Goal: Task Accomplishment & Management: Use online tool/utility

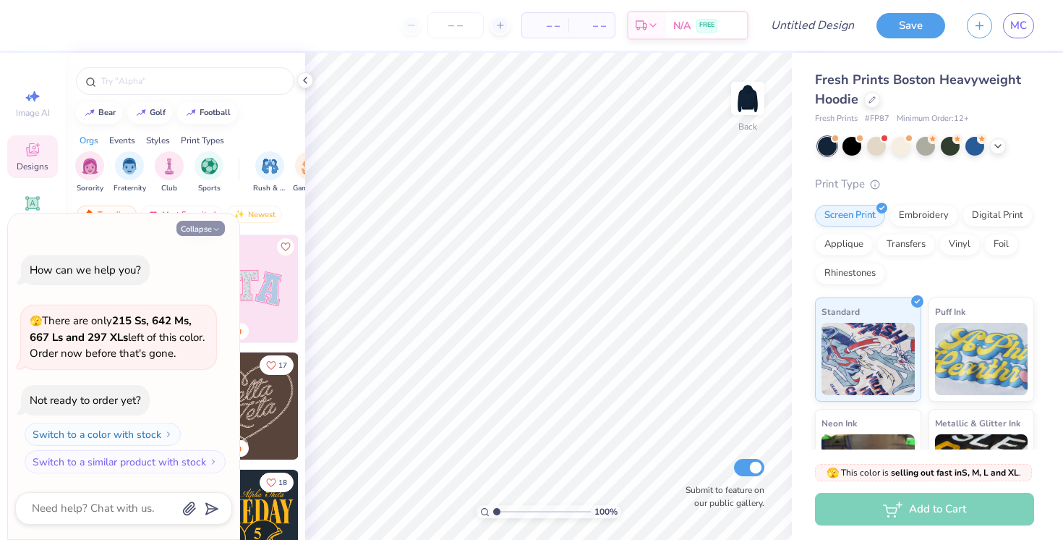
click at [210, 229] on button "Collapse" at bounding box center [200, 228] width 48 height 15
type textarea "x"
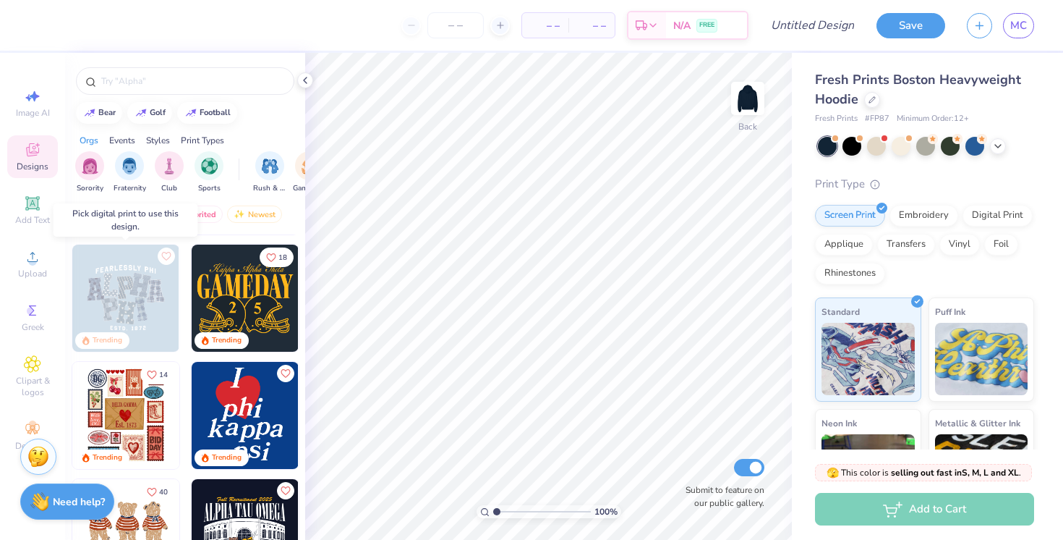
scroll to position [227, 0]
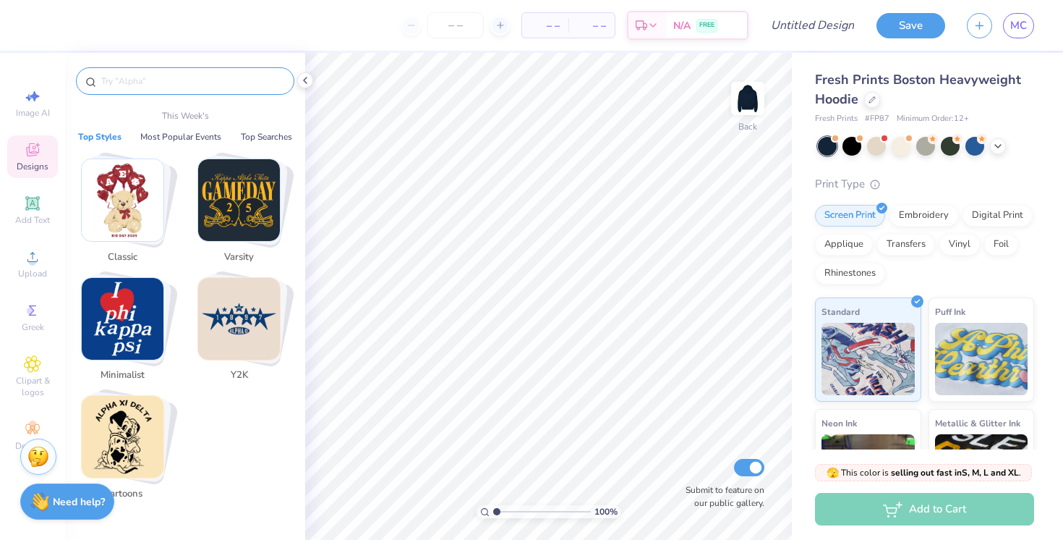
click at [163, 84] on input "text" at bounding box center [192, 81] width 185 height 14
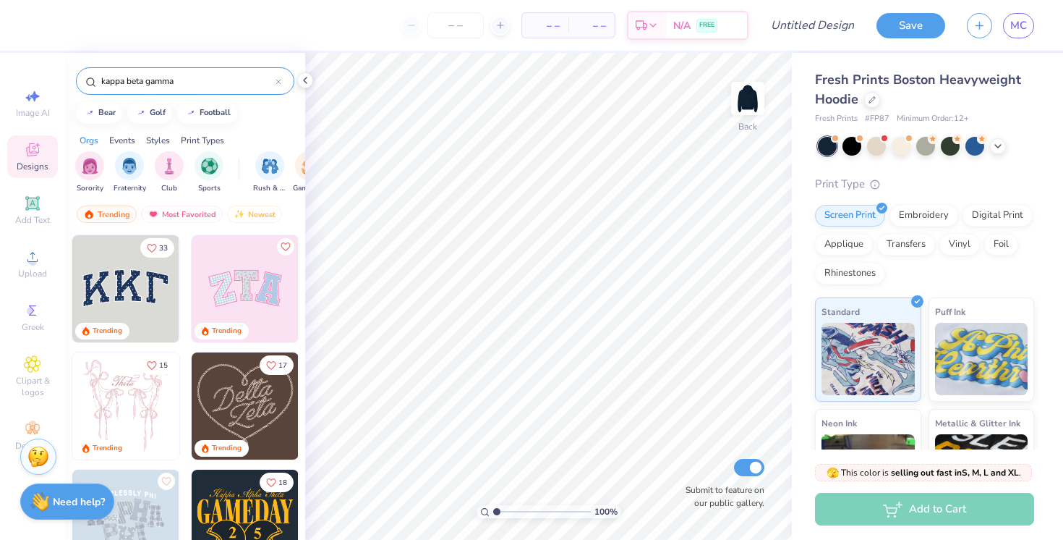
type input "kappa beta gamma"
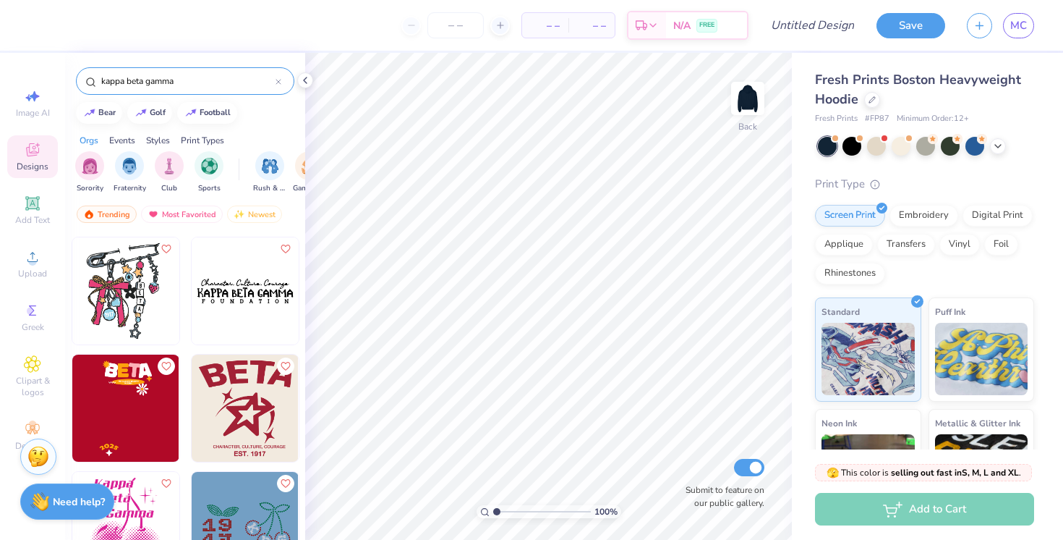
scroll to position [245, 0]
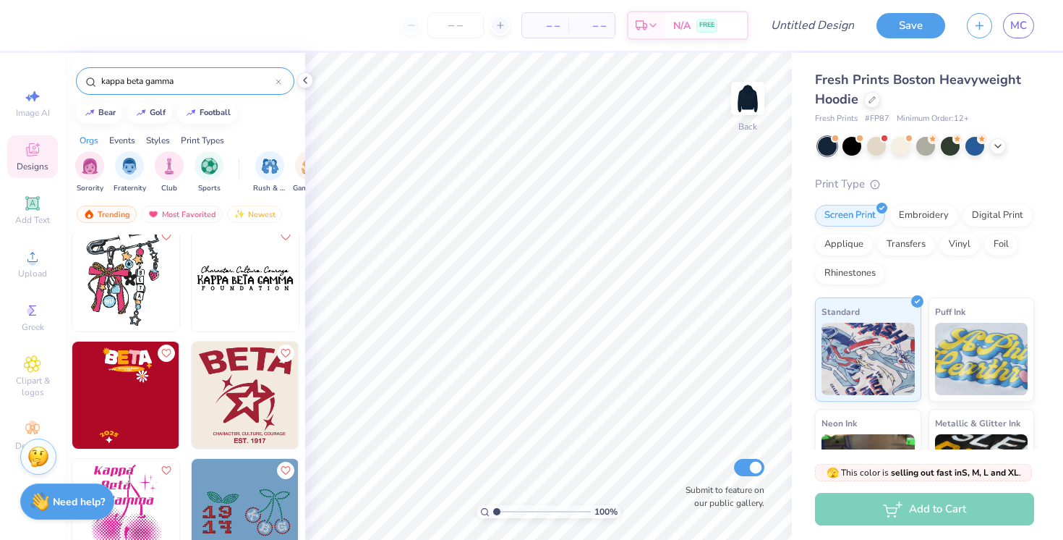
click at [255, 404] on img at bounding box center [245, 394] width 107 height 107
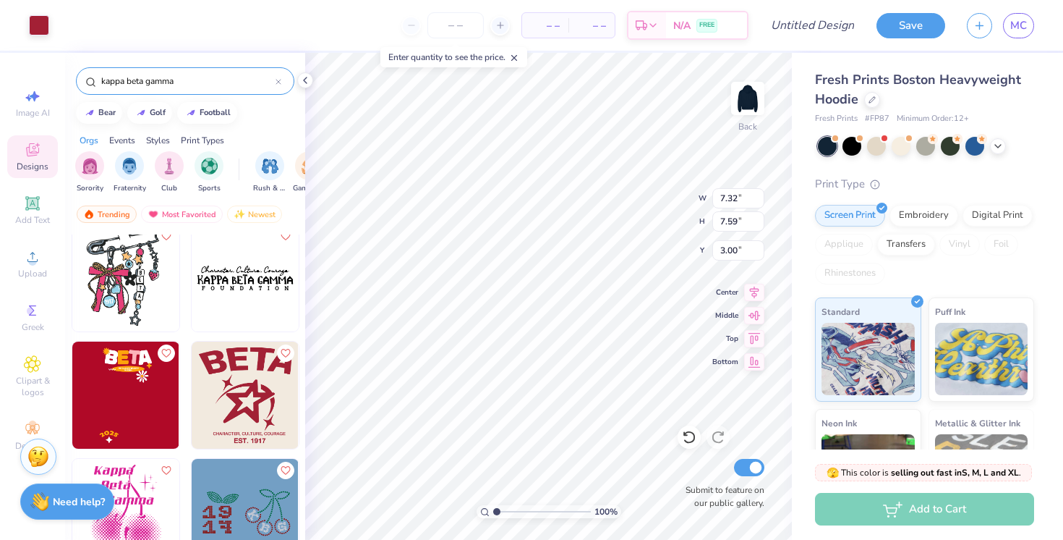
type input "7.32"
type input "7.59"
type input "9.03"
type input "9.36"
type input "3.00"
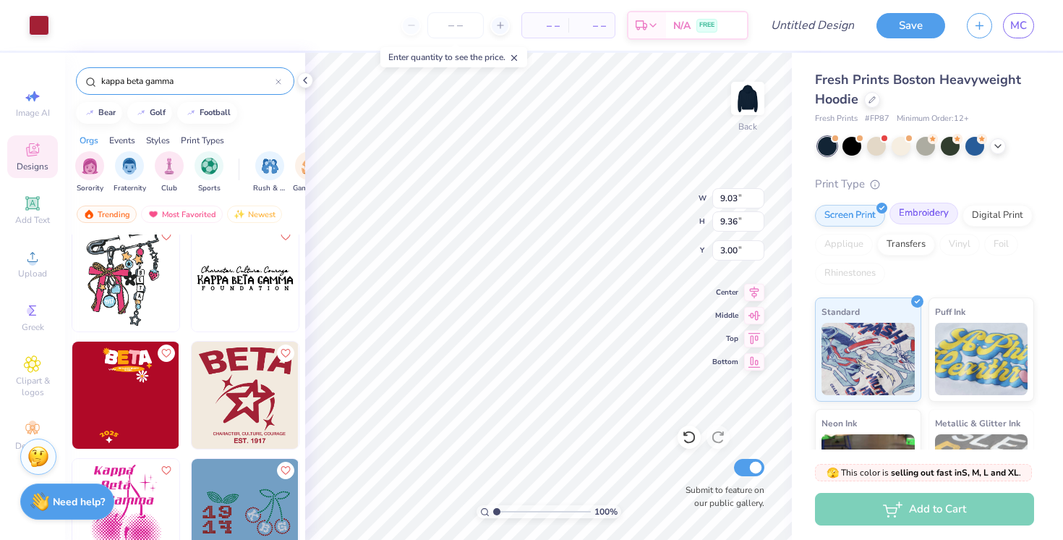
click at [912, 219] on div "Embroidery" at bounding box center [924, 214] width 69 height 22
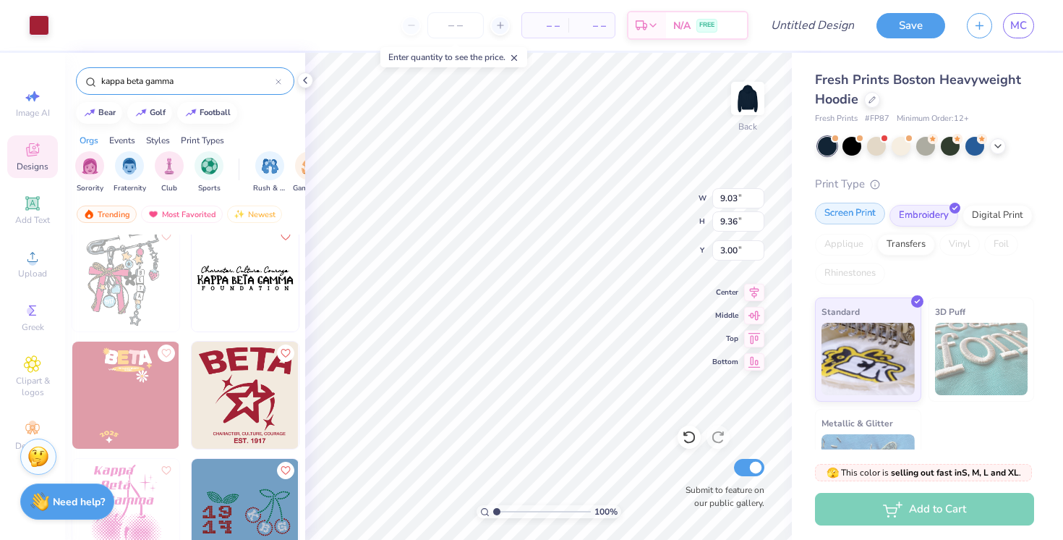
click at [862, 211] on div "Screen Print" at bounding box center [850, 214] width 70 height 22
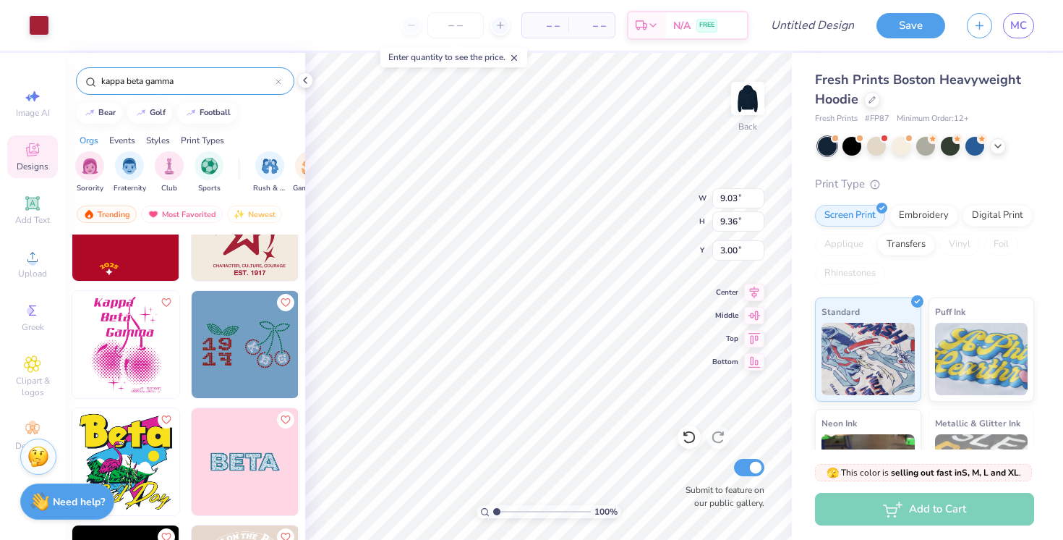
scroll to position [461, 0]
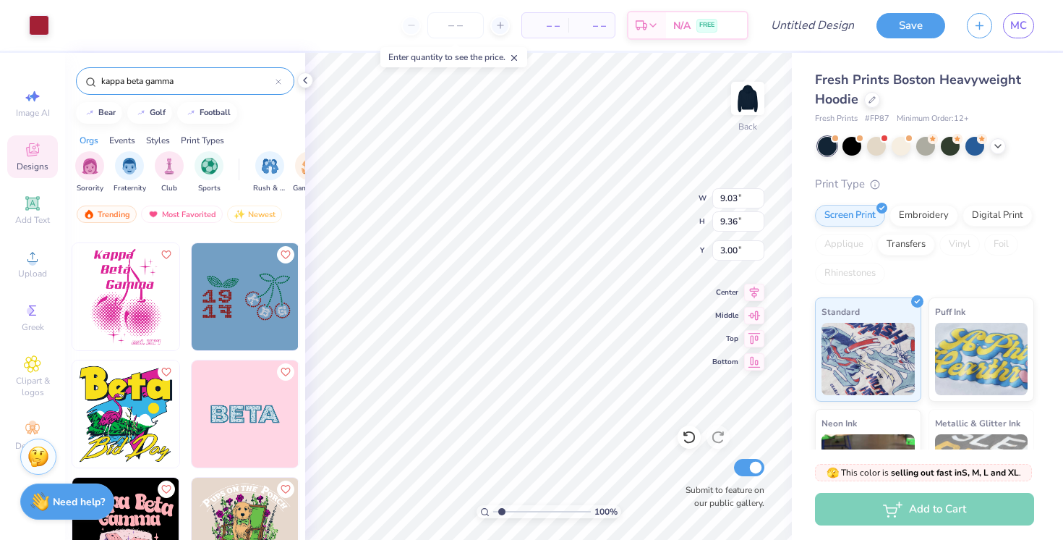
type input "1.83"
type textarea "x"
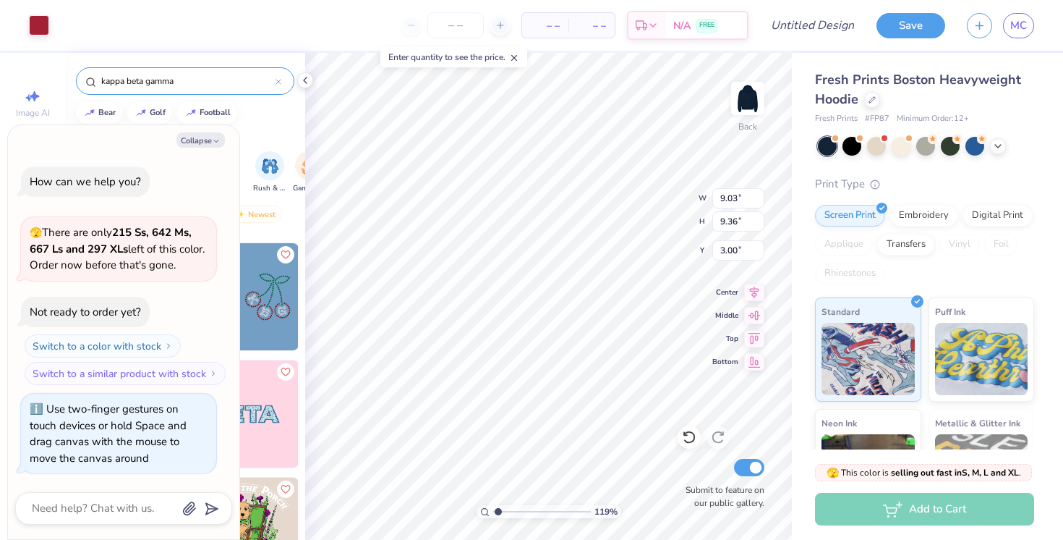
click at [495, 505] on input "range" at bounding box center [542, 511] width 98 height 13
type input "1"
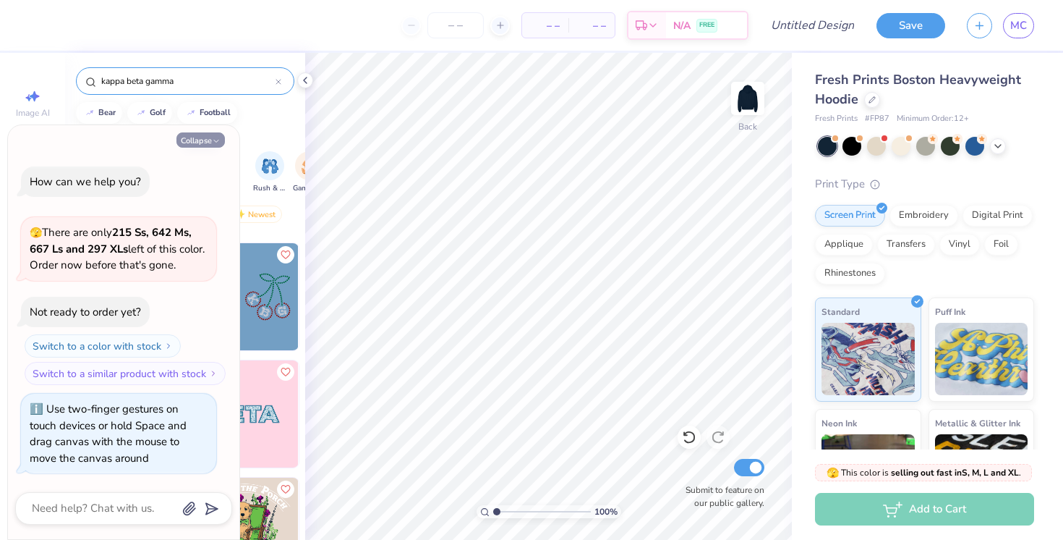
click at [210, 138] on button "Collapse" at bounding box center [200, 139] width 48 height 15
type textarea "x"
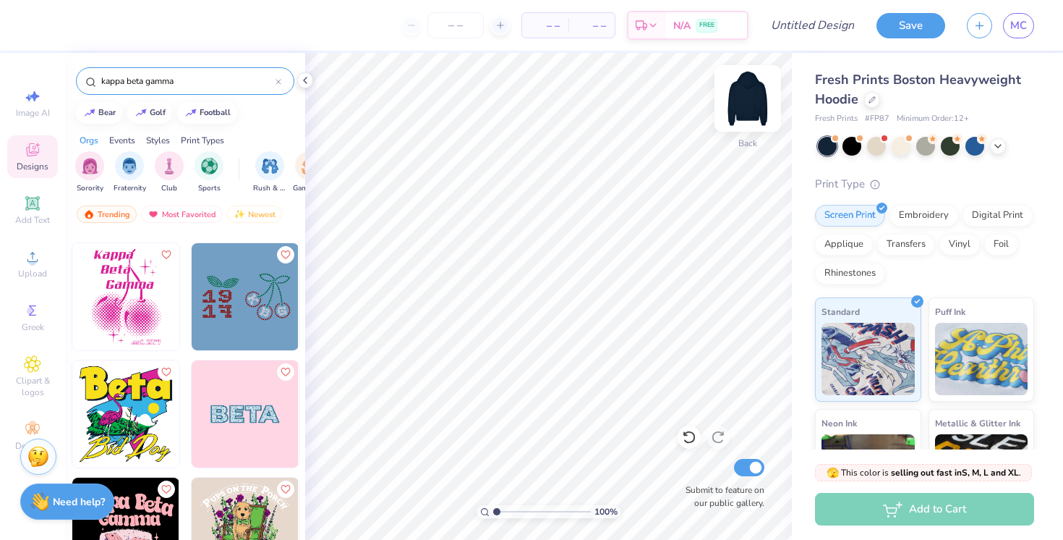
click at [747, 95] on img at bounding box center [748, 98] width 58 height 58
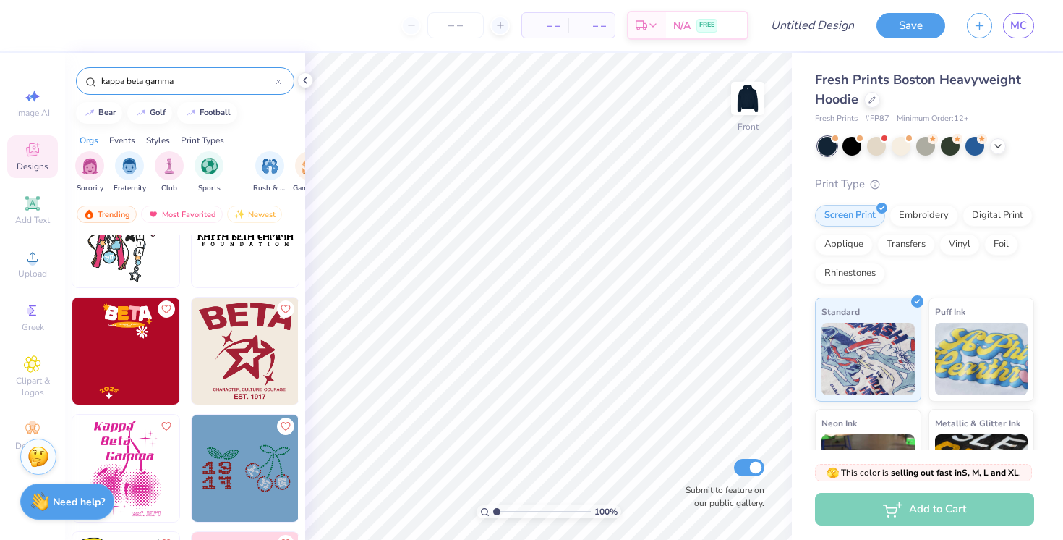
scroll to position [271, 0]
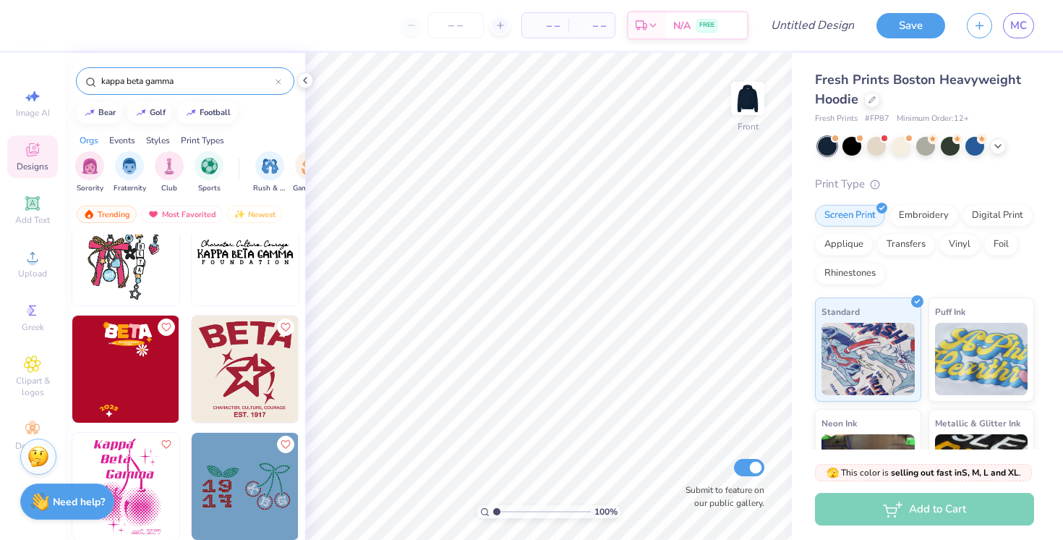
click at [233, 386] on img at bounding box center [245, 368] width 107 height 107
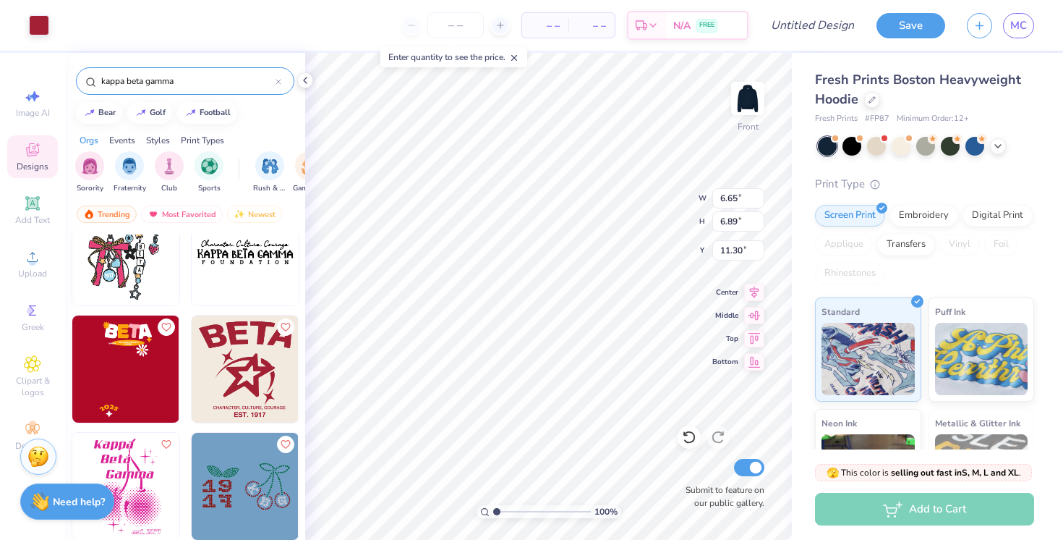
type input "11.52"
type input "11.94"
type input "5.00"
type input "12.46"
type input "12.92"
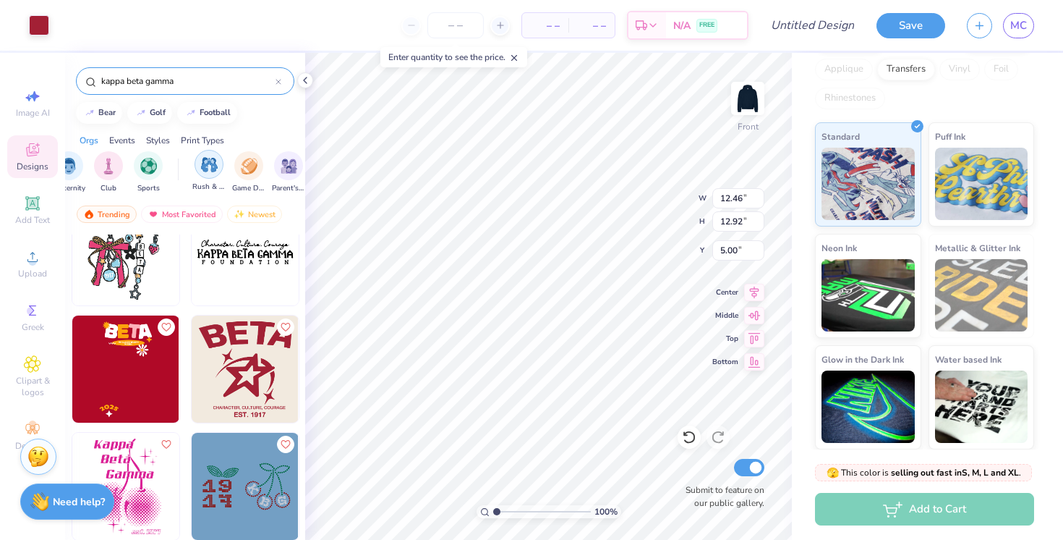
scroll to position [0, 69]
click at [204, 165] on img "filter for Rush & Bid" at bounding box center [201, 164] width 17 height 17
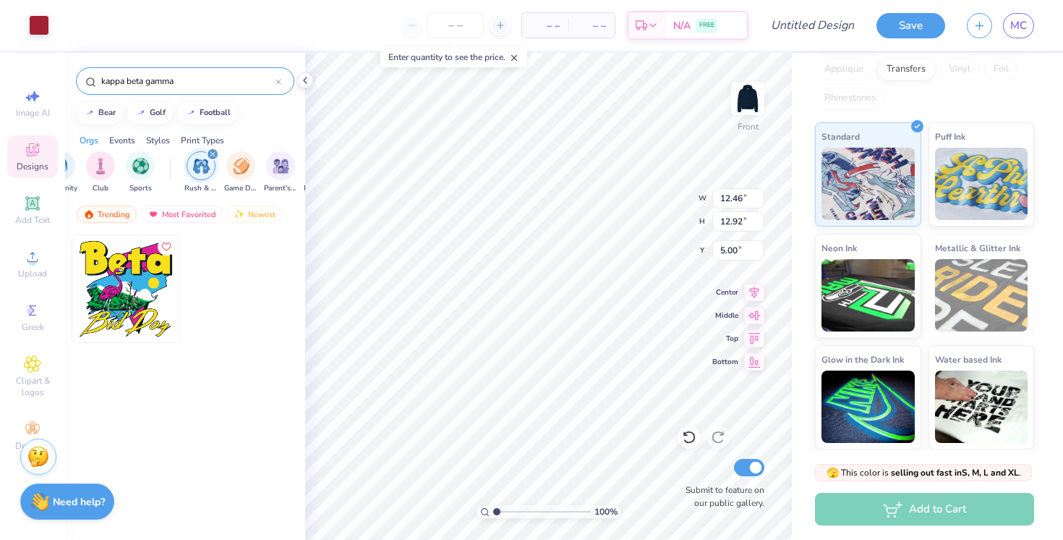
click at [210, 155] on icon "filter for Rush & Bid" at bounding box center [212, 154] width 4 height 4
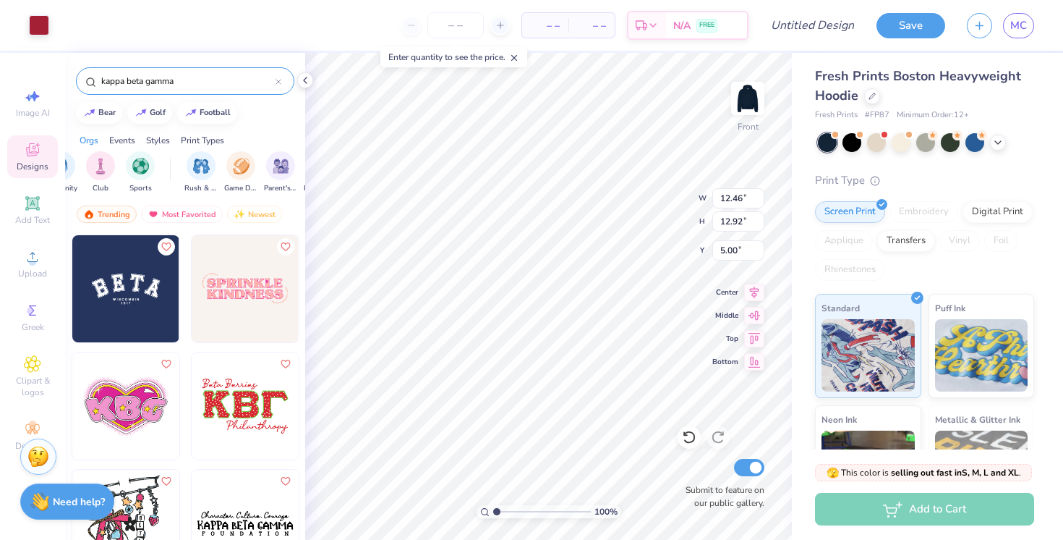
scroll to position [0, 0]
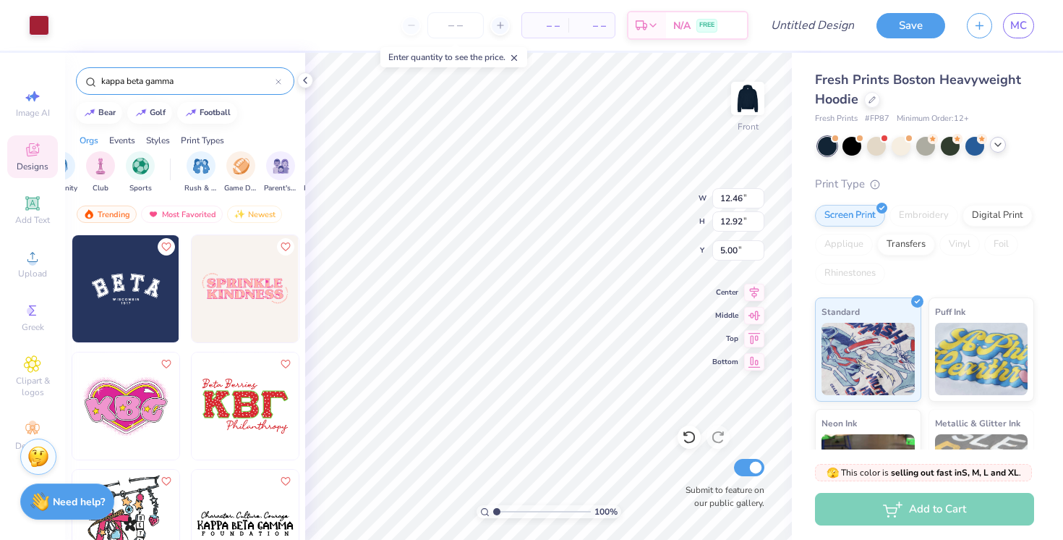
click at [1000, 147] on icon at bounding box center [998, 145] width 12 height 12
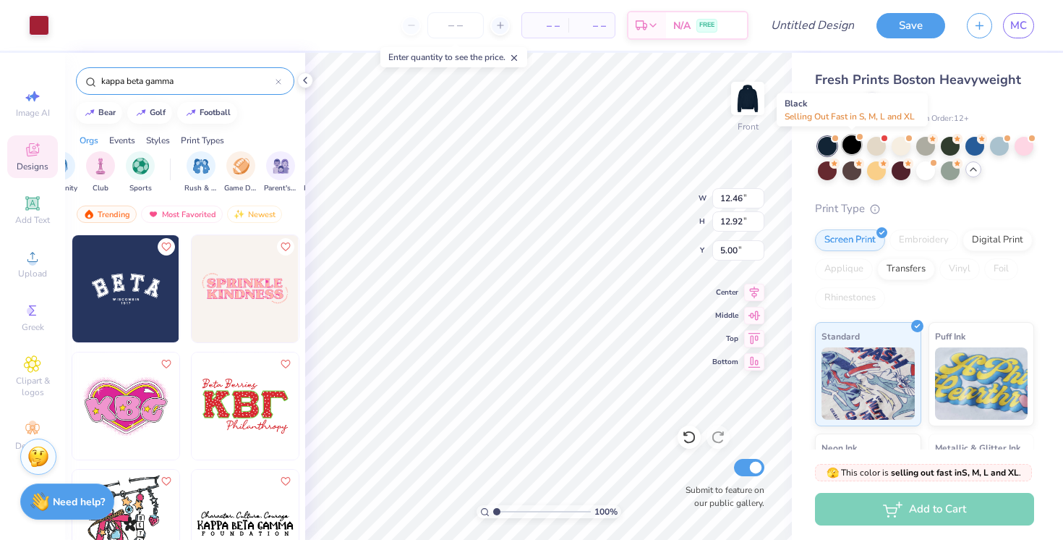
click at [851, 147] on div at bounding box center [852, 144] width 19 height 19
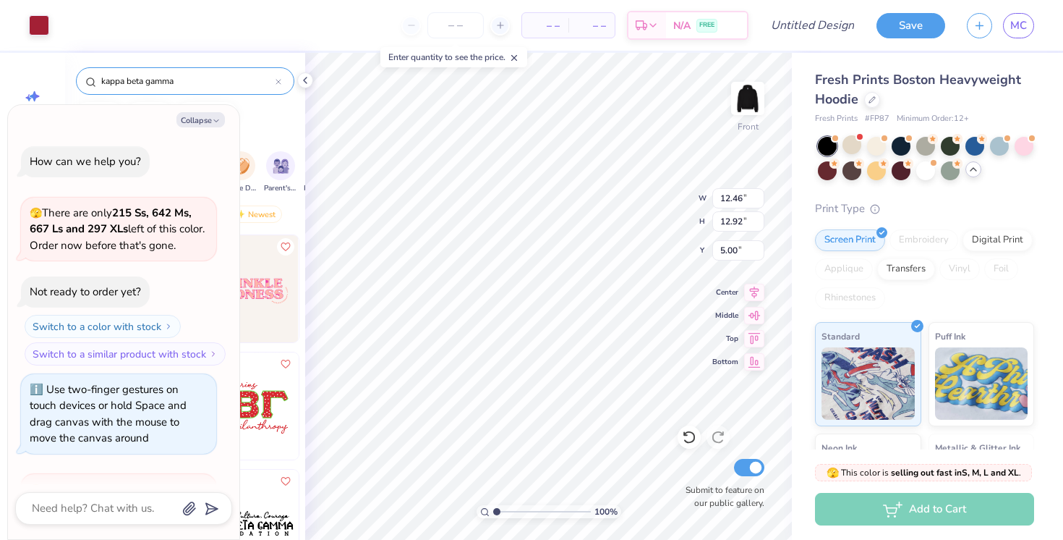
scroll to position [168, 0]
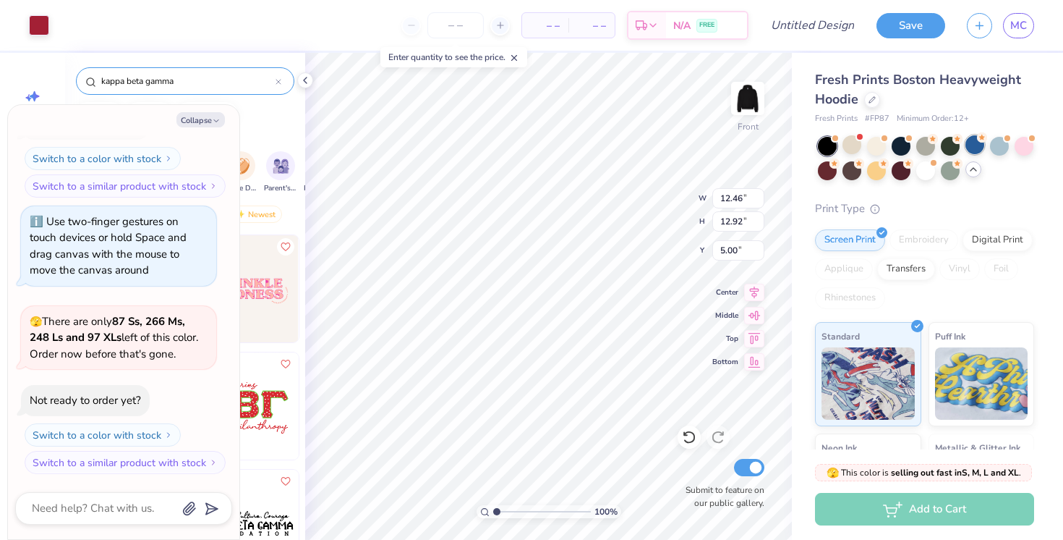
click at [975, 150] on div at bounding box center [975, 144] width 19 height 19
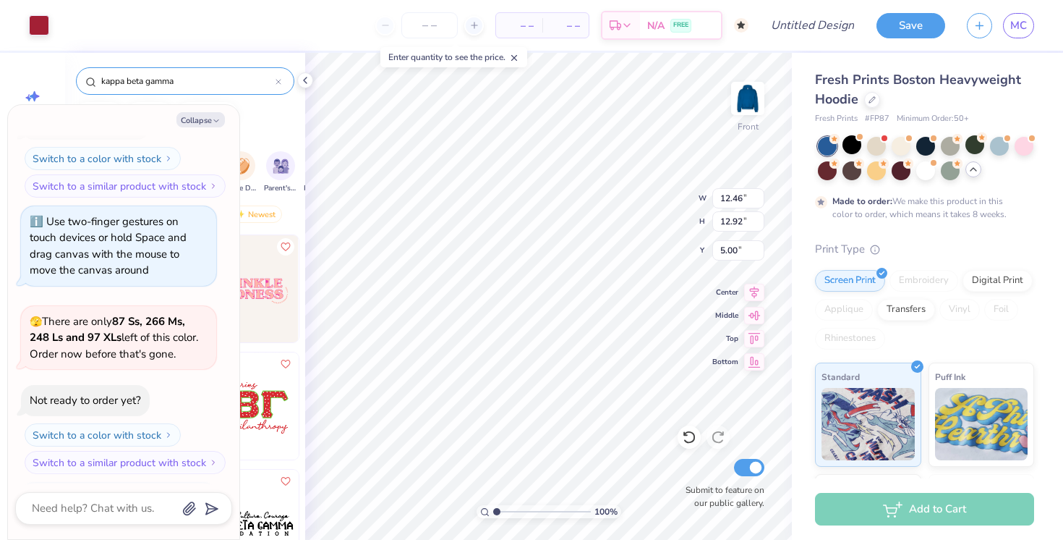
scroll to position [288, 0]
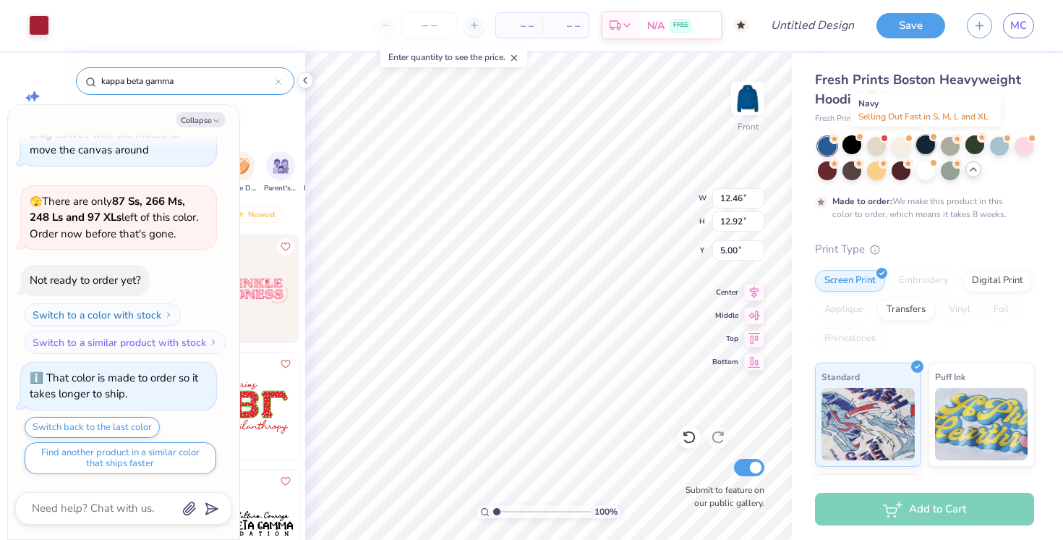
click at [928, 145] on div at bounding box center [925, 144] width 19 height 19
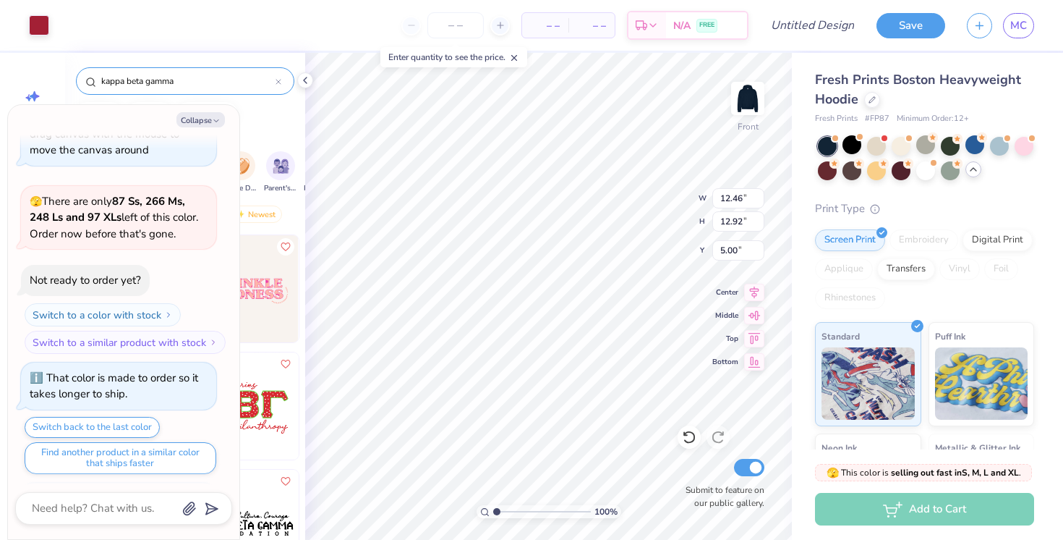
scroll to position [548, 0]
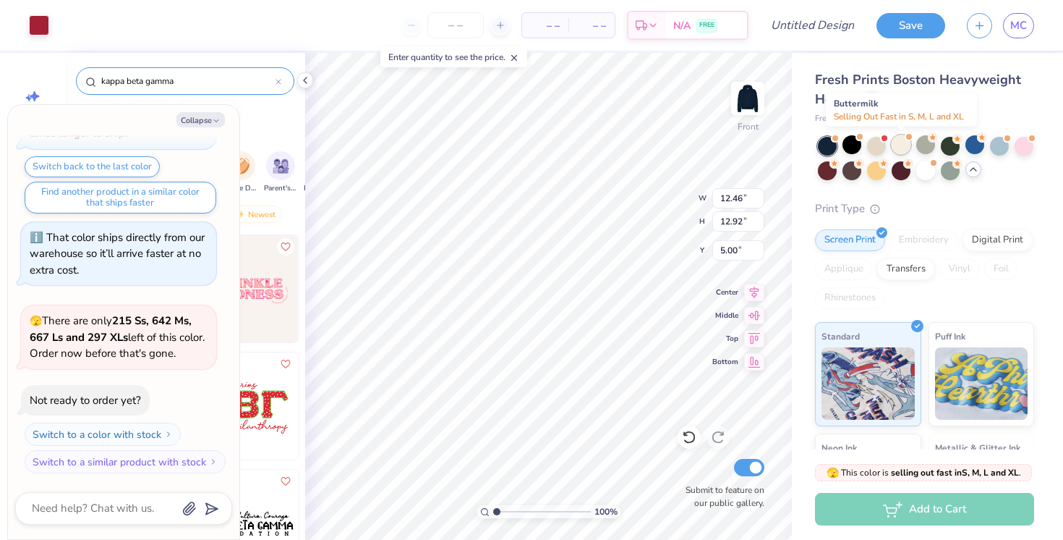
click at [898, 146] on div at bounding box center [901, 144] width 19 height 19
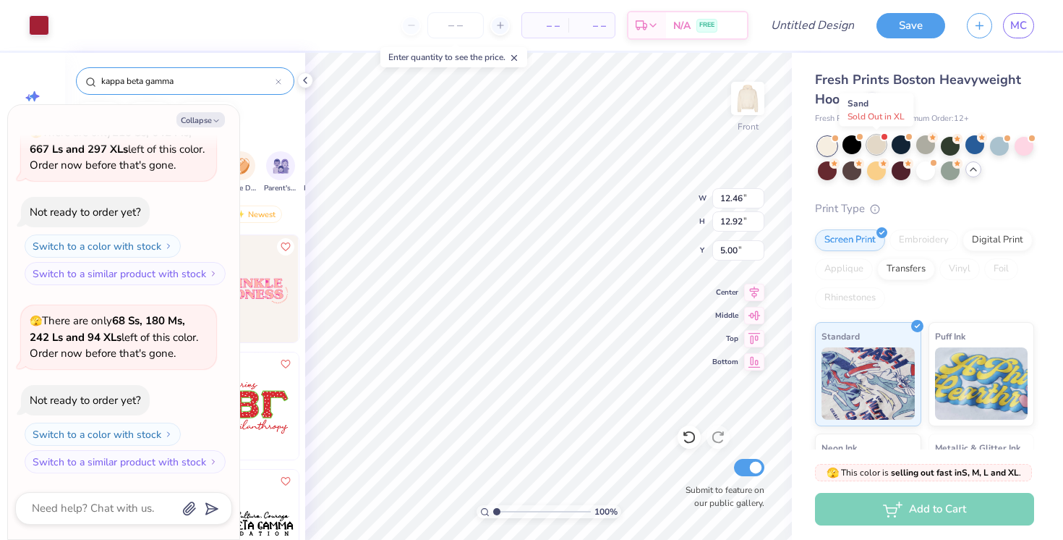
click at [885, 148] on div at bounding box center [876, 144] width 19 height 19
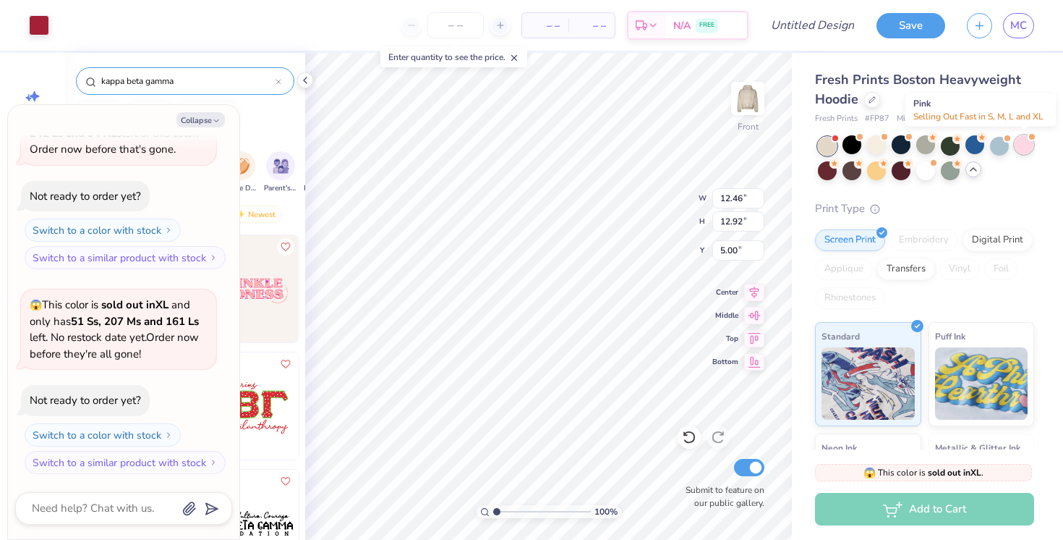
click at [1030, 145] on div at bounding box center [1024, 144] width 19 height 19
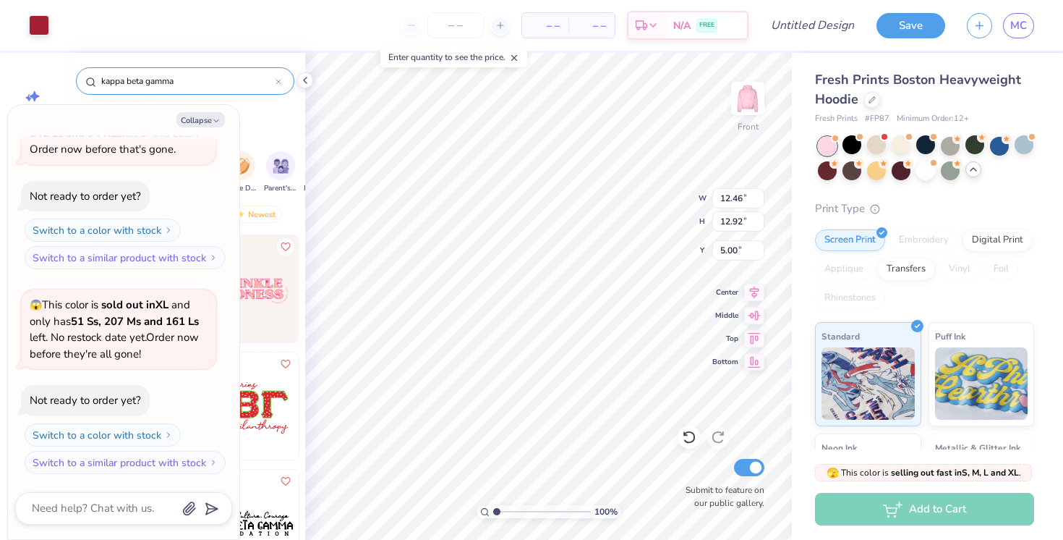
scroll to position [1128, 0]
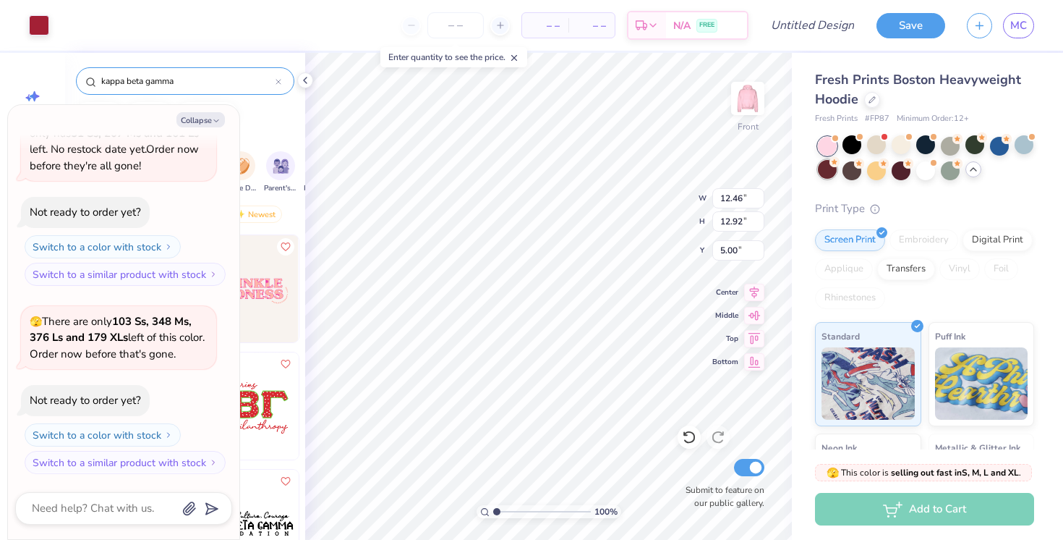
click at [830, 173] on div at bounding box center [827, 169] width 19 height 19
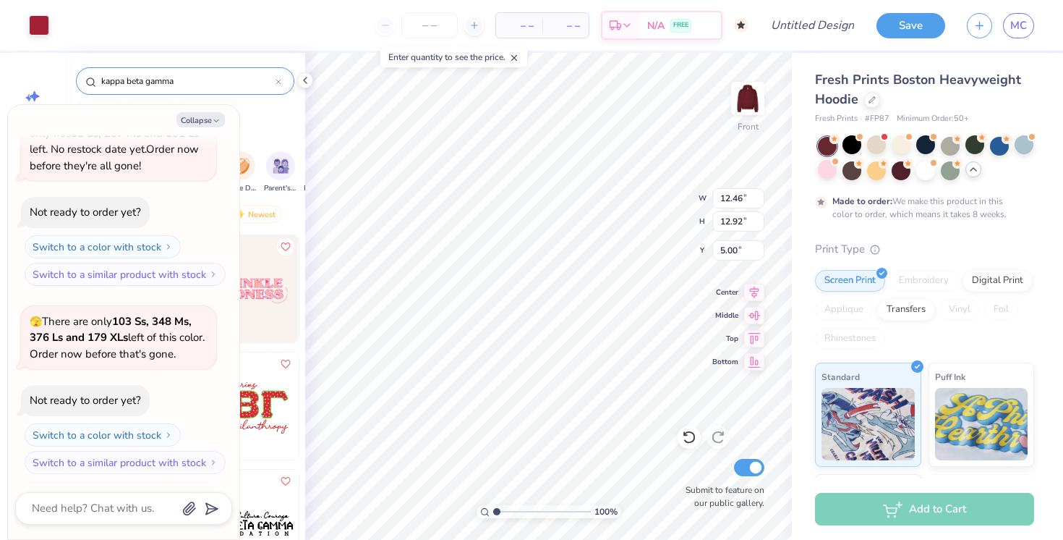
scroll to position [1249, 0]
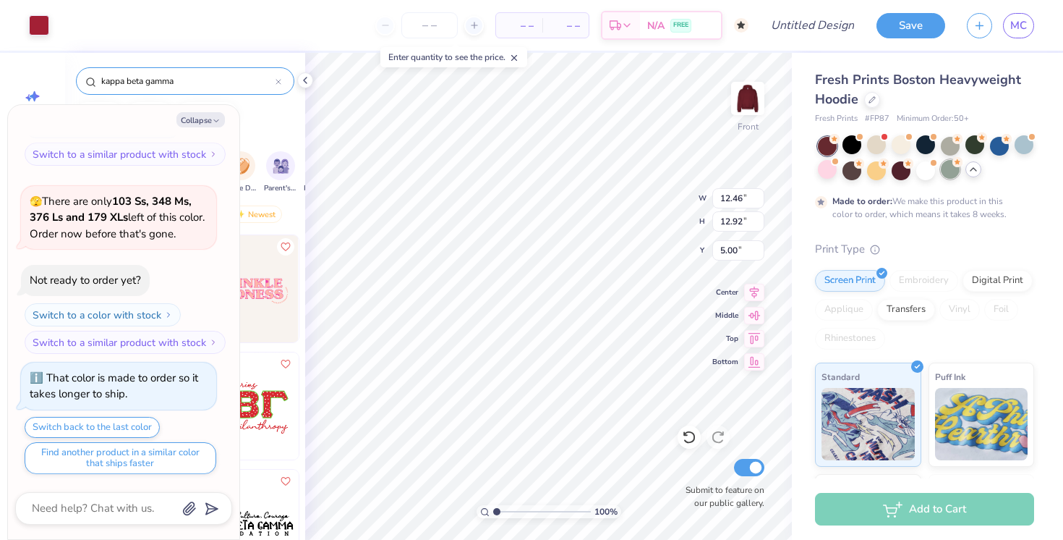
click at [954, 176] on div at bounding box center [950, 169] width 19 height 19
click at [1028, 143] on div at bounding box center [1024, 144] width 19 height 19
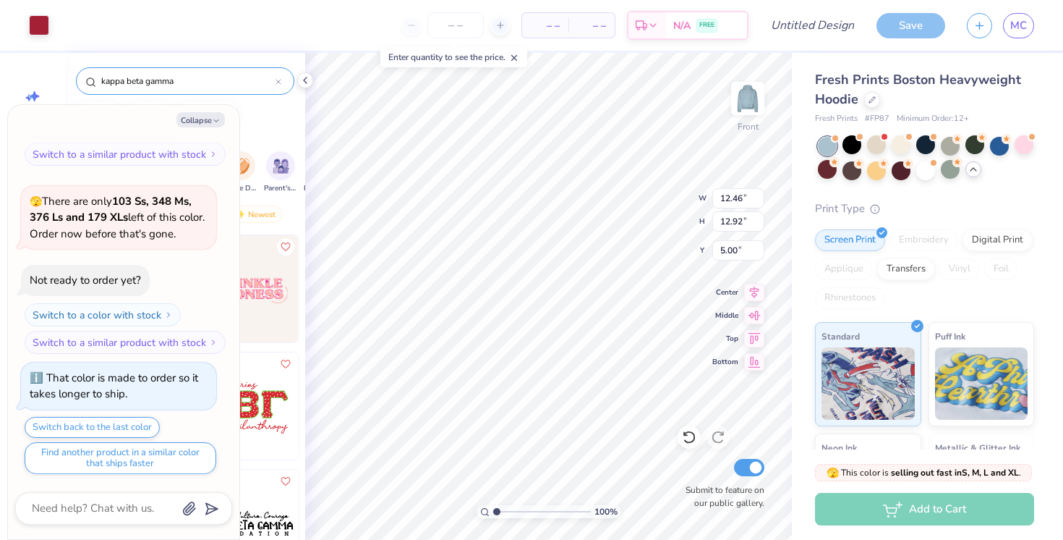
scroll to position [1509, 0]
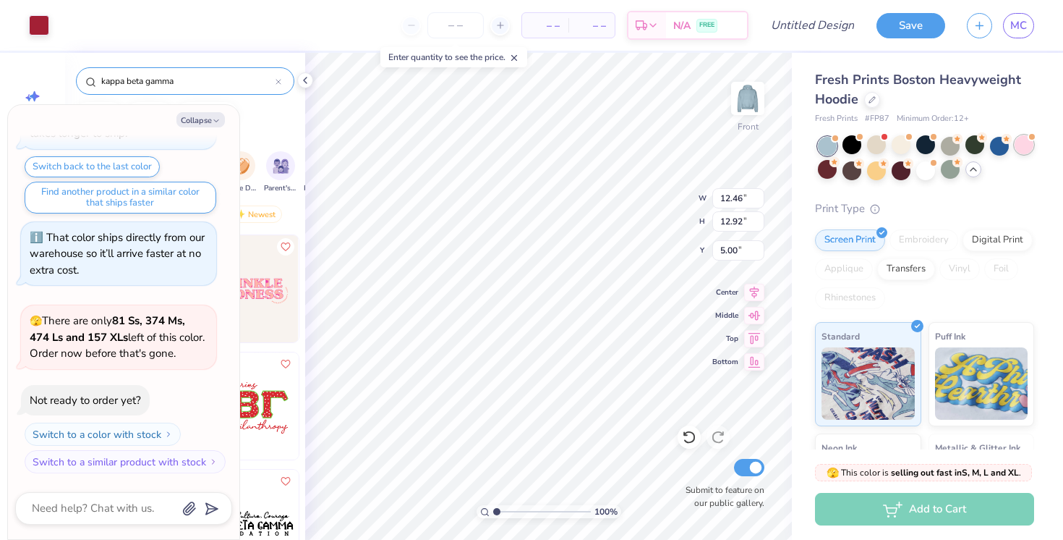
click at [1026, 143] on div at bounding box center [1024, 144] width 19 height 19
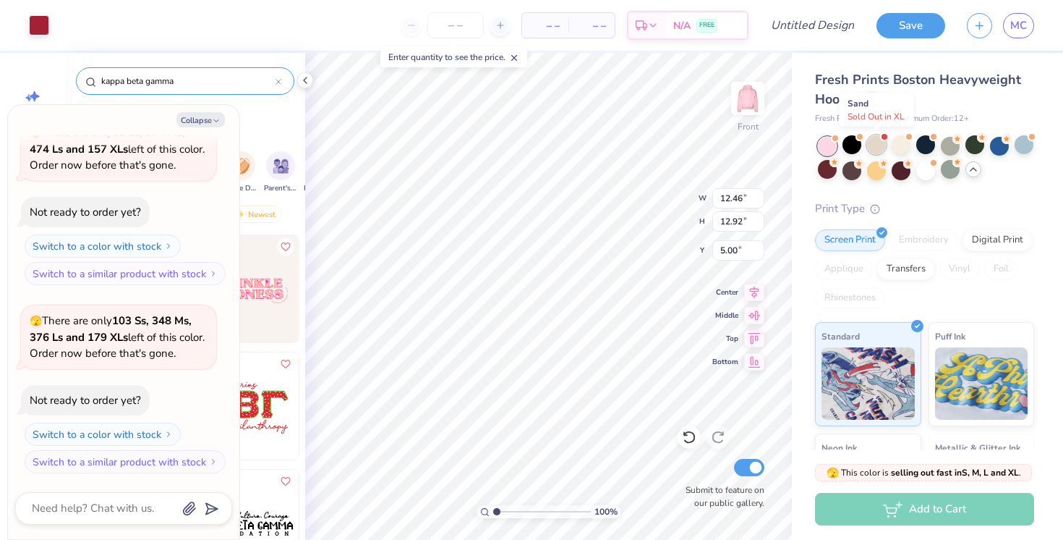
click at [879, 145] on div at bounding box center [876, 144] width 19 height 19
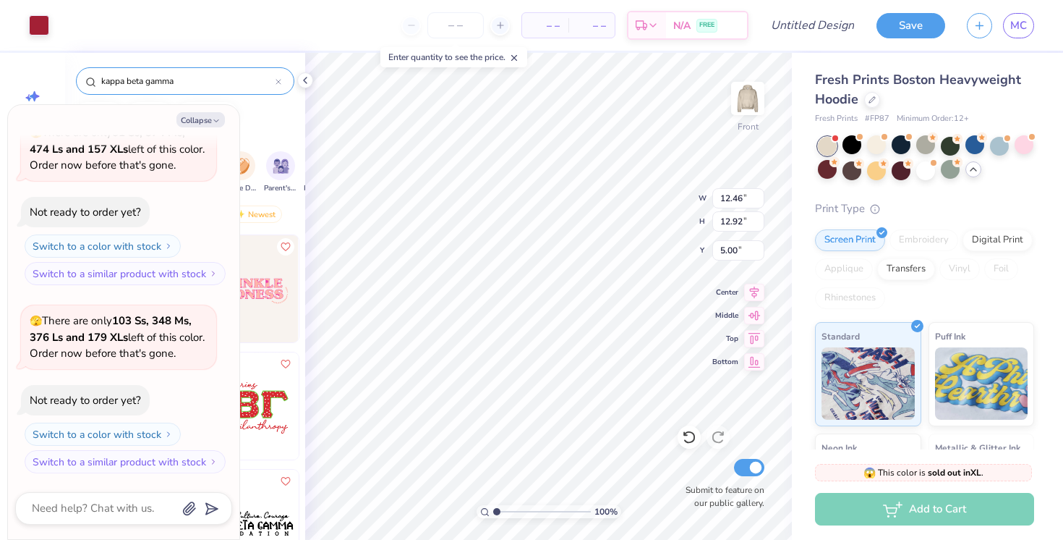
scroll to position [1901, 0]
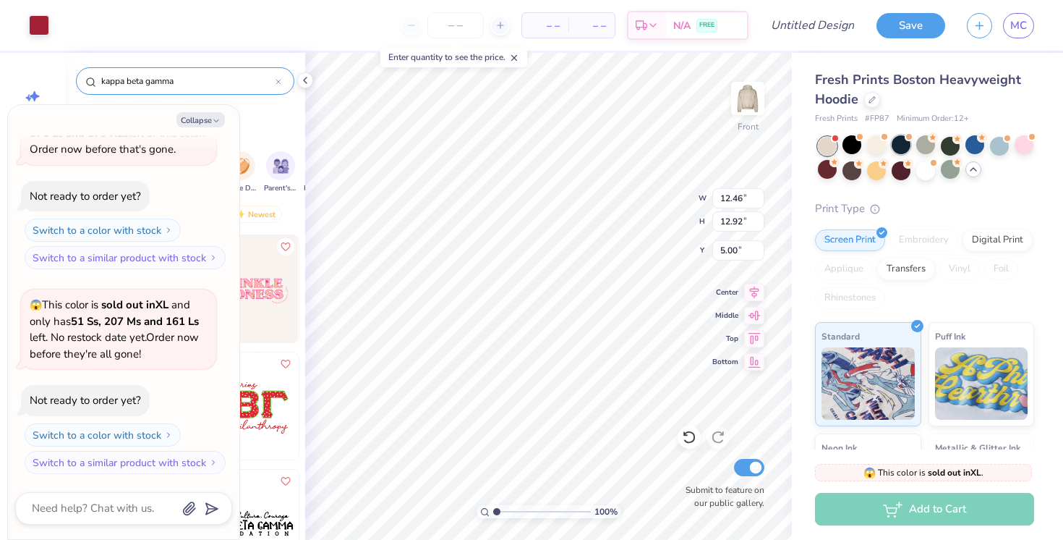
click at [898, 143] on div at bounding box center [901, 144] width 19 height 19
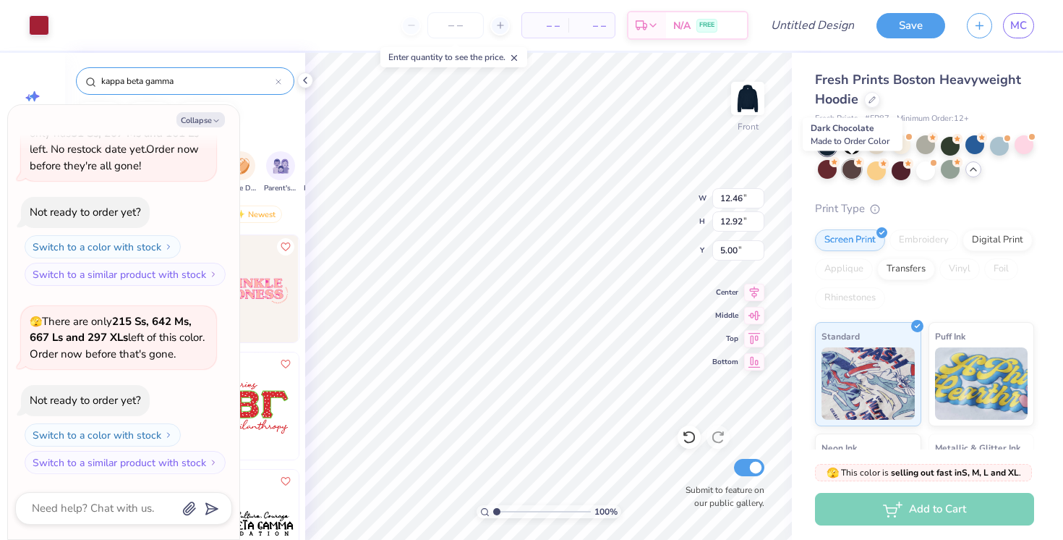
click at [851, 166] on div at bounding box center [852, 169] width 19 height 19
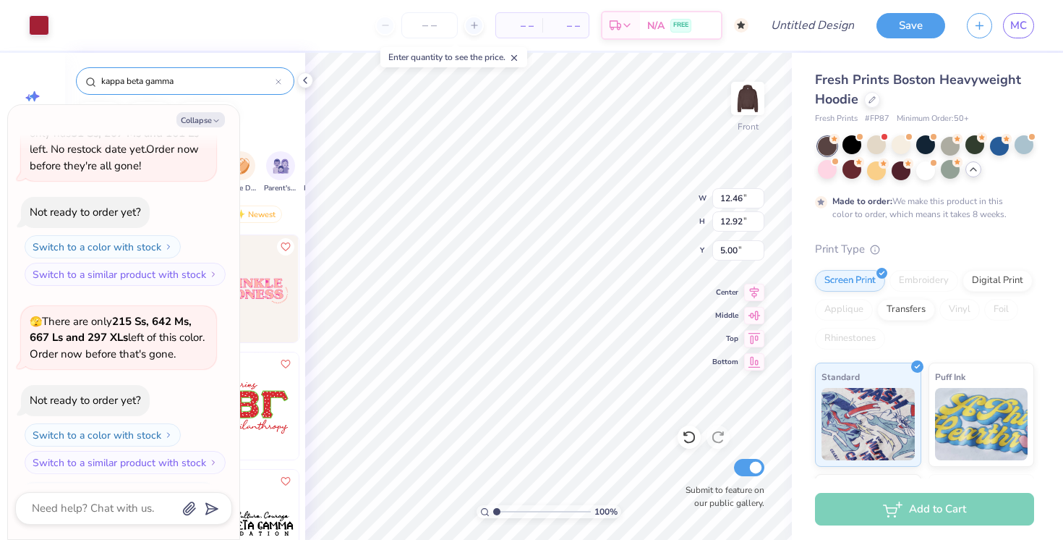
scroll to position [2209, 0]
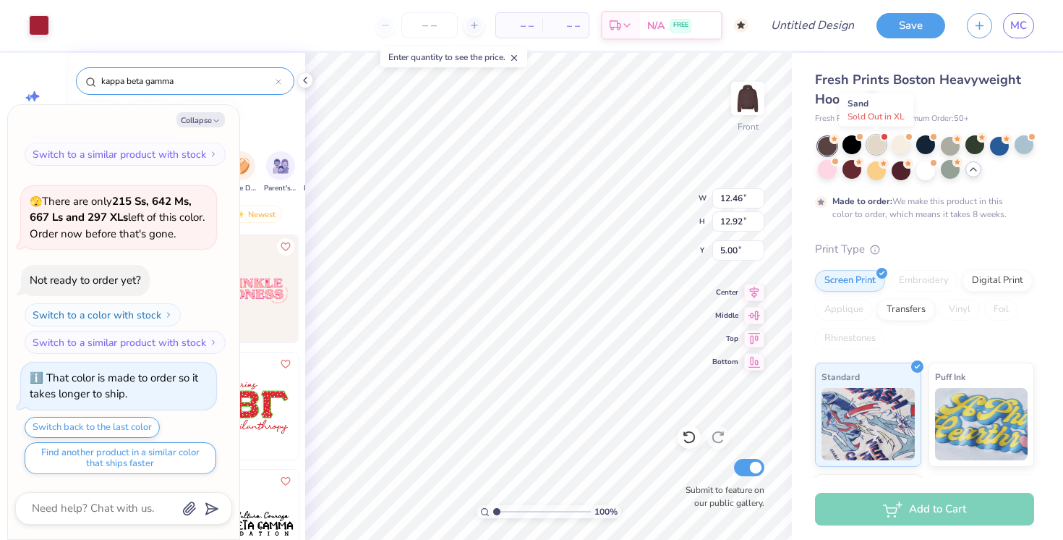
click at [876, 147] on div at bounding box center [876, 144] width 19 height 19
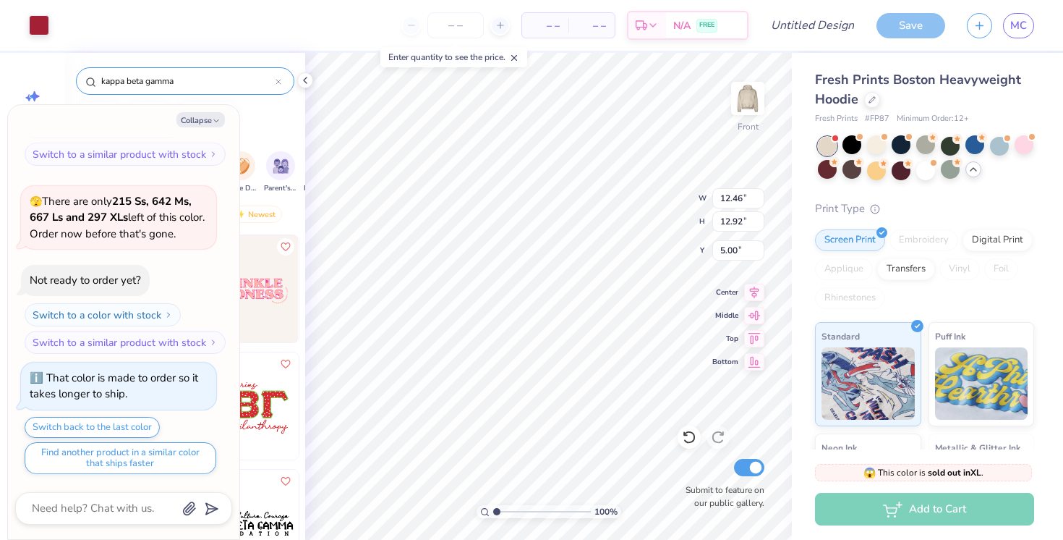
scroll to position [2485, 0]
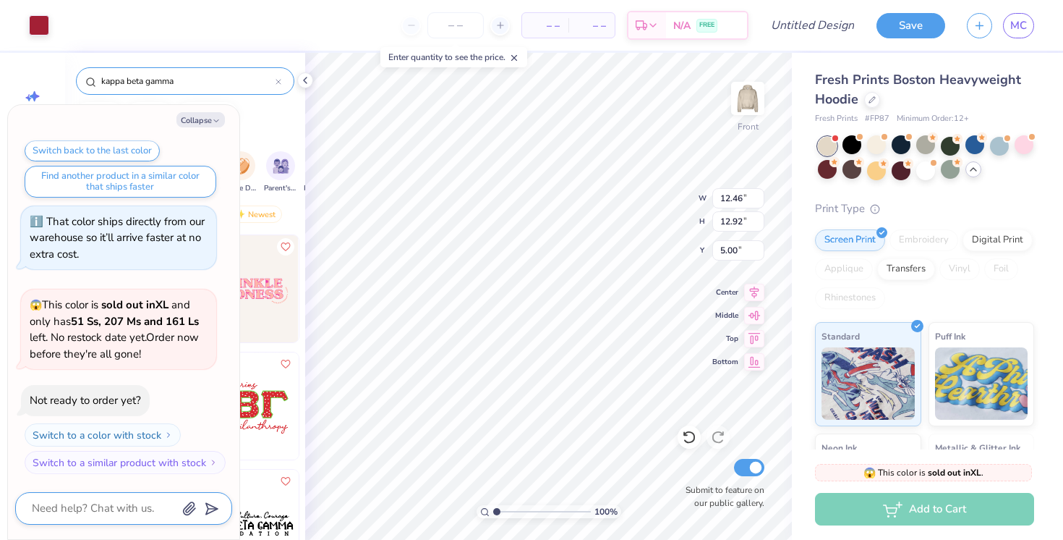
click at [115, 503] on textarea at bounding box center [103, 508] width 147 height 20
type textarea "x"
type textarea "c"
type textarea "x"
type textarea "ca"
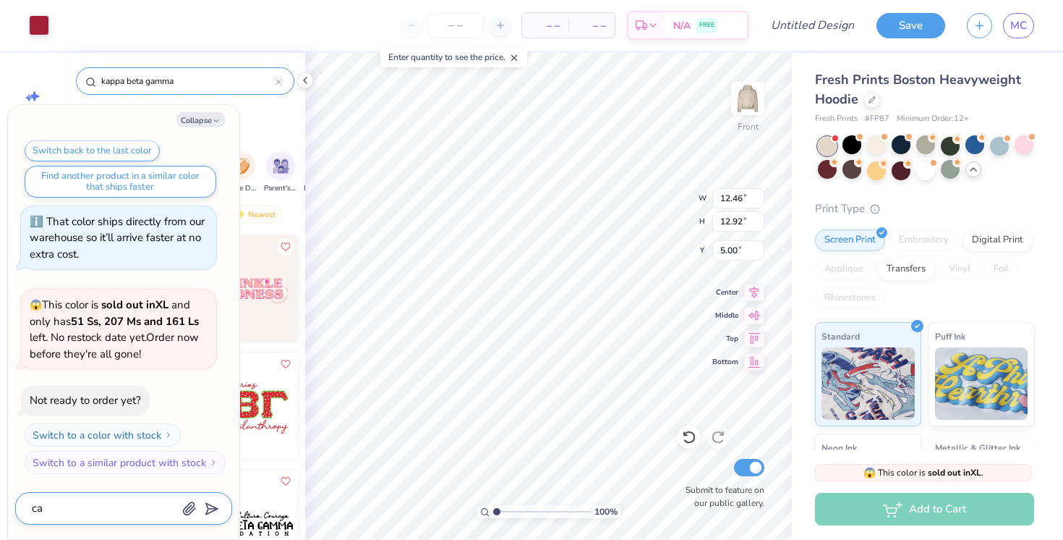
type textarea "x"
type textarea "can"
type textarea "x"
type textarea "can"
type textarea "x"
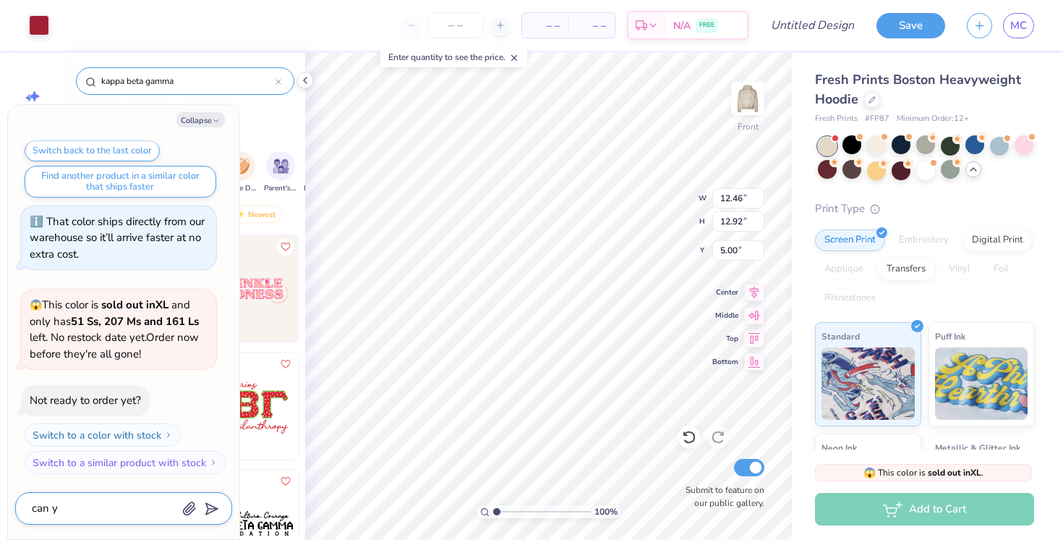
type textarea "can yo"
type textarea "x"
type textarea "can you"
type textarea "x"
type textarea "can you"
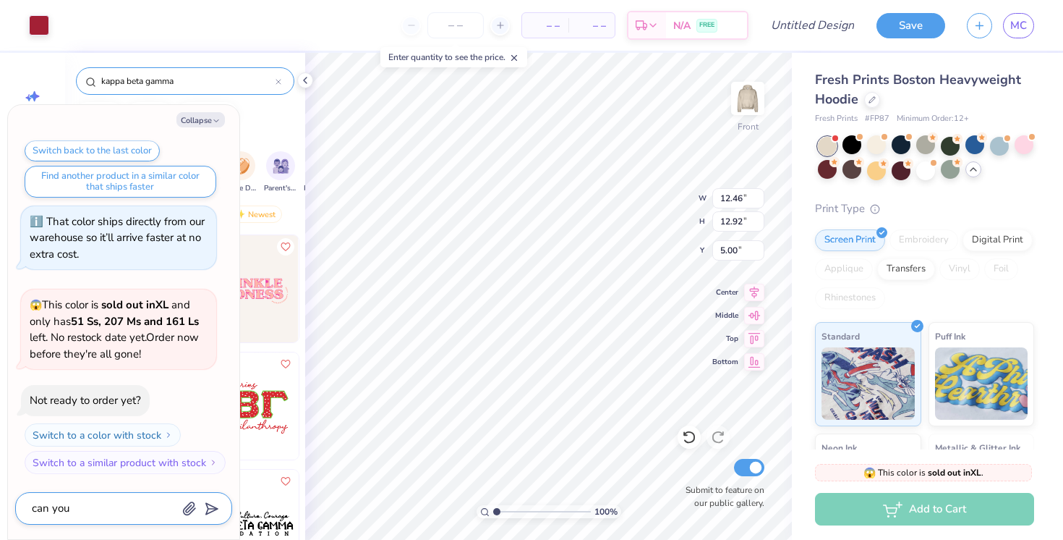
type textarea "x"
type textarea "can you c"
type textarea "x"
type textarea "can you ch"
type textarea "x"
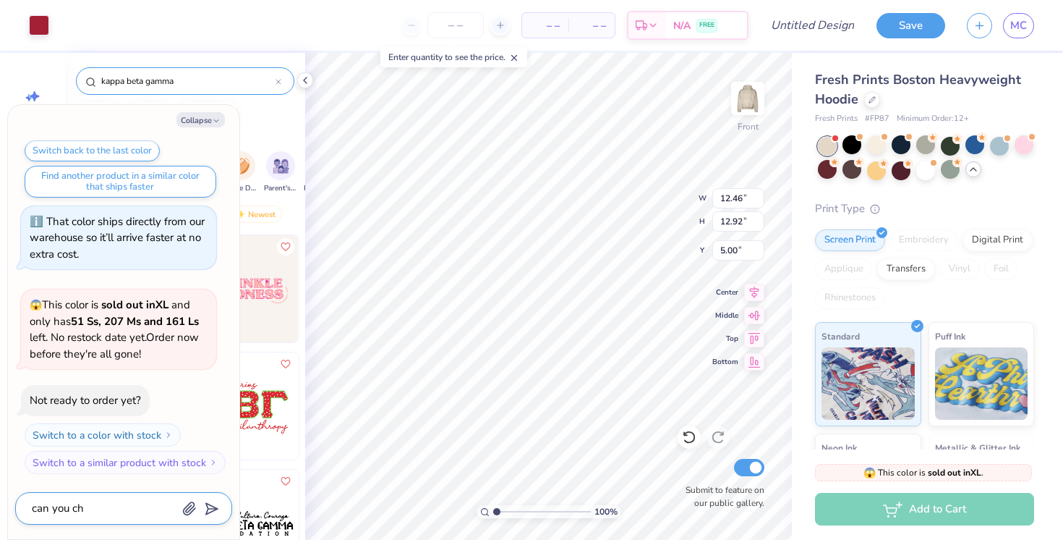
type textarea "can you cha"
type textarea "x"
type textarea "can you chan"
type textarea "x"
type textarea "can you chang"
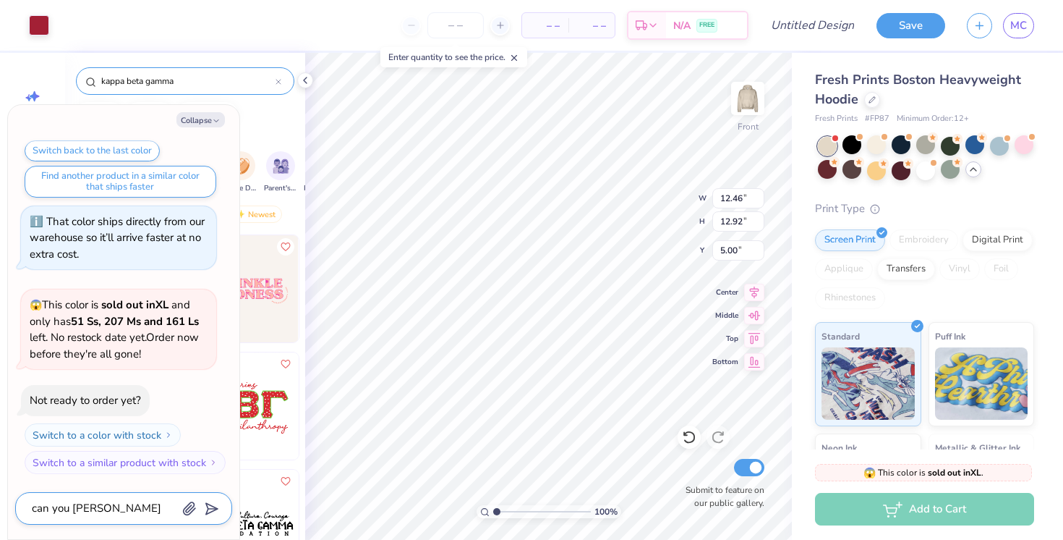
type textarea "x"
type textarea "can you change"
type textarea "x"
type textarea "can you change"
type textarea "x"
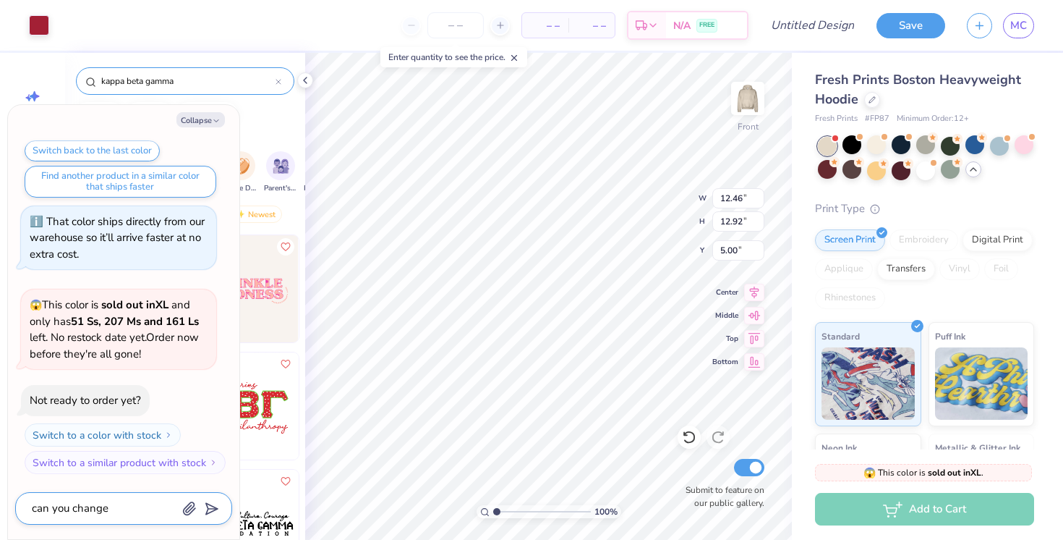
type textarea "can you change t"
type textarea "x"
type textarea "can you change th"
type textarea "x"
type textarea "can you change the"
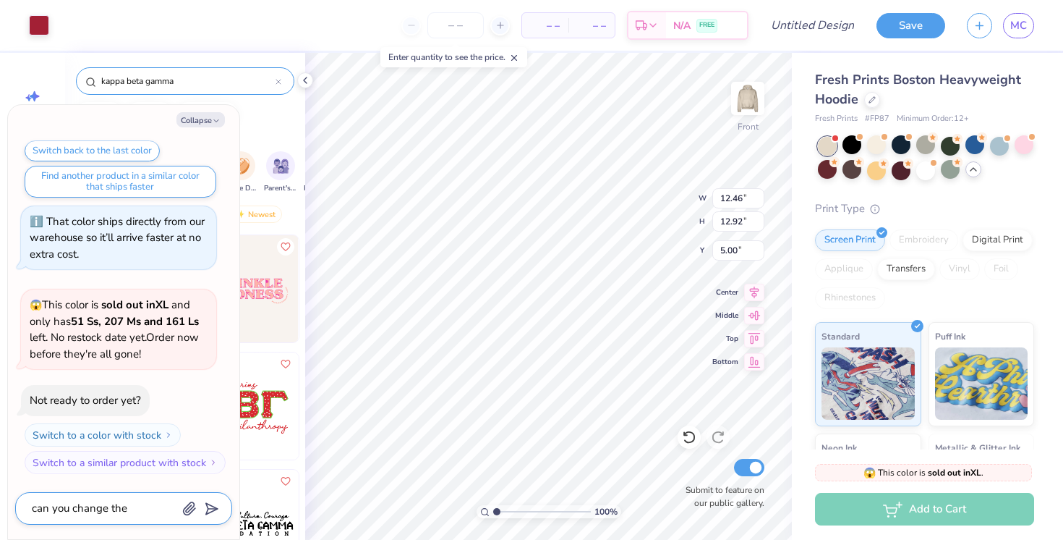
type textarea "x"
type textarea "can you change the"
type textarea "x"
type textarea "can you change the f"
type textarea "x"
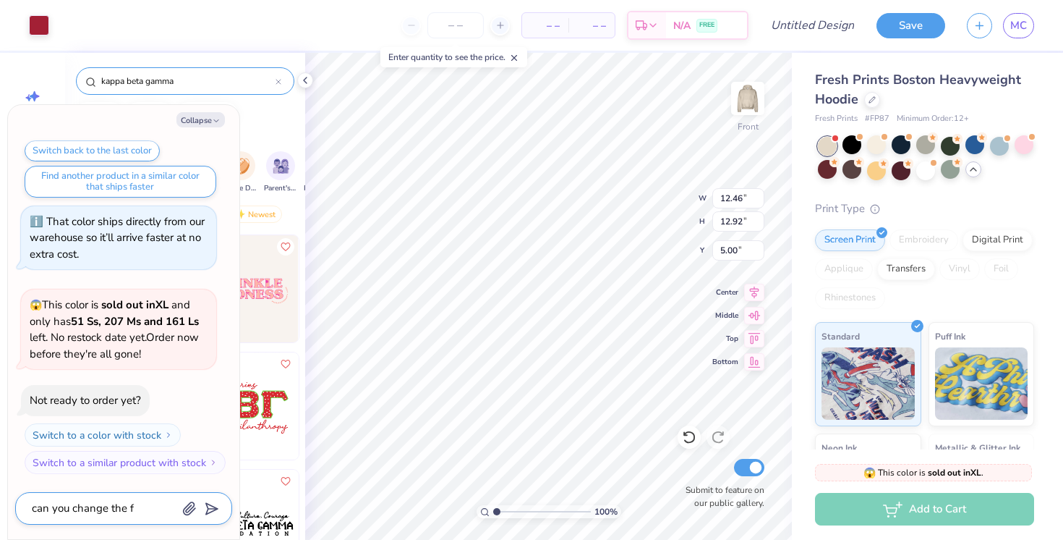
type textarea "can you change the fo"
type textarea "x"
type textarea "can you change the fon"
type textarea "x"
type textarea "can you change the fo"
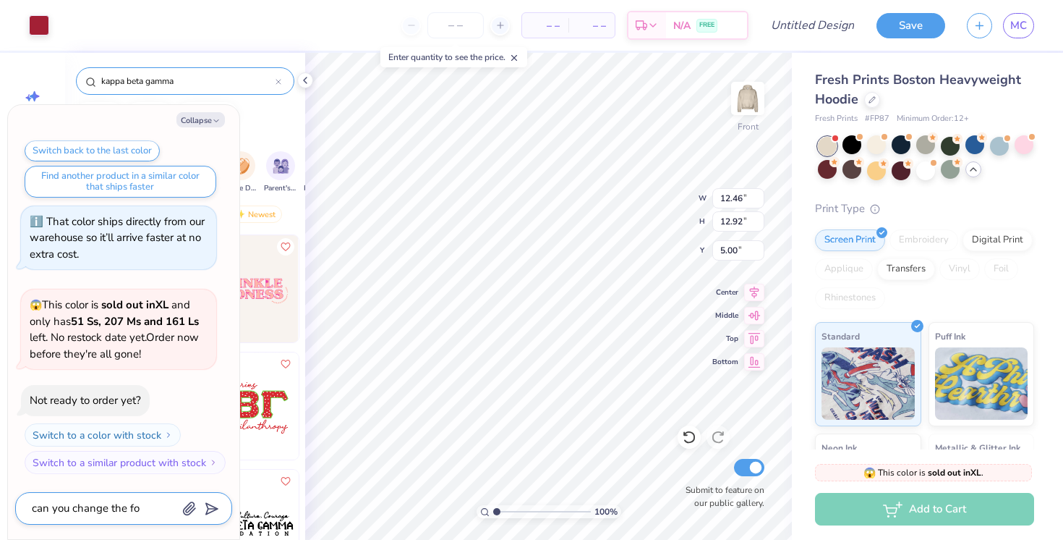
type textarea "x"
type textarea "can you change the f"
type textarea "x"
type textarea "can you change the"
type textarea "x"
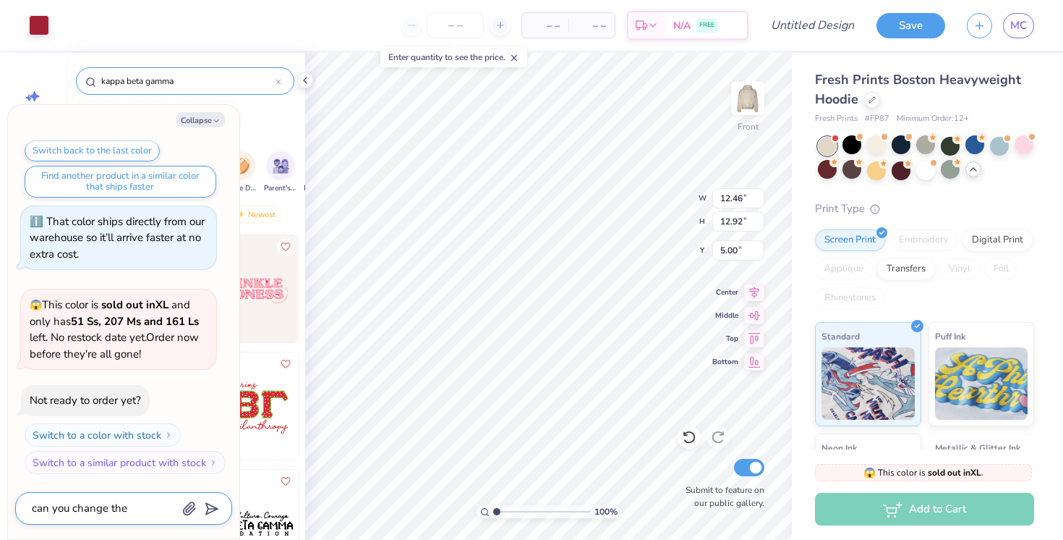
type textarea "can you change the w"
type textarea "x"
type textarea "can you change the wr"
type textarea "x"
type textarea "can you change the wri"
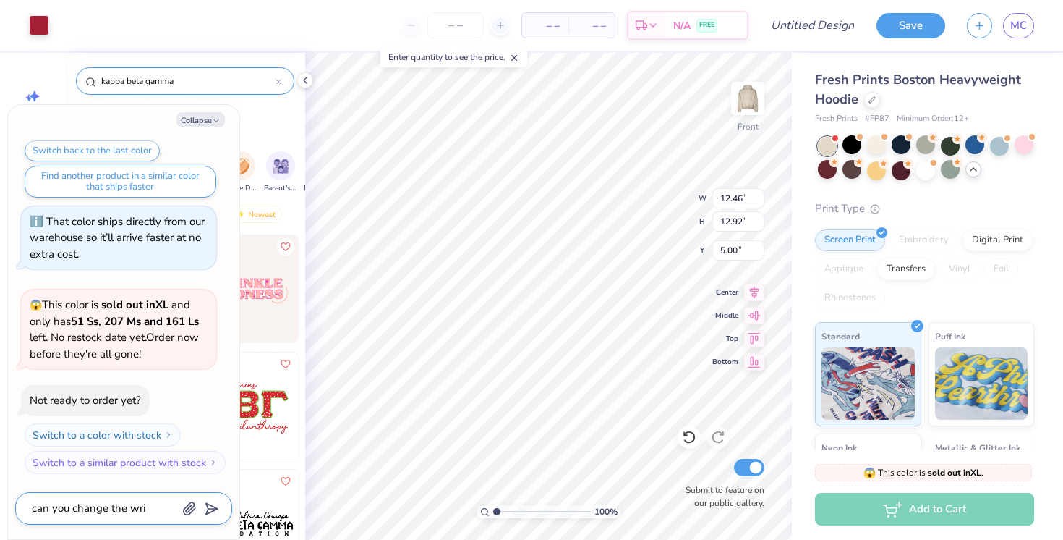
type textarea "x"
type textarea "can you change the writ"
type textarea "x"
type textarea "can you change the writi"
type textarea "x"
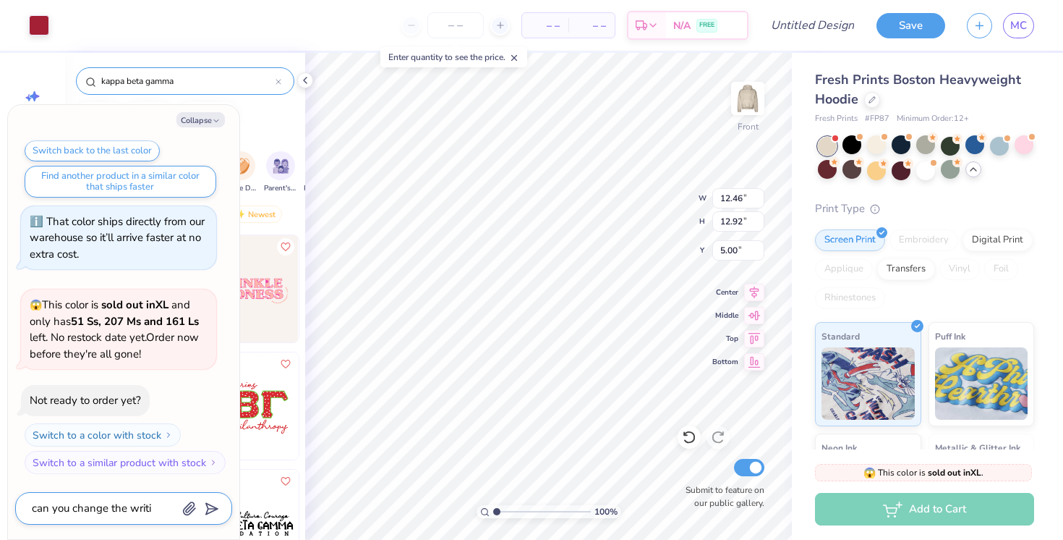
type textarea "can you change the writin"
type textarea "x"
type textarea "can you change the writing"
type textarea "x"
type textarea "can you change the writing"
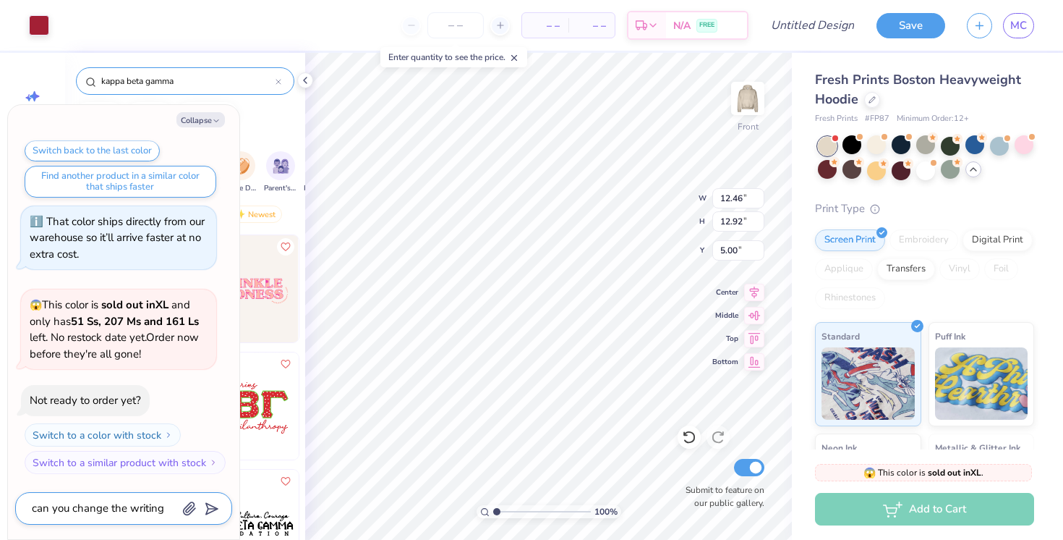
type textarea "x"
type textarea "can you change the writing t"
type textarea "x"
type textarea "can you change the writing to"
type textarea "x"
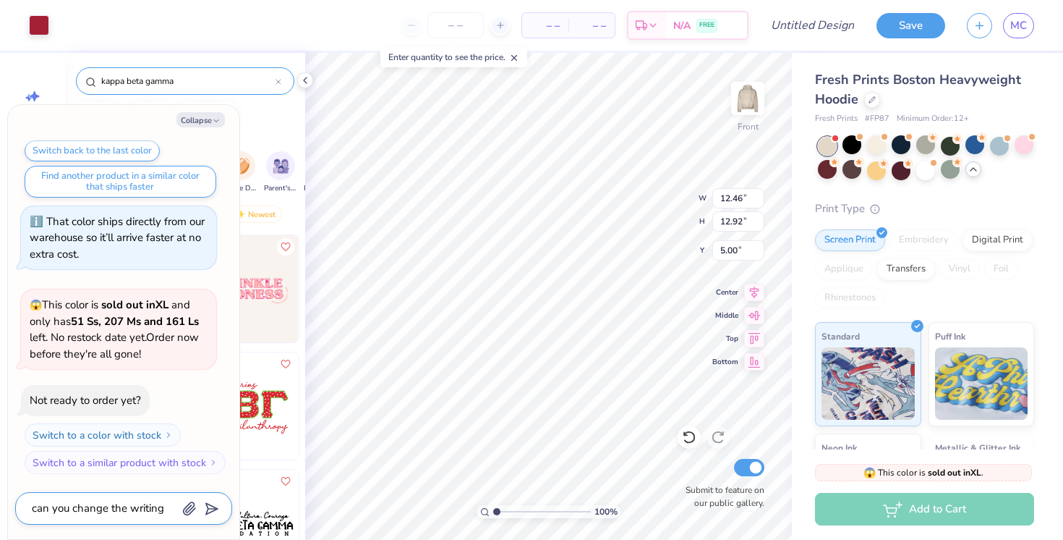
type textarea "can you change the writing to"
type textarea "x"
type textarea "can you change the writing to a"
type textarea "x"
type textarea "can you change the writing to a"
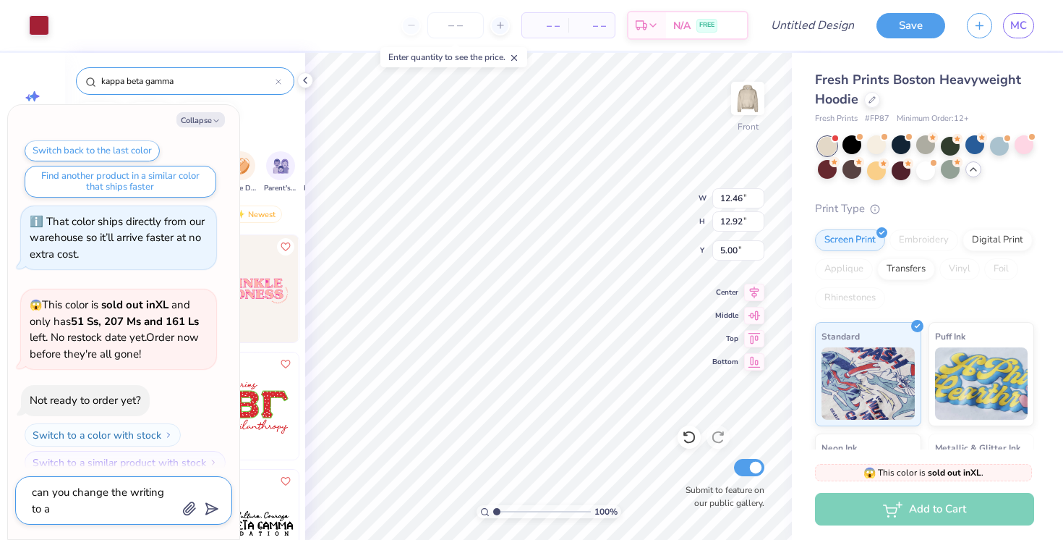
type textarea "x"
type textarea "can you change the writing to a d"
type textarea "x"
type textarea "can you change the writing to a di"
type textarea "x"
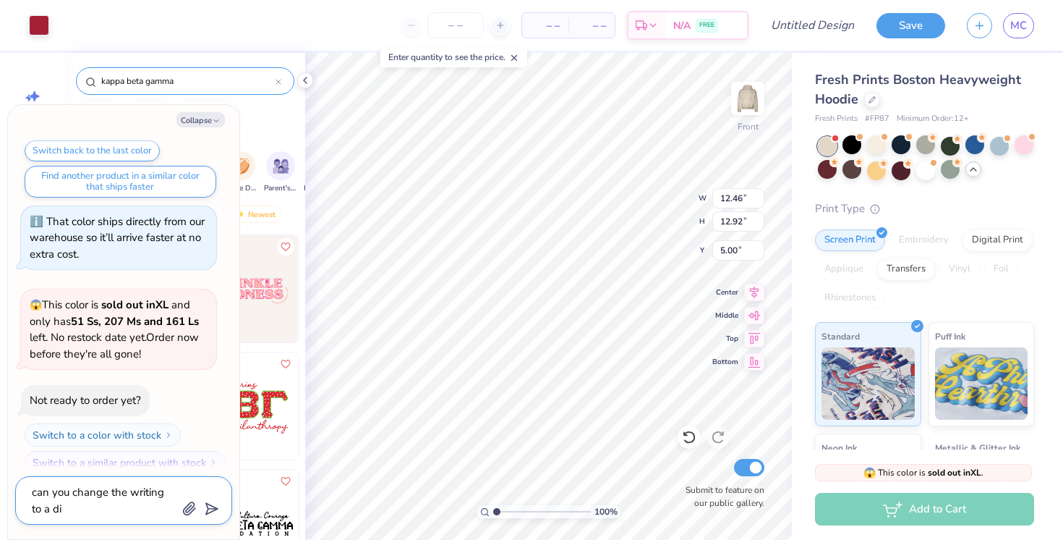
type textarea "can you change the writing to a dif"
type textarea "x"
type textarea "can you change the writing to a diff"
type textarea "x"
type textarea "can you change the writing to a diffe"
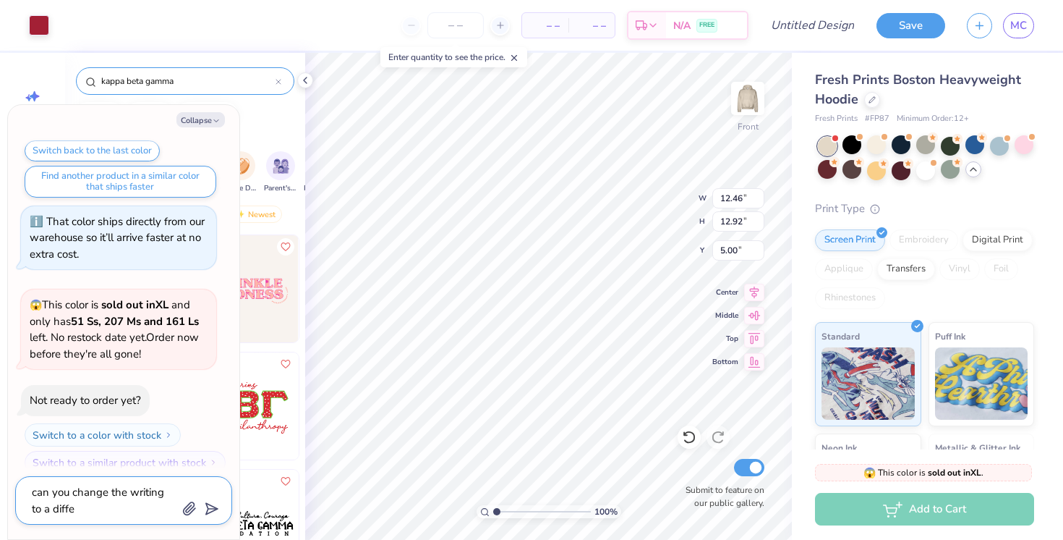
type textarea "x"
type textarea "can you change the writing to a differ"
type textarea "x"
type textarea "can you change the writing to a differe"
type textarea "x"
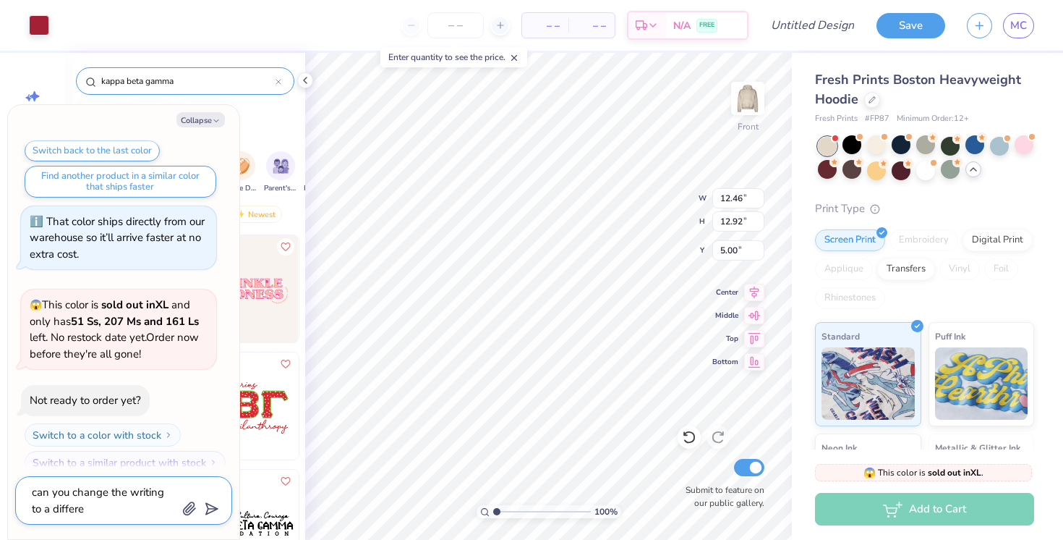
type textarea "can you change the writing to a differen"
type textarea "x"
type textarea "can you change the writing to a different"
type textarea "x"
type textarea "can you change the writing to a different"
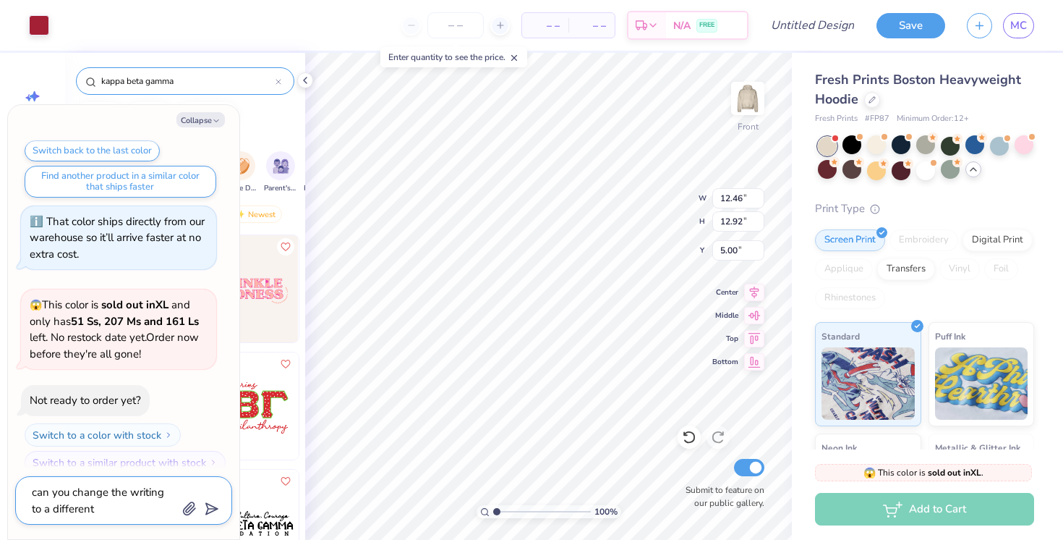
type textarea "x"
type textarea "can you change the writing to a different c"
type textarea "x"
type textarea "can you change the writing to a different co"
type textarea "x"
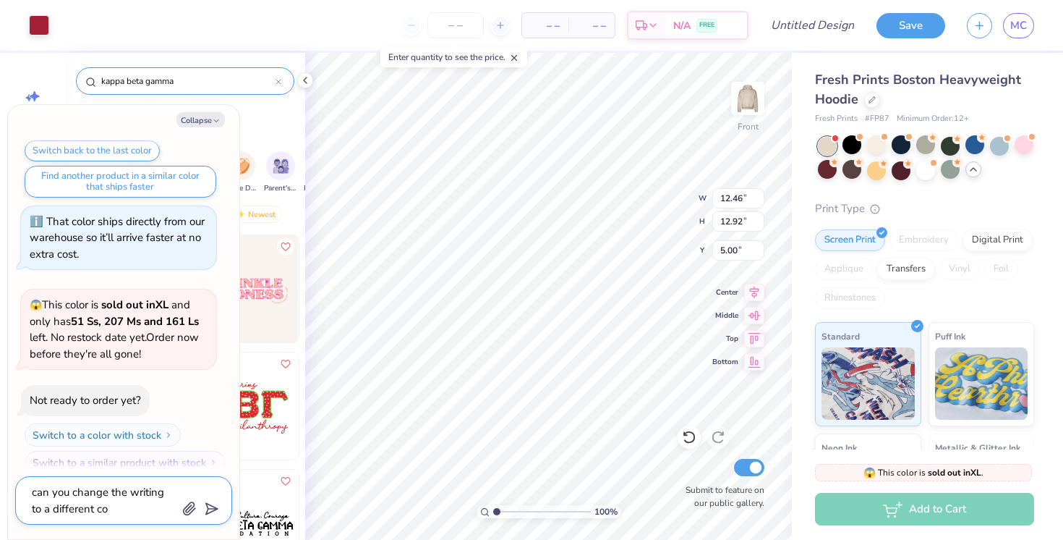
type textarea "can you change the writing to a different col"
type textarea "x"
type textarea "can you change the writing to a different colo"
type textarea "x"
type textarea "can you change the writing to a different color"
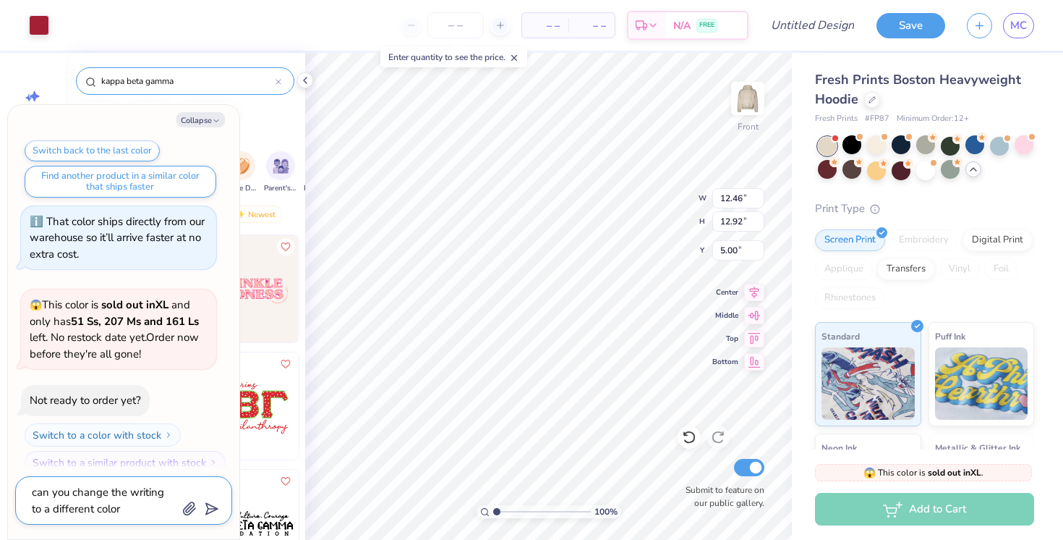
type textarea "x"
type textarea "can you change the writing to a different colo"
type textarea "x"
type textarea "can you change the writing to a different col"
type textarea "x"
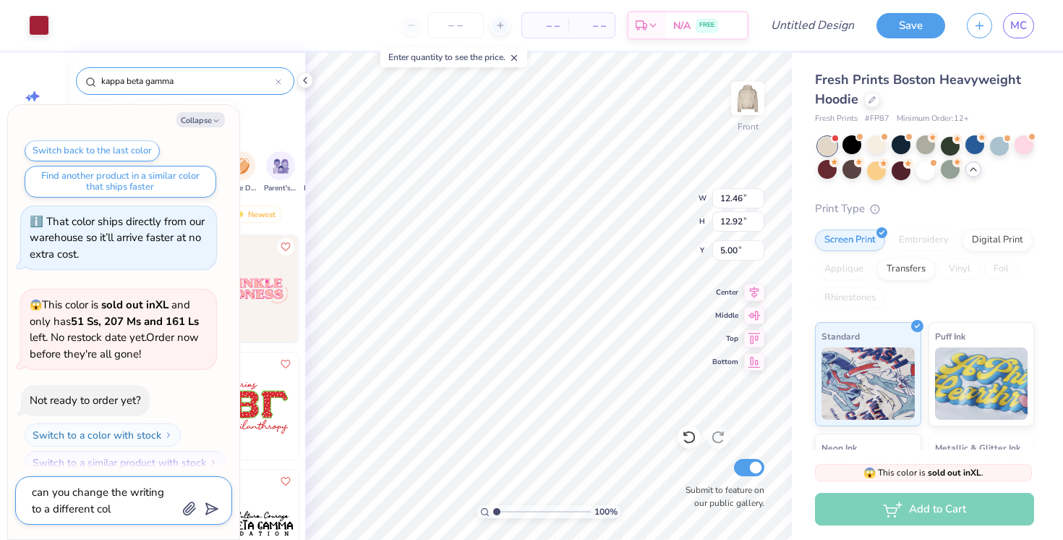
type textarea "can you change the writing to a different co"
type textarea "x"
type textarea "can you change the writing to a different c"
type textarea "x"
type textarea "can you change the writing to a different"
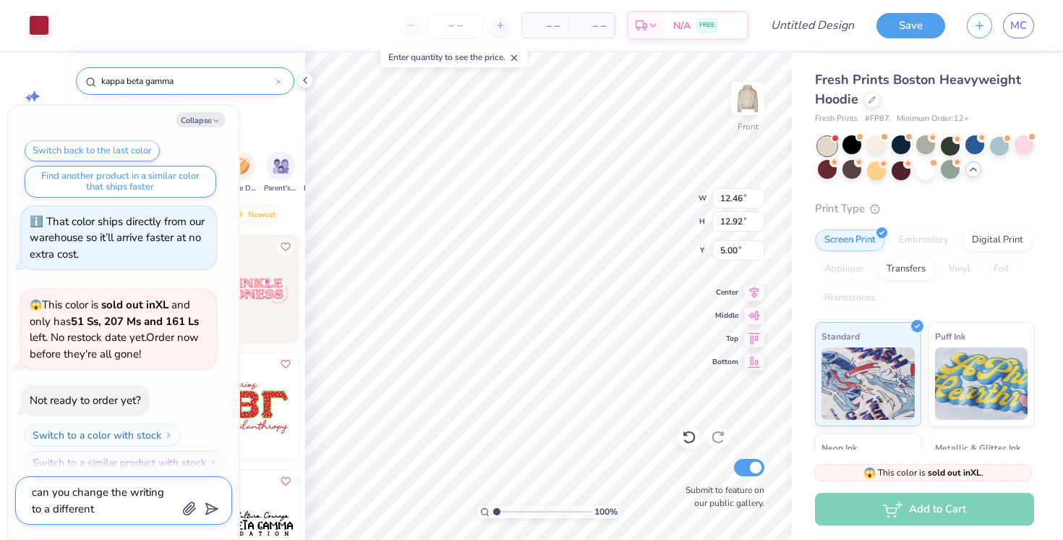
type textarea "x"
type textarea "can you change the writing to a different"
type textarea "x"
type textarea "can you change the writing to a differen"
type textarea "x"
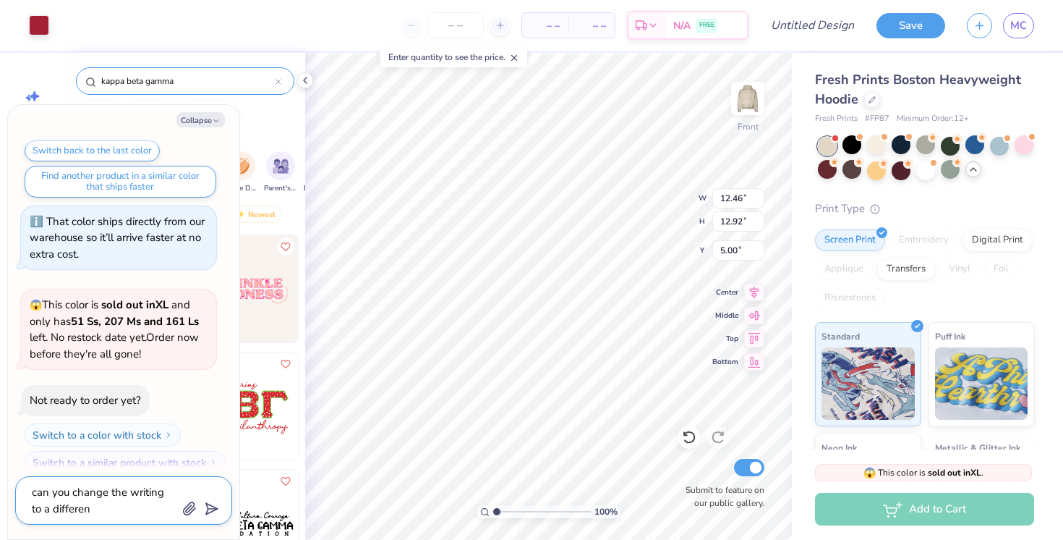
type textarea "can you change the writing to a differe"
type textarea "x"
type textarea "can you change the writing to a differ"
type textarea "x"
type textarea "can you change the writing to a diffe"
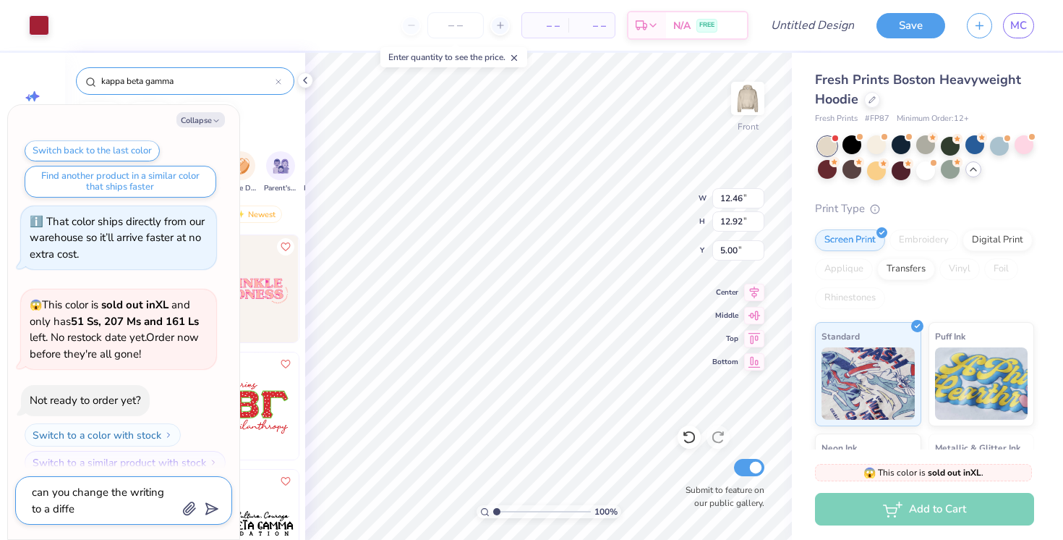
type textarea "x"
type textarea "can you change the writing to a diff"
type textarea "x"
type textarea "can you change the writing to a dif"
type textarea "x"
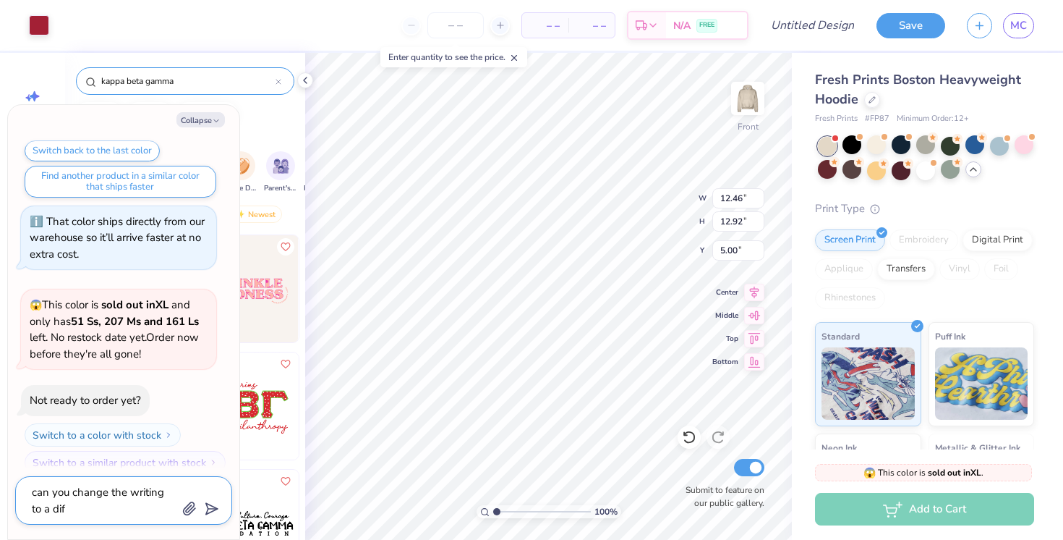
type textarea "can you change the writing to a di"
type textarea "x"
type textarea "can you change the writing to a d"
type textarea "x"
type textarea "can you change the writing to a"
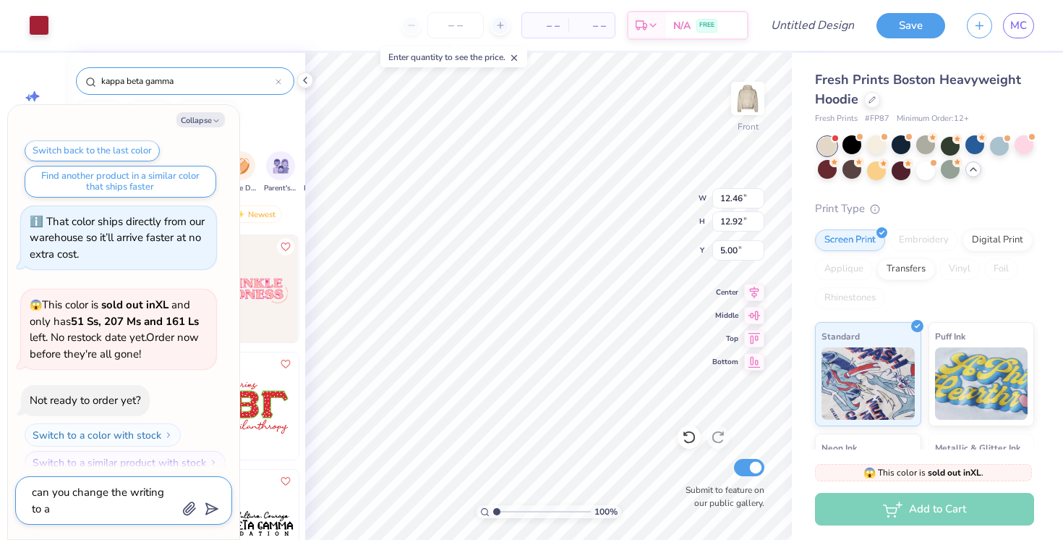
type textarea "x"
type textarea "can you change the writing to a"
type textarea "x"
type textarea "can you change the writing to"
type textarea "x"
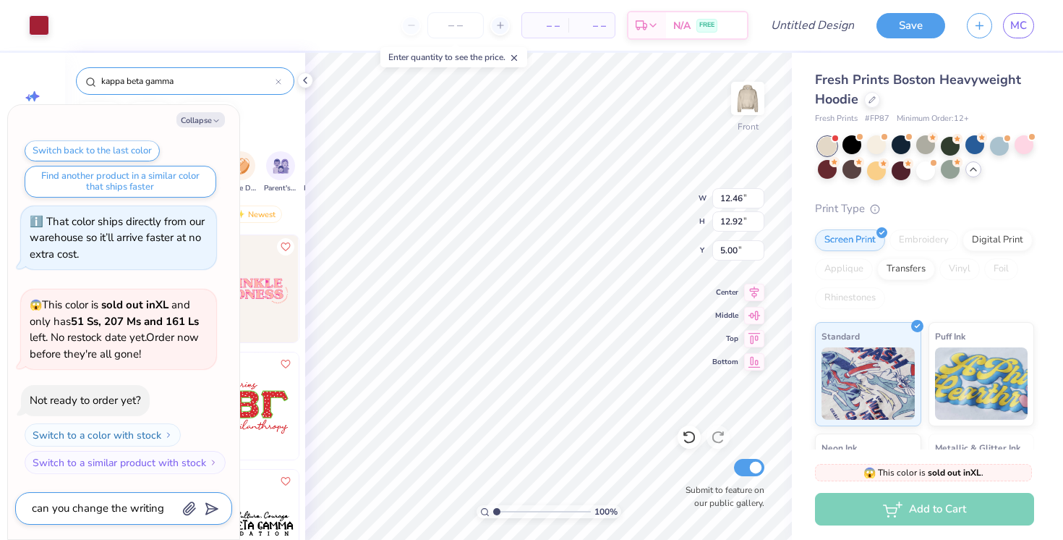
type textarea "can you change the writing to l"
type textarea "x"
type textarea "can you change the writing to li"
type textarea "x"
type textarea "can you change the writing to ligh"
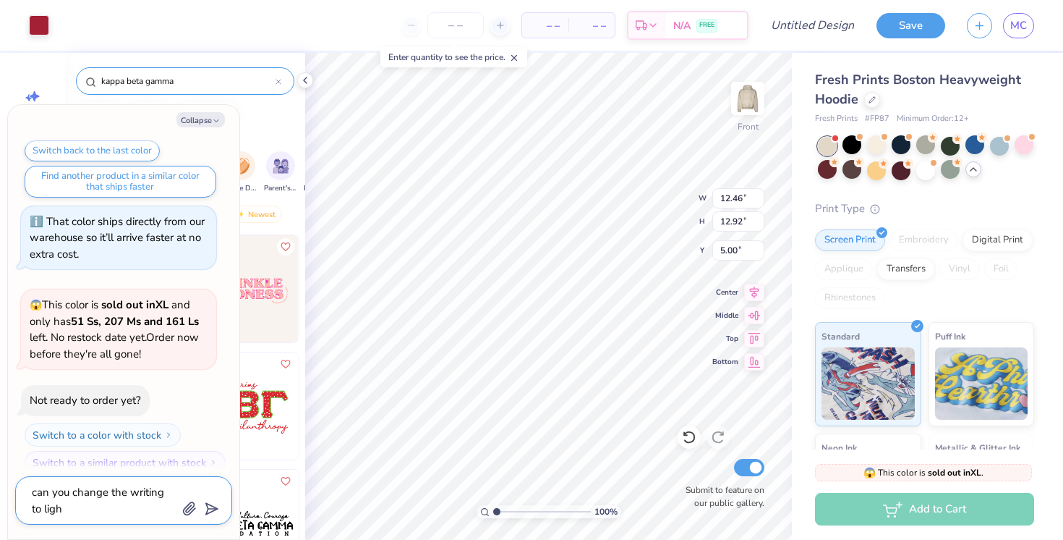
type textarea "x"
type textarea "can you change the writing to light"
type textarea "x"
type textarea "can you change the writing to light"
type textarea "x"
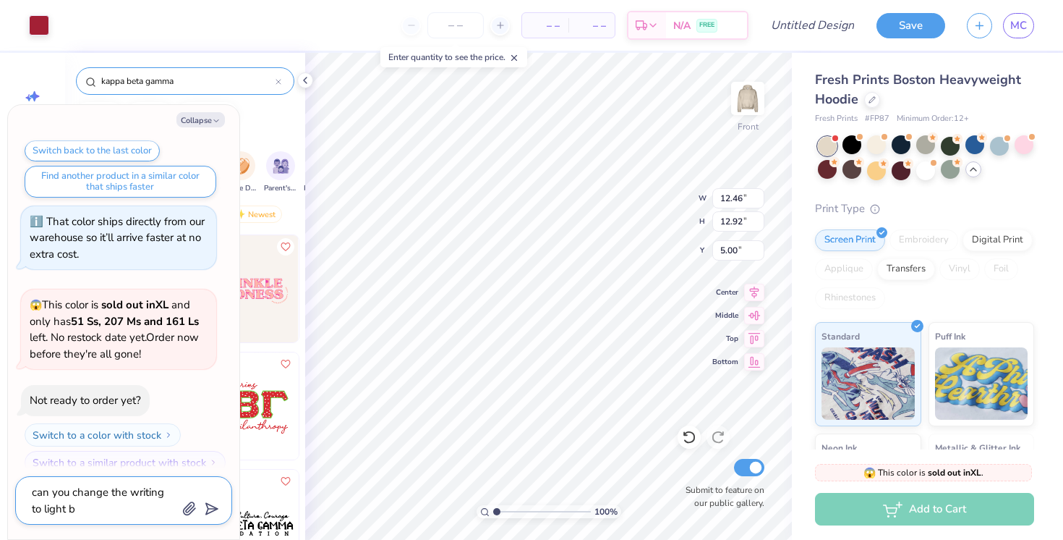
type textarea "can you change the writing to light bl"
type textarea "x"
type textarea "can you change the writing to light blu"
type textarea "x"
type textarea "can you change the writing to light blue"
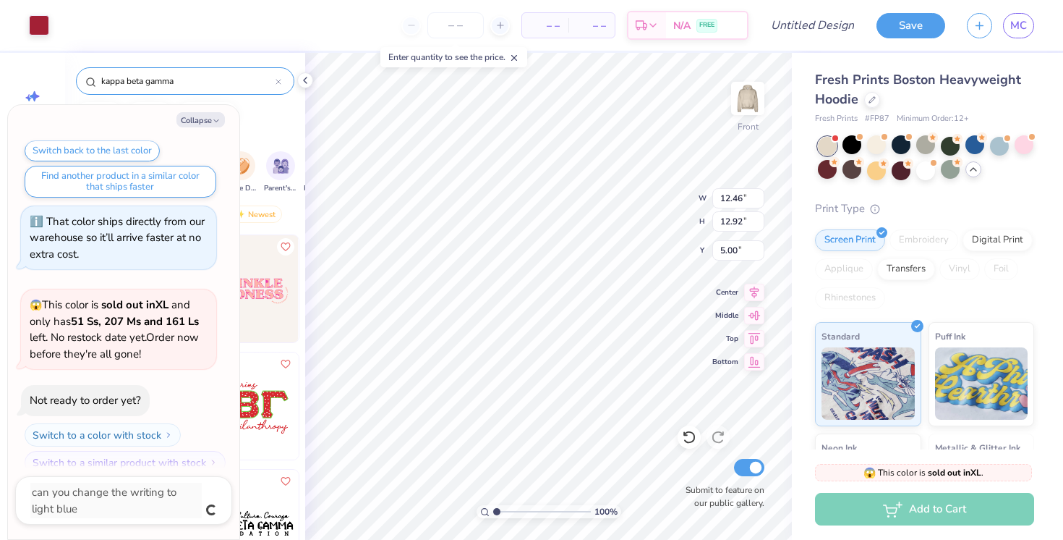
scroll to position [2557, 0]
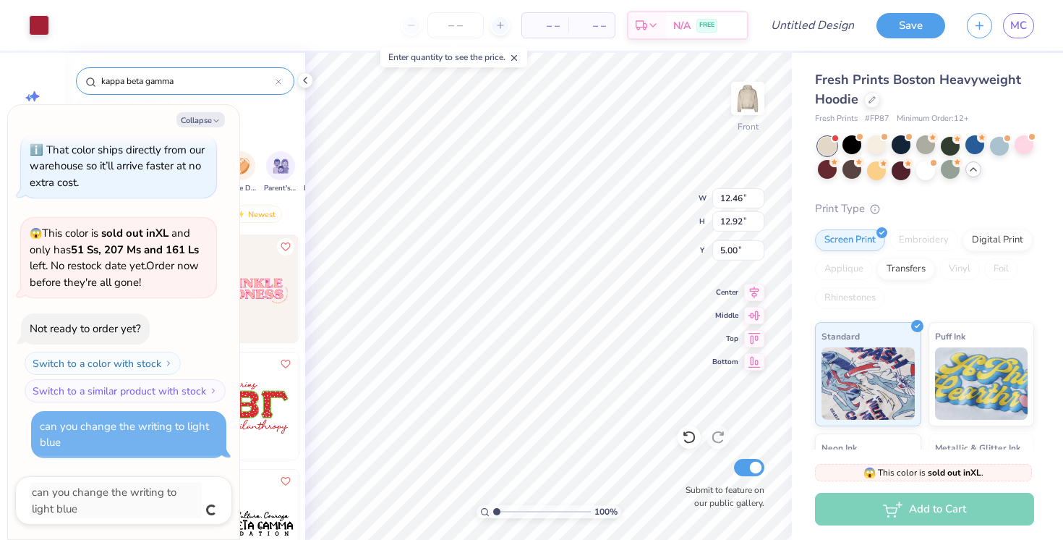
type textarea "x"
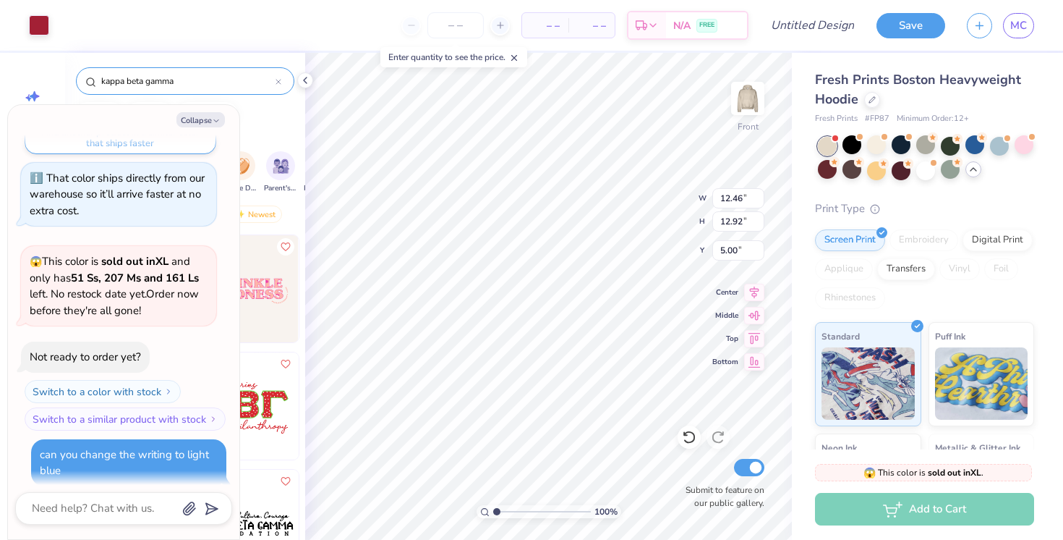
scroll to position [2541, 0]
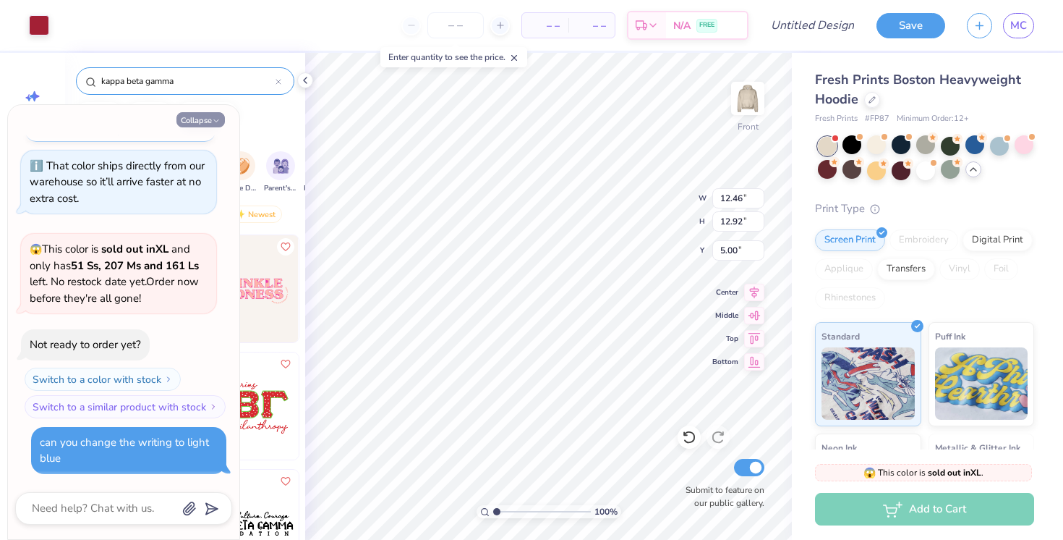
click at [209, 121] on button "Collapse" at bounding box center [200, 119] width 48 height 15
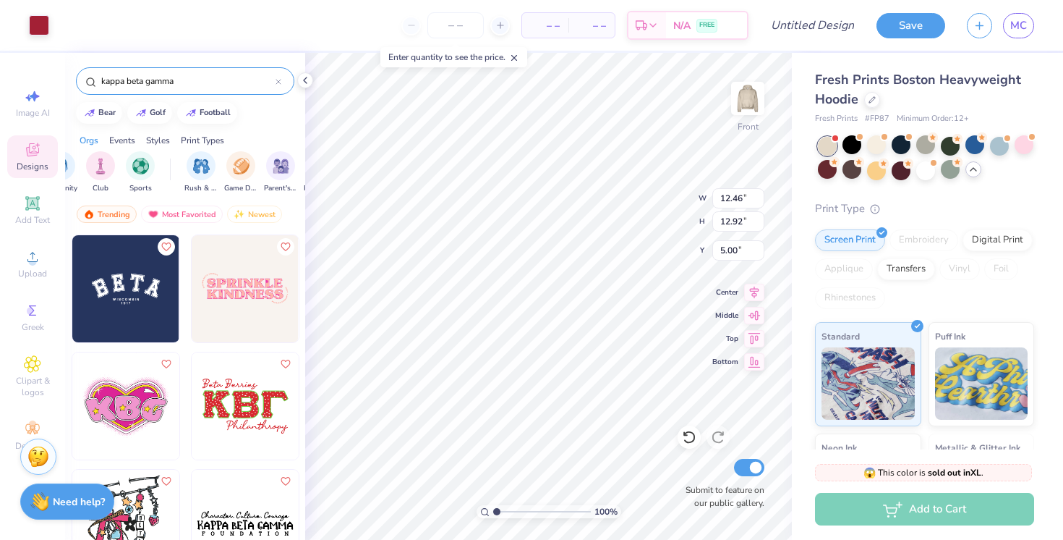
click at [519, 57] on icon at bounding box center [514, 58] width 10 height 10
click at [752, 102] on img at bounding box center [748, 98] width 58 height 58
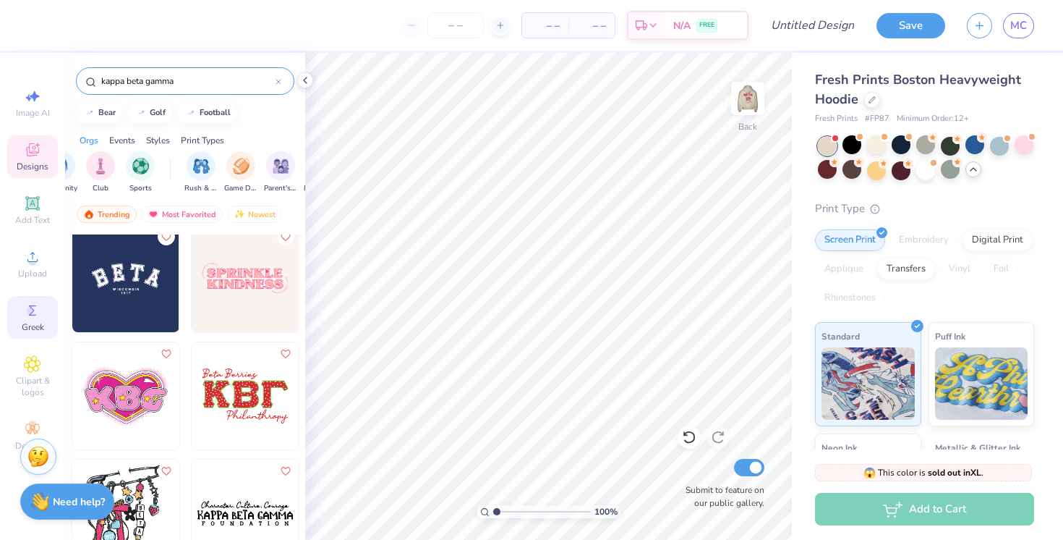
click at [35, 303] on icon at bounding box center [32, 310] width 17 height 17
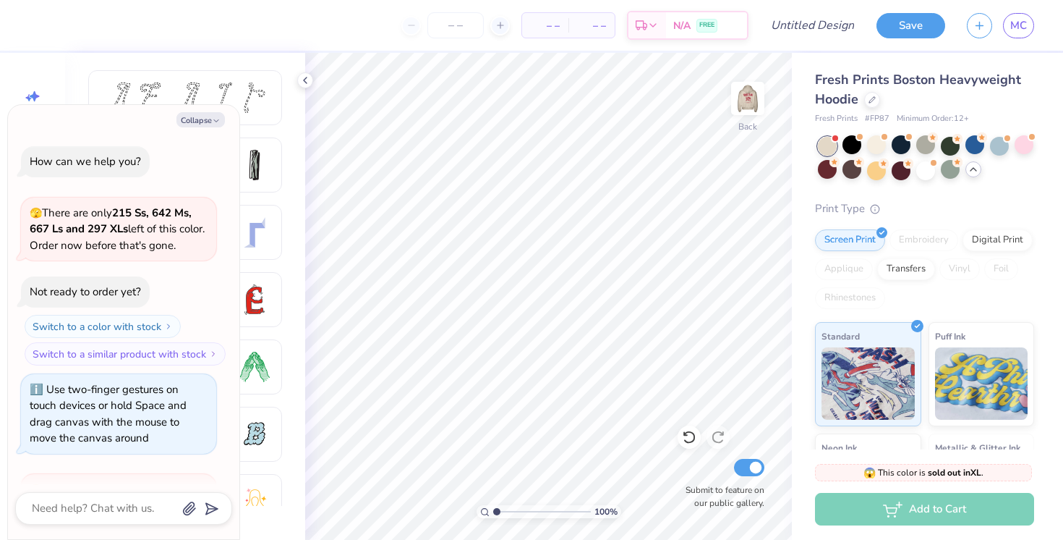
scroll to position [2626, 0]
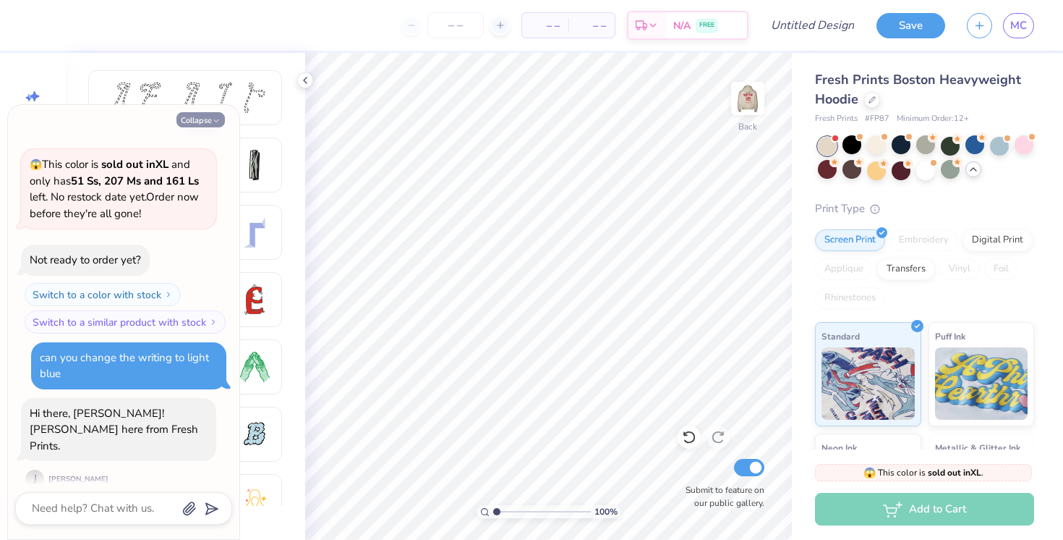
drag, startPoint x: 184, startPoint y: 116, endPoint x: 177, endPoint y: 120, distance: 8.1
click at [179, 119] on button "Collapse" at bounding box center [200, 119] width 48 height 15
type textarea "x"
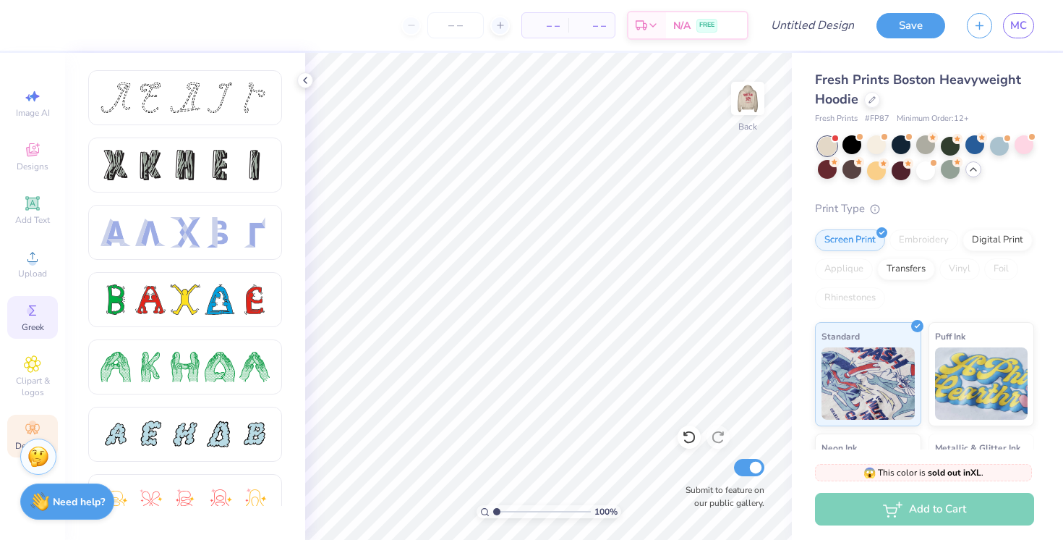
click at [29, 424] on icon at bounding box center [32, 429] width 14 height 10
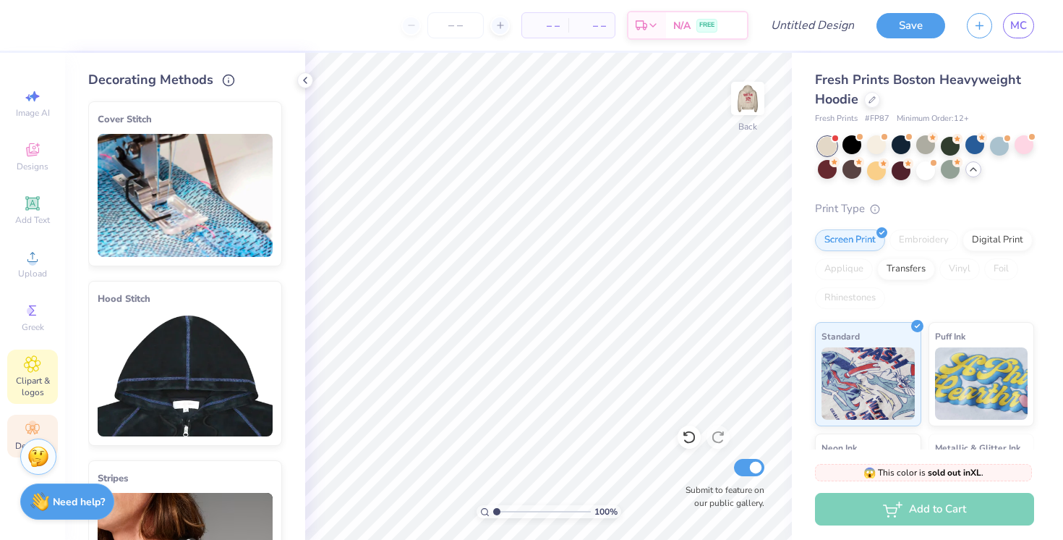
click at [41, 367] on icon at bounding box center [32, 363] width 17 height 17
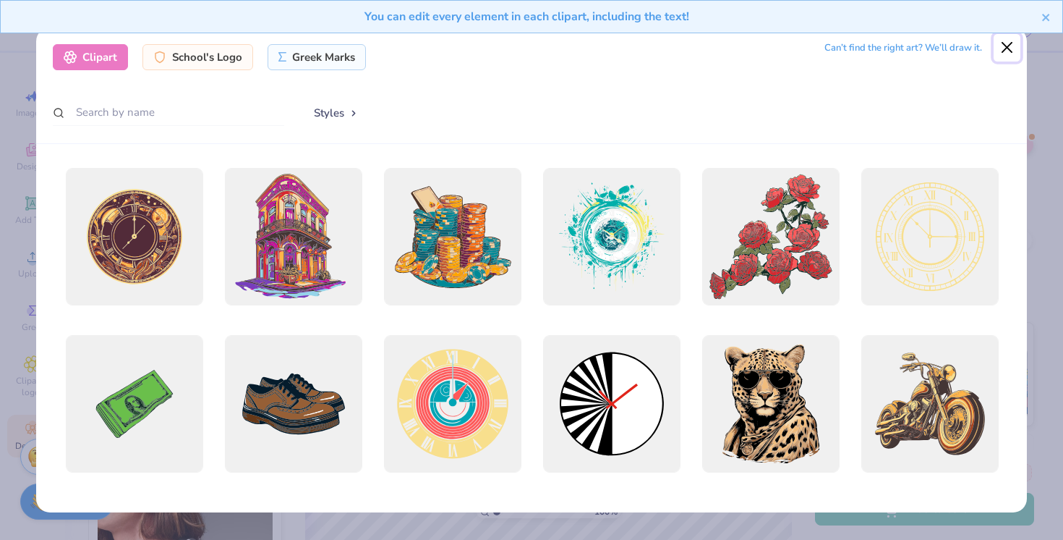
click at [1001, 48] on button "Close" at bounding box center [1007, 47] width 27 height 27
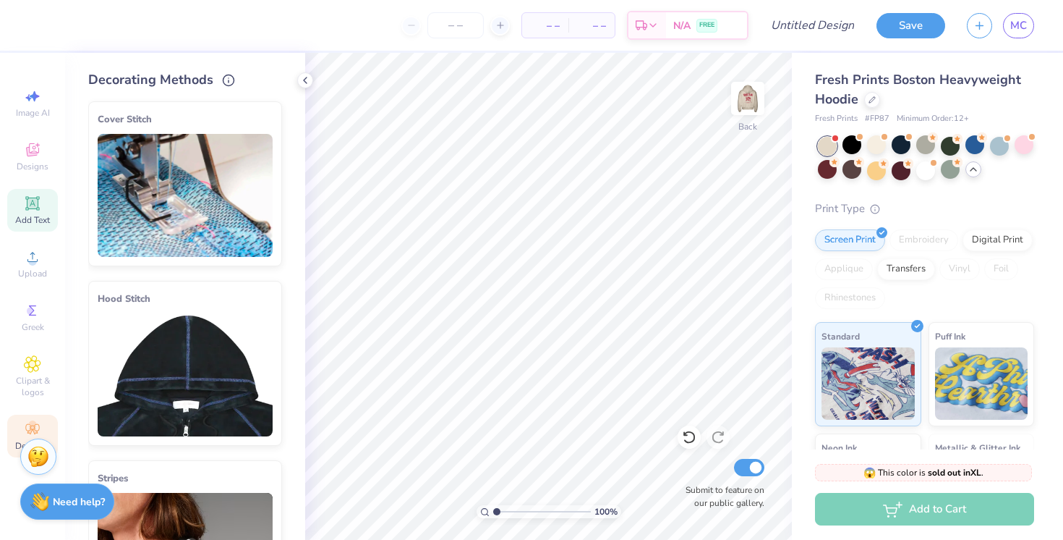
click at [36, 202] on icon at bounding box center [32, 202] width 11 height 11
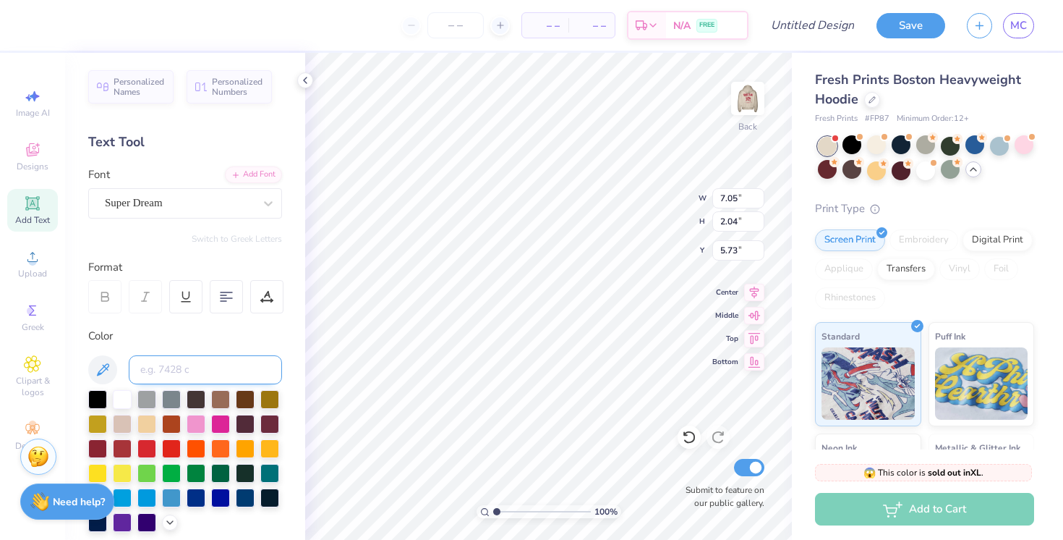
click at [181, 367] on input at bounding box center [205, 369] width 153 height 29
type input "K"
type textarea "T"
paste textarea
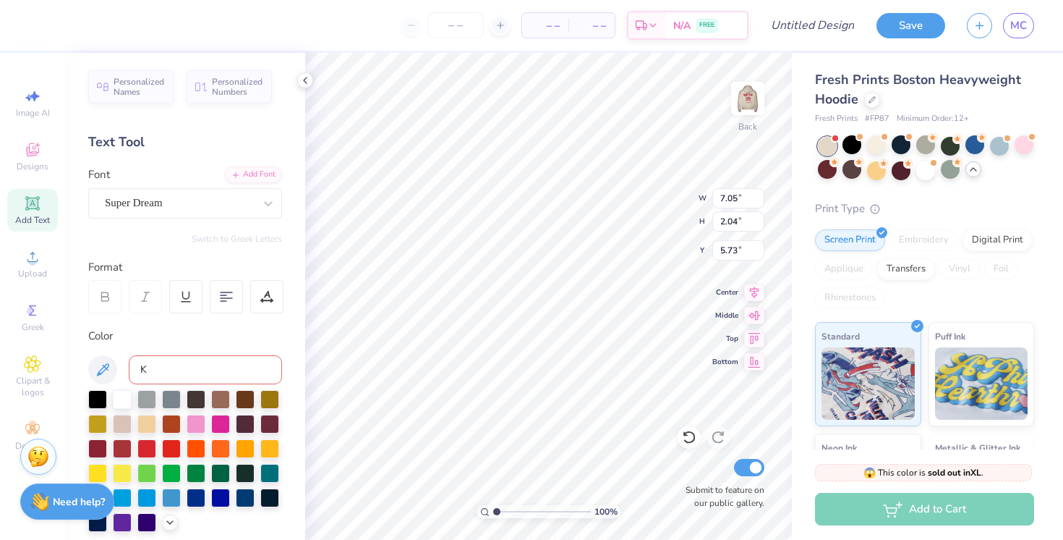
paste textarea
type textarea "KB"
drag, startPoint x: 182, startPoint y: 363, endPoint x: 107, endPoint y: 362, distance: 75.2
click at [107, 362] on div "K" at bounding box center [185, 369] width 194 height 29
click at [103, 448] on div at bounding box center [97, 447] width 19 height 19
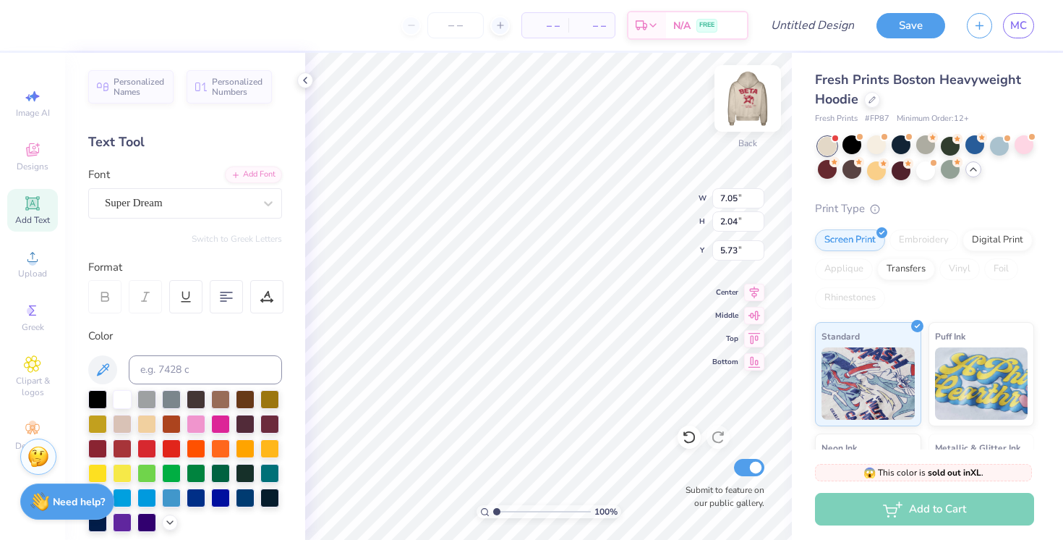
click at [762, 113] on img at bounding box center [748, 98] width 58 height 58
click at [747, 106] on img at bounding box center [748, 98] width 58 height 58
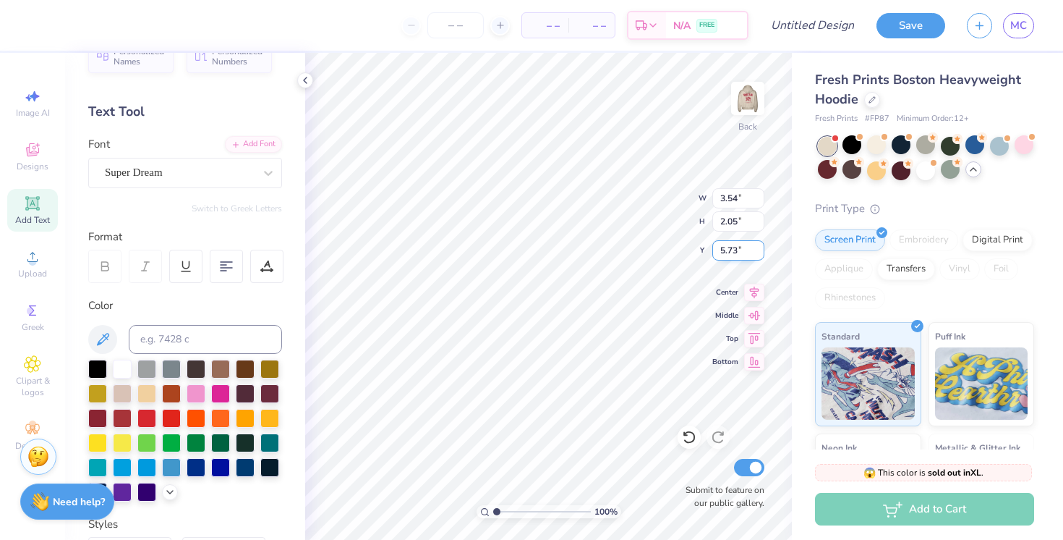
type textarea "KBG"
type input "3.00"
type input "4.44"
type input "1.71"
click at [266, 391] on div at bounding box center [269, 392] width 19 height 19
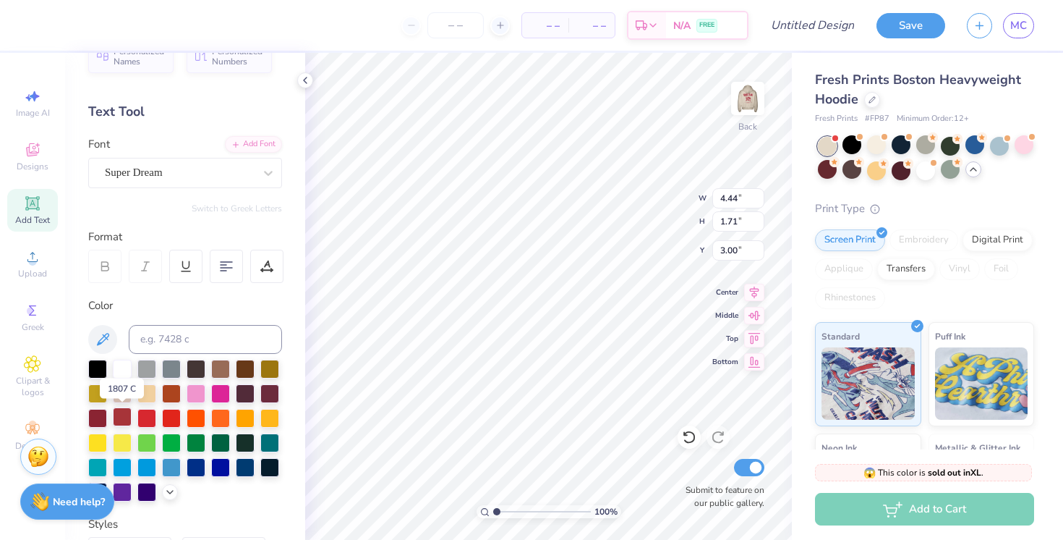
click at [120, 418] on div at bounding box center [122, 416] width 19 height 19
click at [970, 145] on div at bounding box center [975, 144] width 19 height 19
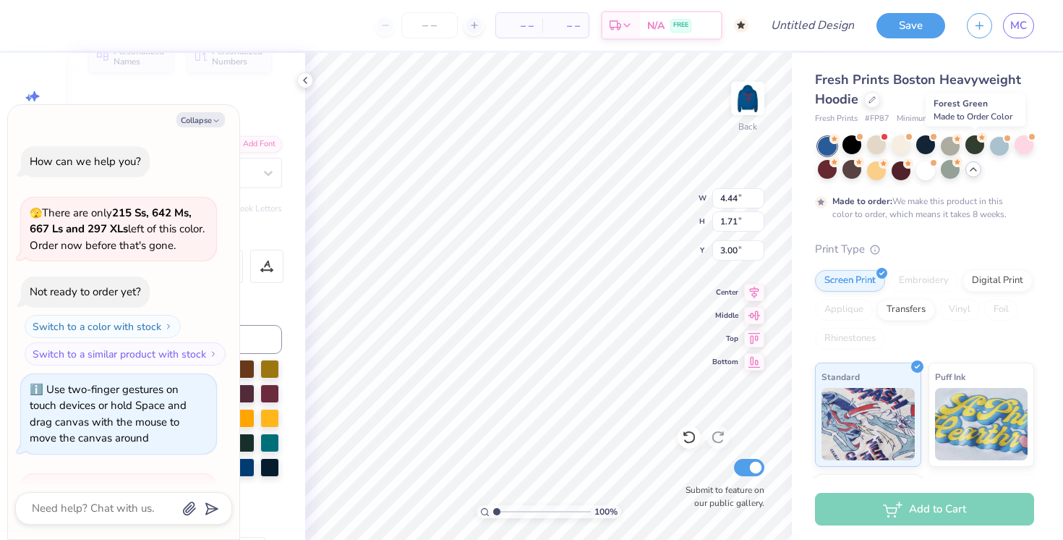
scroll to position [2746, 0]
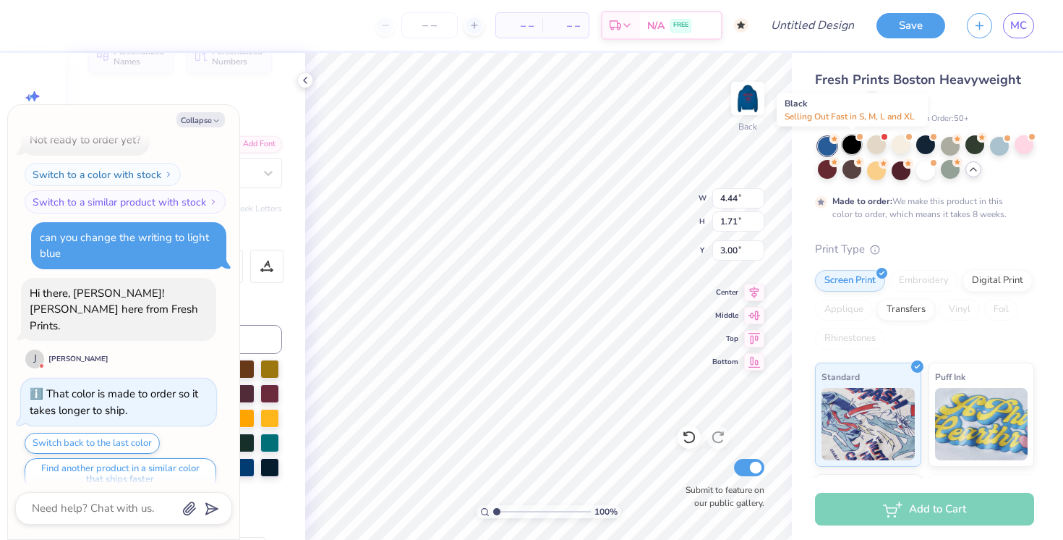
click at [851, 148] on div at bounding box center [852, 144] width 19 height 19
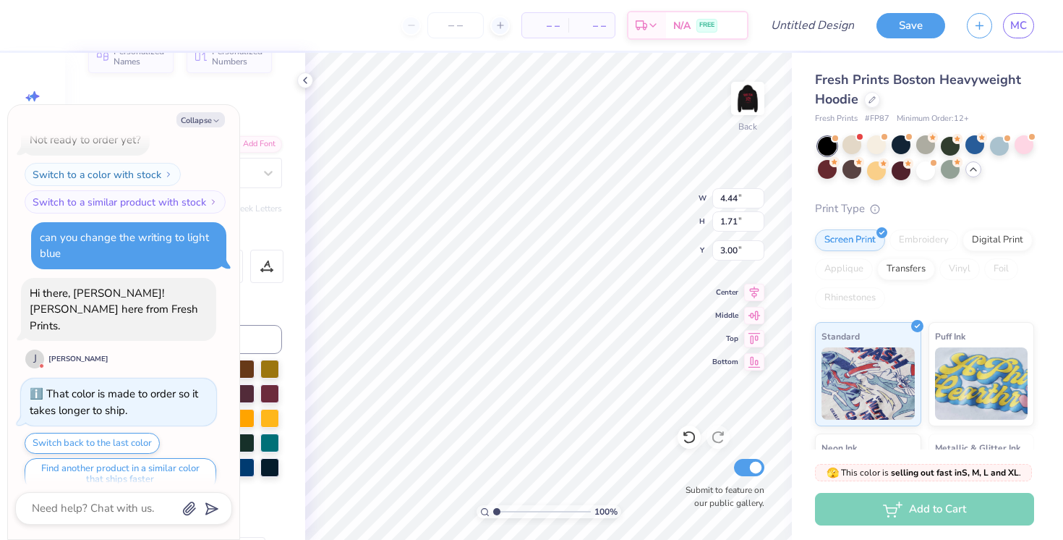
scroll to position [3006, 0]
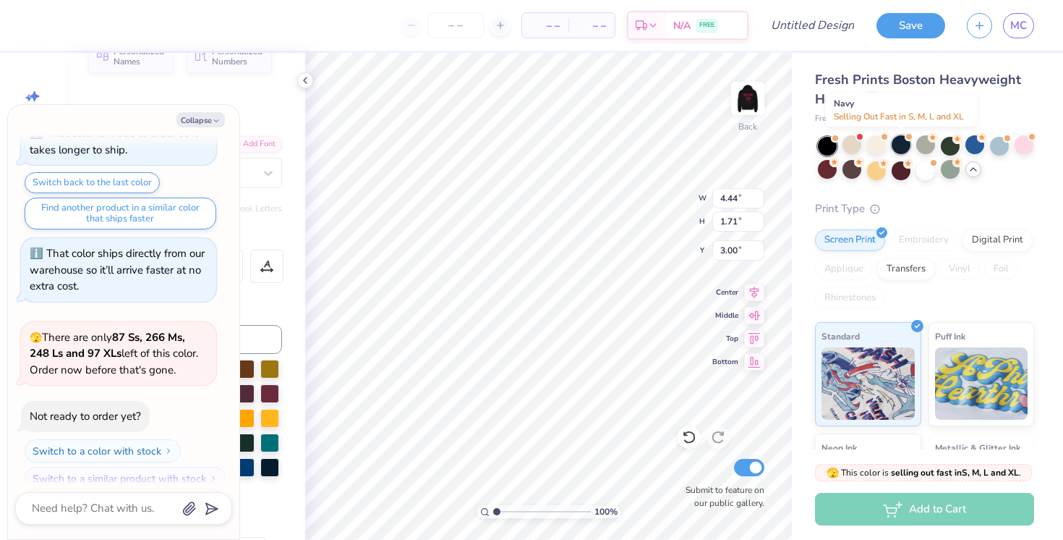
click at [903, 141] on div at bounding box center [901, 144] width 19 height 19
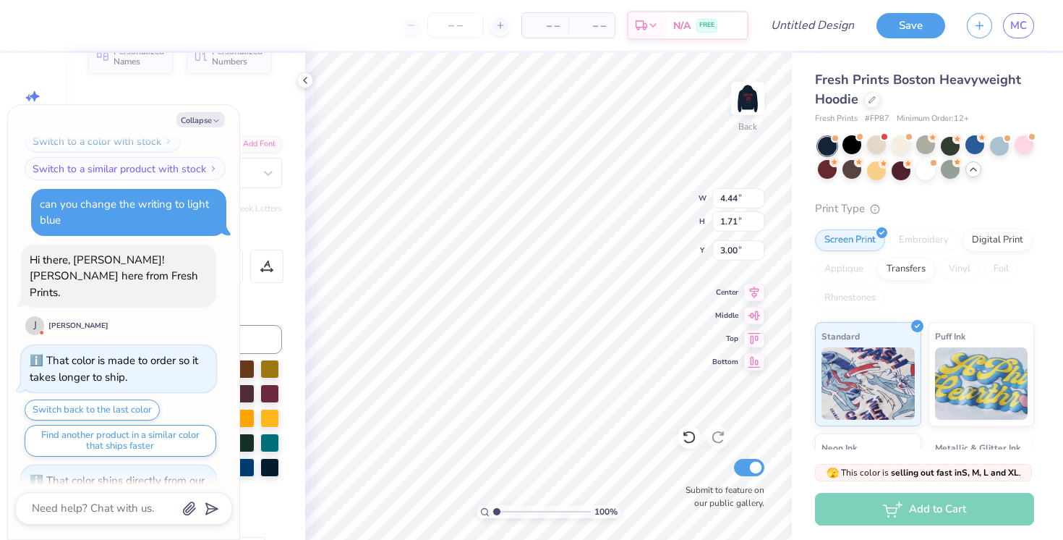
scroll to position [2778, 0]
click at [207, 121] on button "Collapse" at bounding box center [200, 119] width 48 height 15
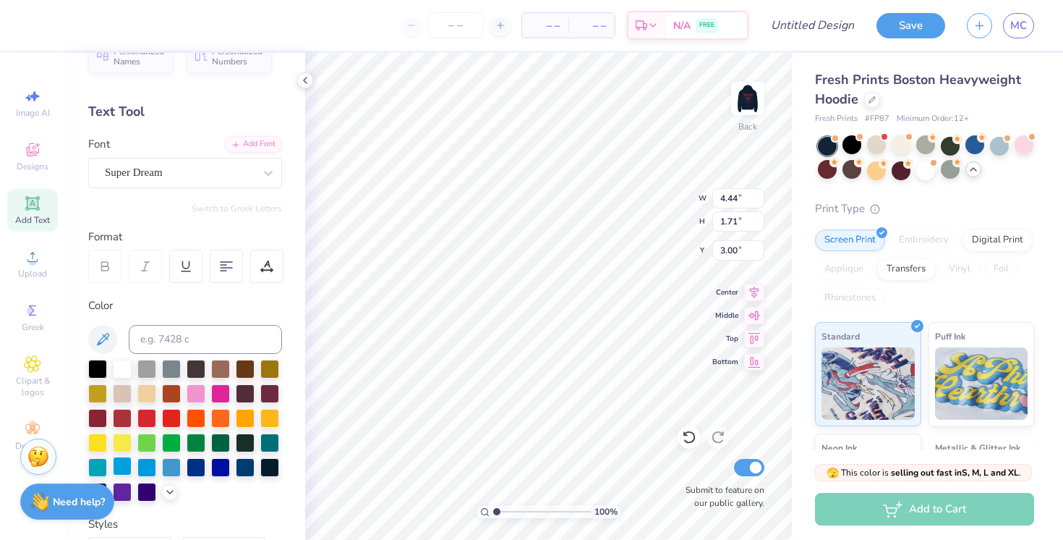
click at [122, 469] on div at bounding box center [122, 465] width 19 height 19
click at [140, 467] on div at bounding box center [146, 465] width 19 height 19
click at [148, 467] on div at bounding box center [146, 465] width 19 height 19
click at [122, 467] on div at bounding box center [122, 465] width 19 height 19
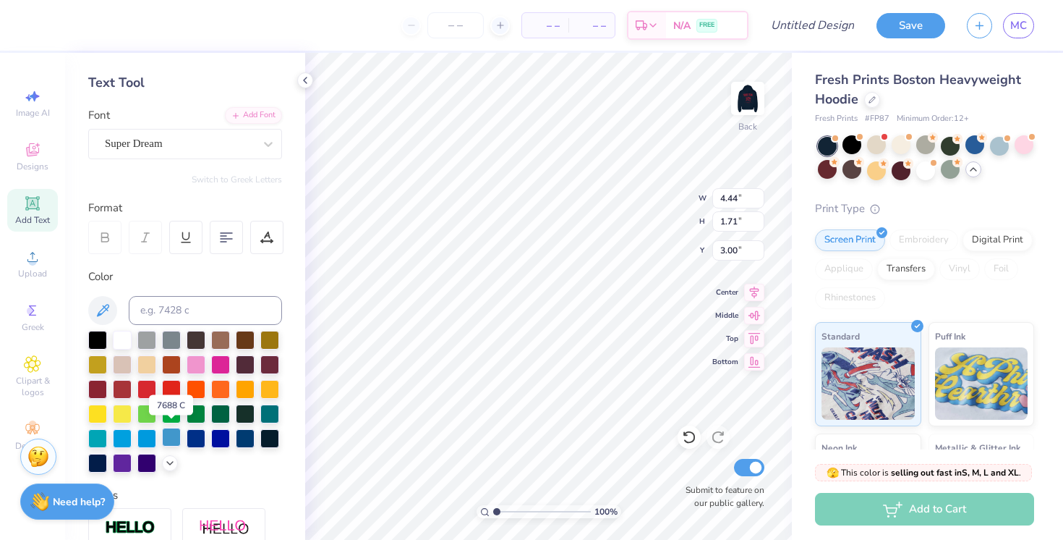
scroll to position [63, 0]
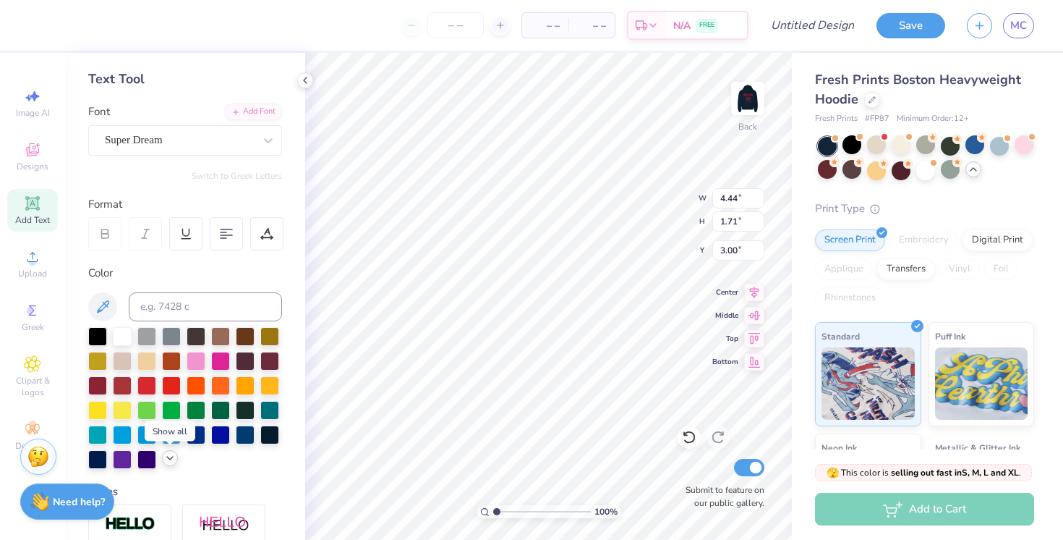
click at [166, 461] on icon at bounding box center [170, 458] width 12 height 12
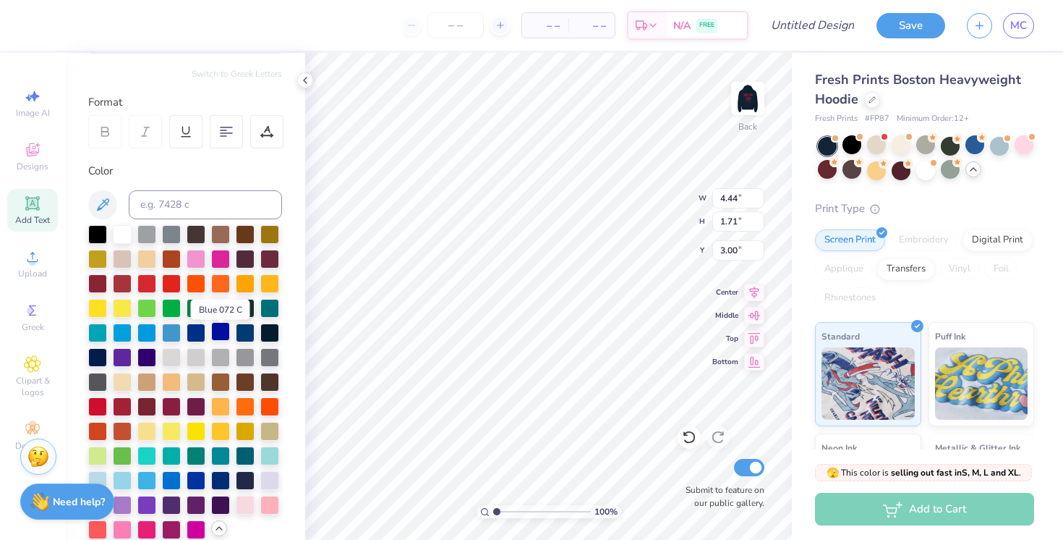
scroll to position [276, 0]
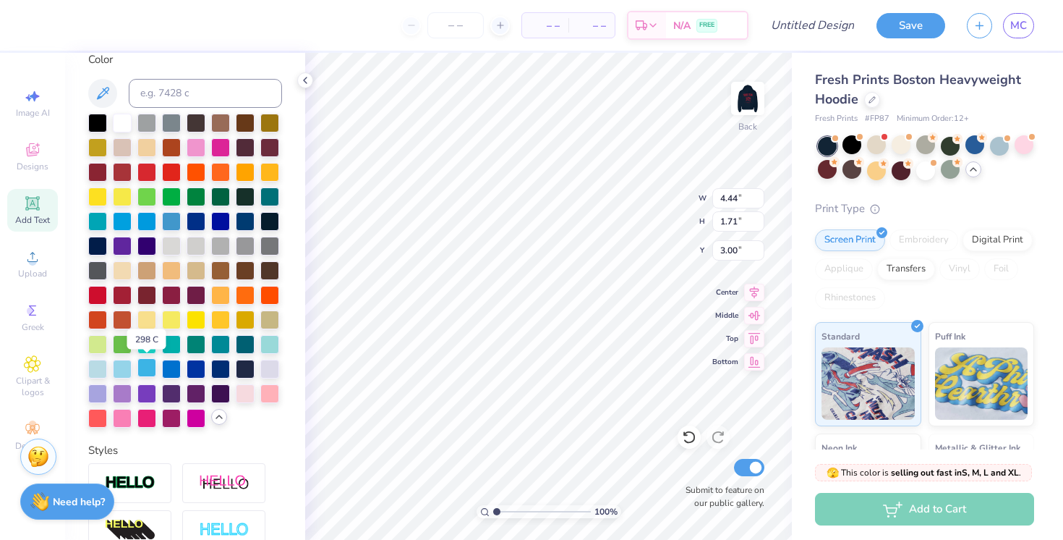
click at [147, 365] on div at bounding box center [146, 367] width 19 height 19
click at [279, 394] on div at bounding box center [269, 392] width 19 height 19
click at [851, 147] on div at bounding box center [852, 144] width 19 height 19
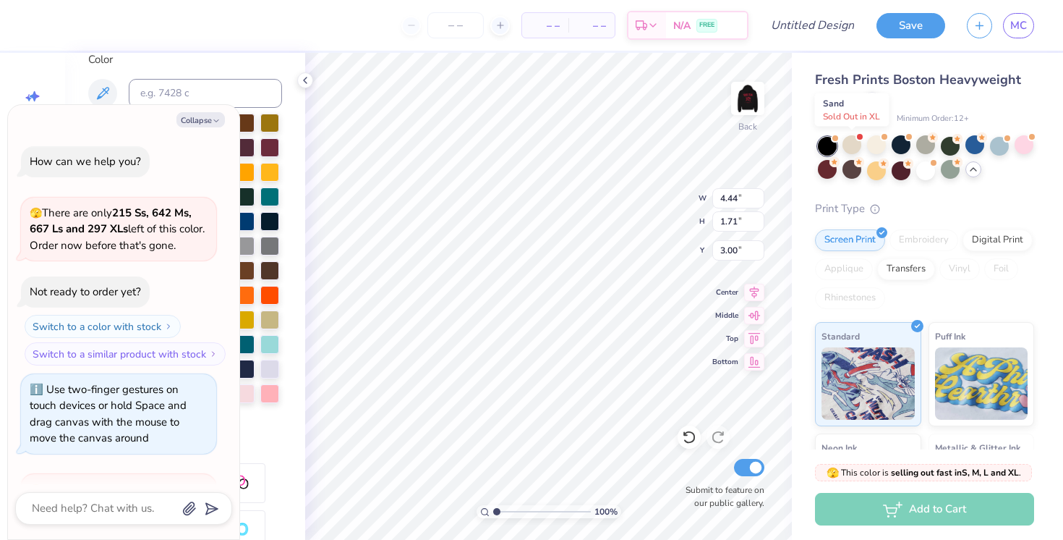
scroll to position [3646, 0]
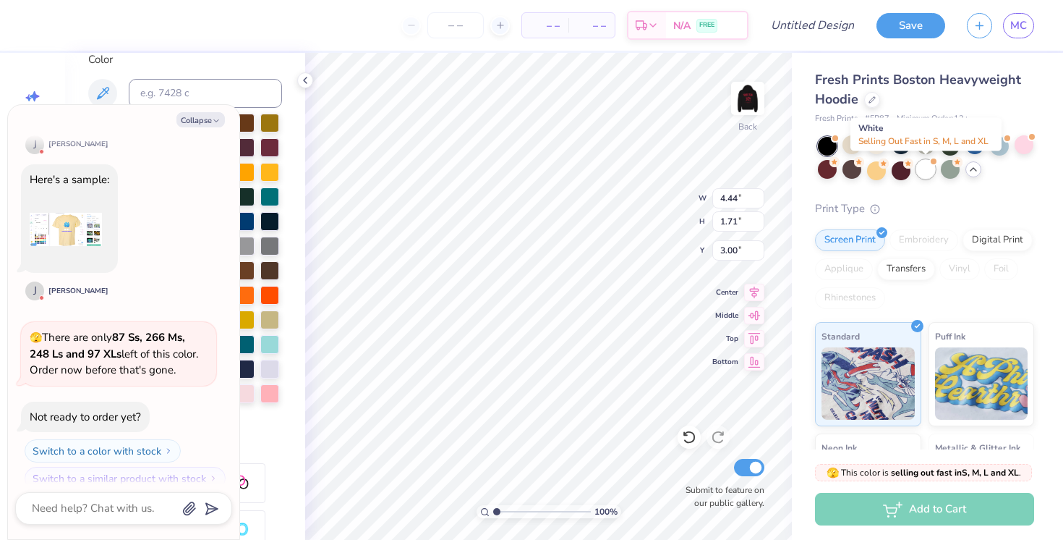
click at [928, 171] on div at bounding box center [925, 169] width 19 height 19
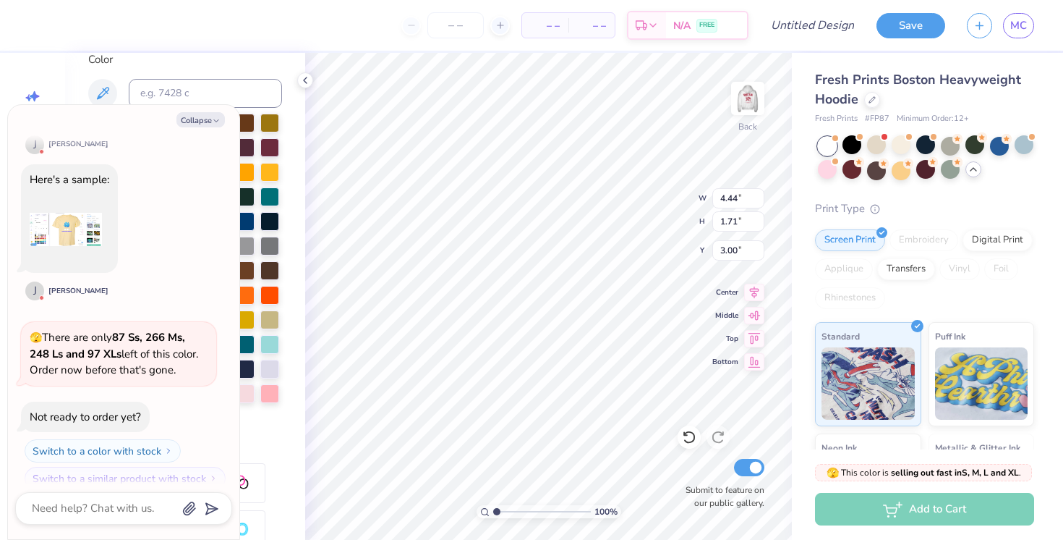
scroll to position [3834, 0]
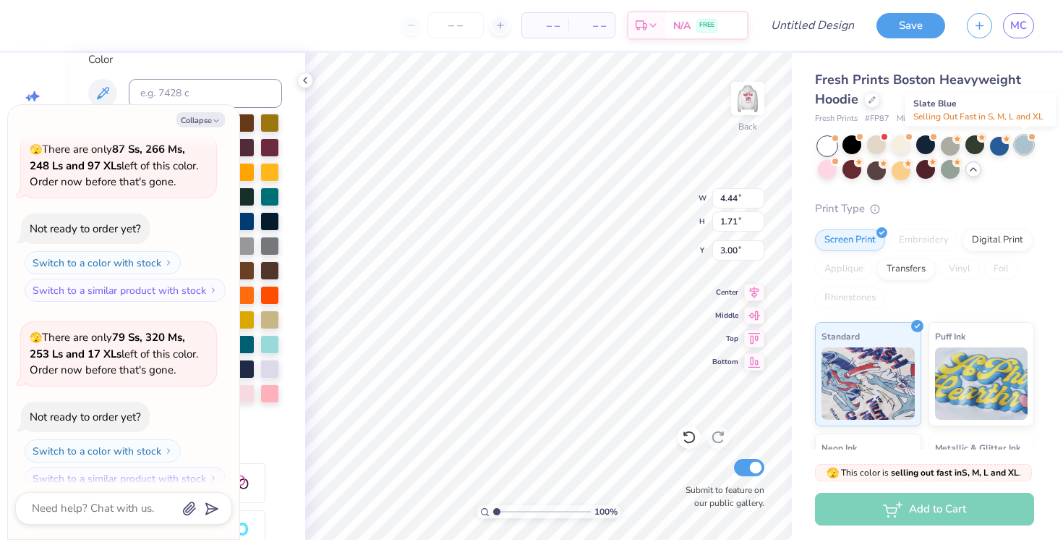
click at [1026, 150] on div at bounding box center [1024, 144] width 19 height 19
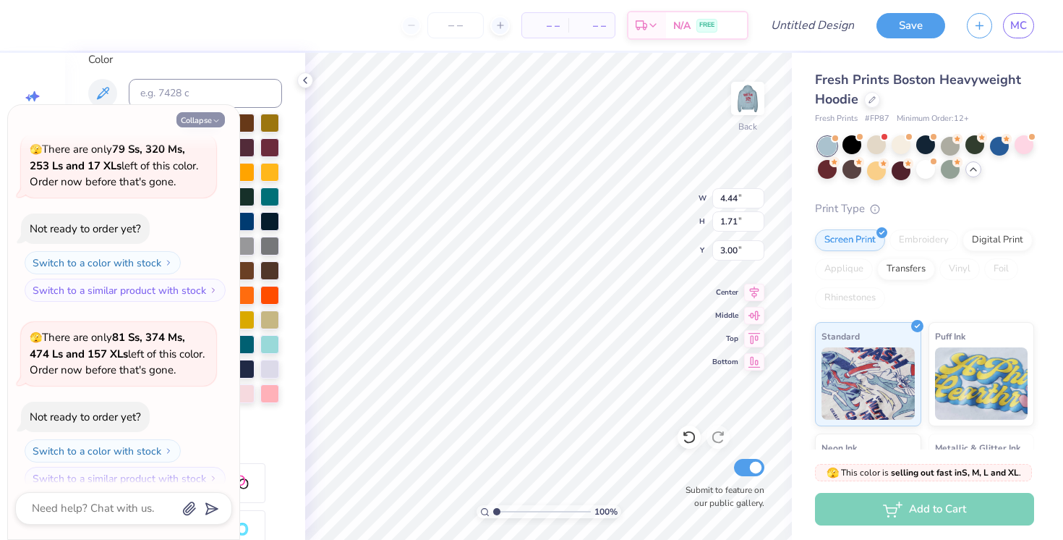
click at [210, 117] on button "Collapse" at bounding box center [200, 119] width 48 height 15
type textarea "x"
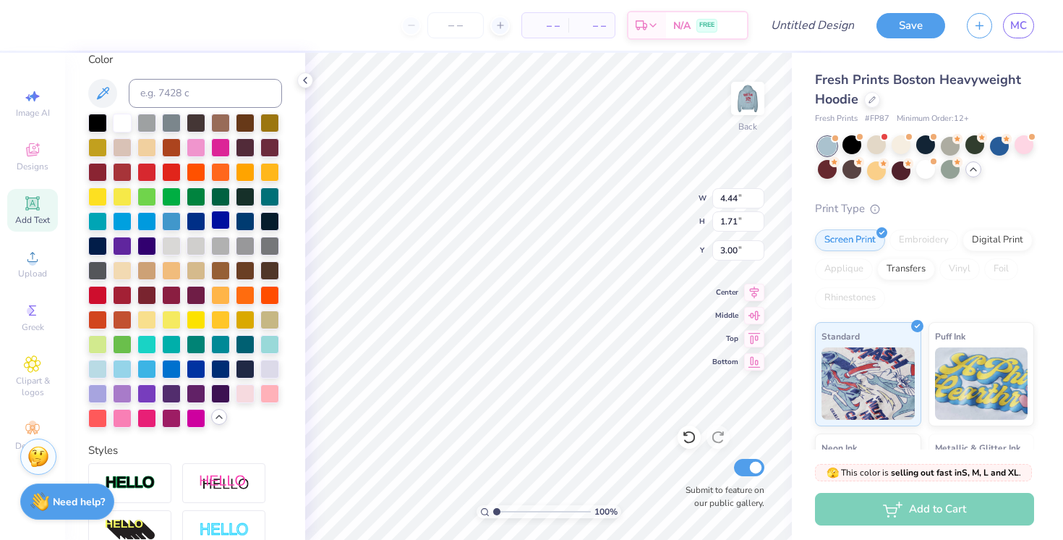
click at [228, 220] on div at bounding box center [220, 219] width 19 height 19
click at [269, 223] on div at bounding box center [269, 219] width 19 height 19
click at [750, 92] on img at bounding box center [748, 98] width 58 height 58
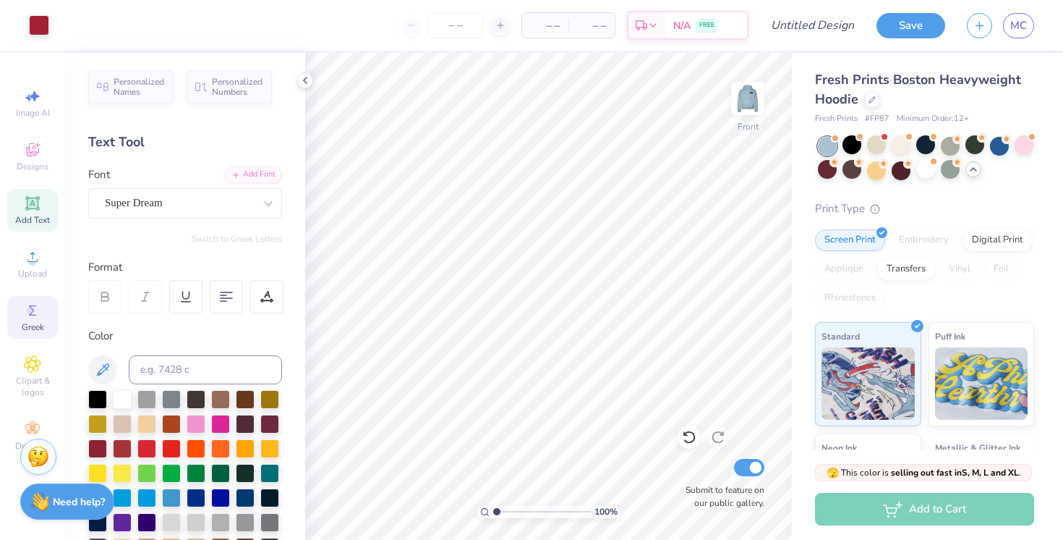
click at [35, 313] on icon at bounding box center [32, 310] width 17 height 17
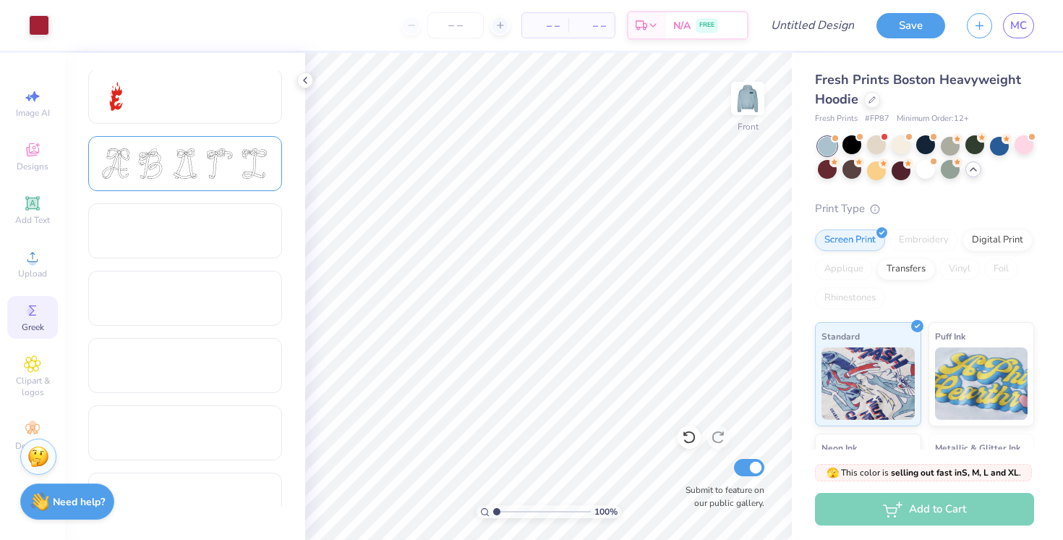
scroll to position [558, 0]
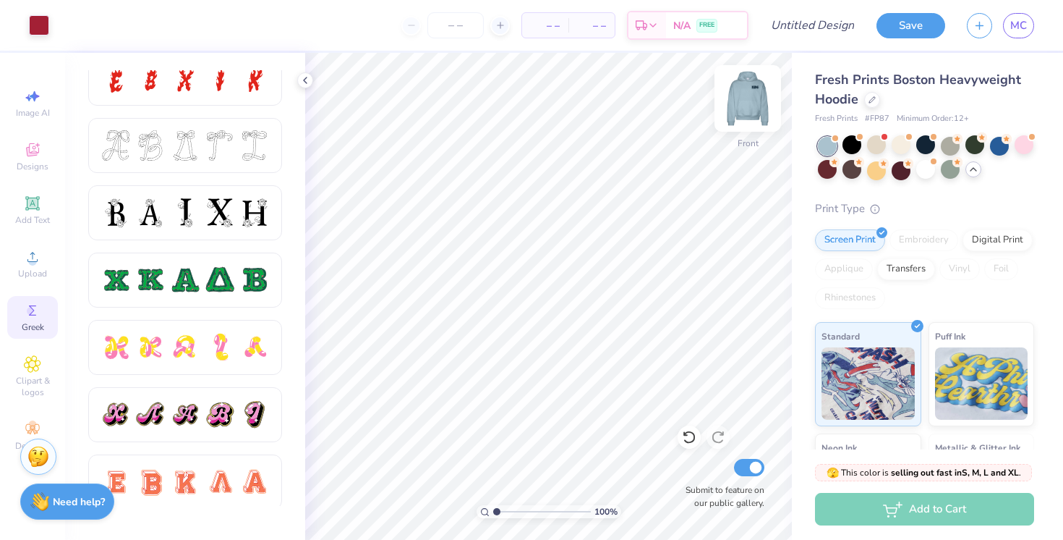
click at [750, 116] on img at bounding box center [748, 98] width 58 height 58
click at [744, 115] on img at bounding box center [748, 98] width 58 height 58
click at [995, 197] on div "Fresh Prints Boston Heavyweight Hoodie Fresh Prints # FP87 Minimum Order: 12 + …" at bounding box center [924, 359] width 219 height 579
click at [31, 160] on div "Designs" at bounding box center [32, 156] width 51 height 43
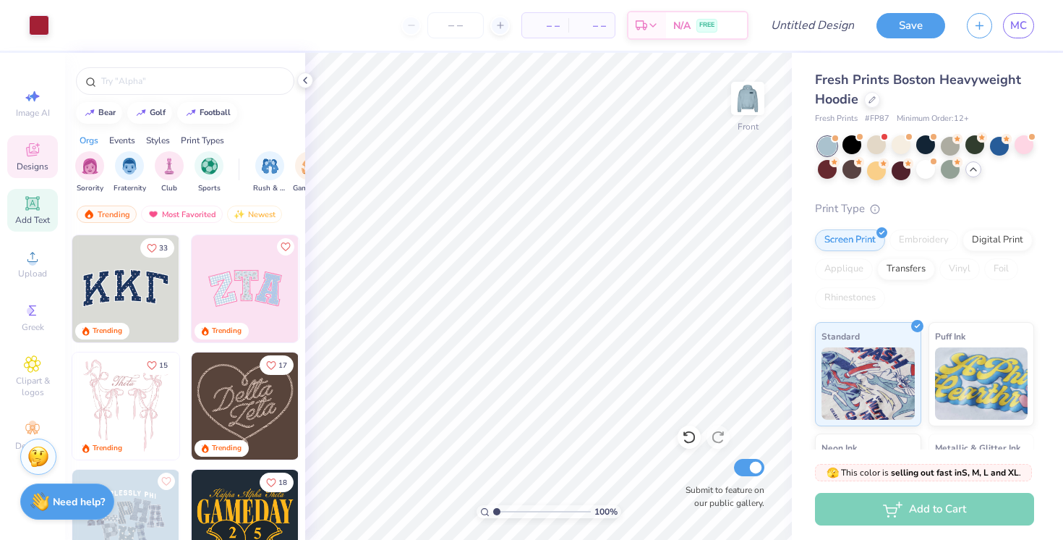
click at [38, 217] on span "Add Text" at bounding box center [32, 220] width 35 height 12
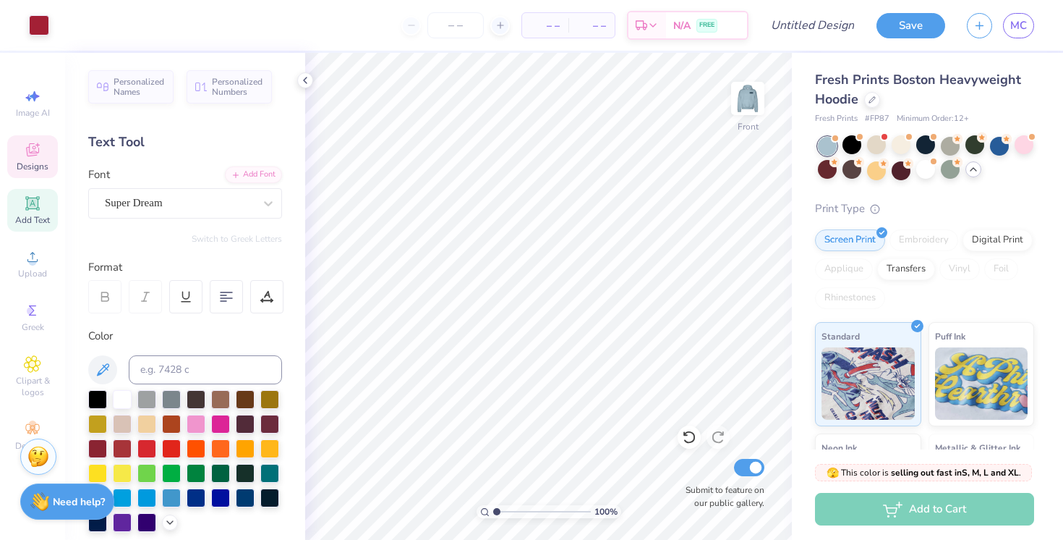
click at [29, 158] on div "Designs" at bounding box center [32, 156] width 51 height 43
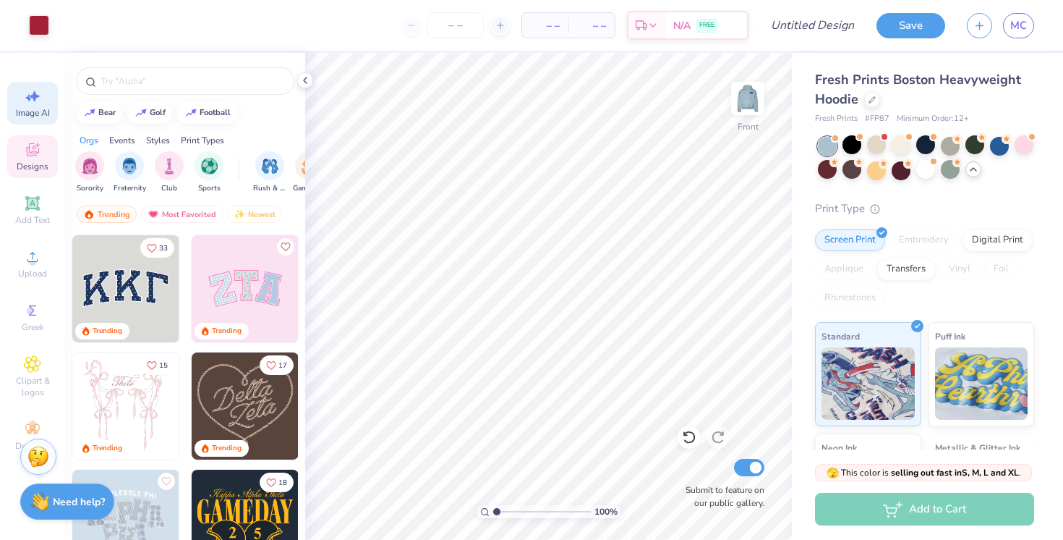
click at [32, 98] on icon at bounding box center [32, 96] width 17 height 17
select select "4"
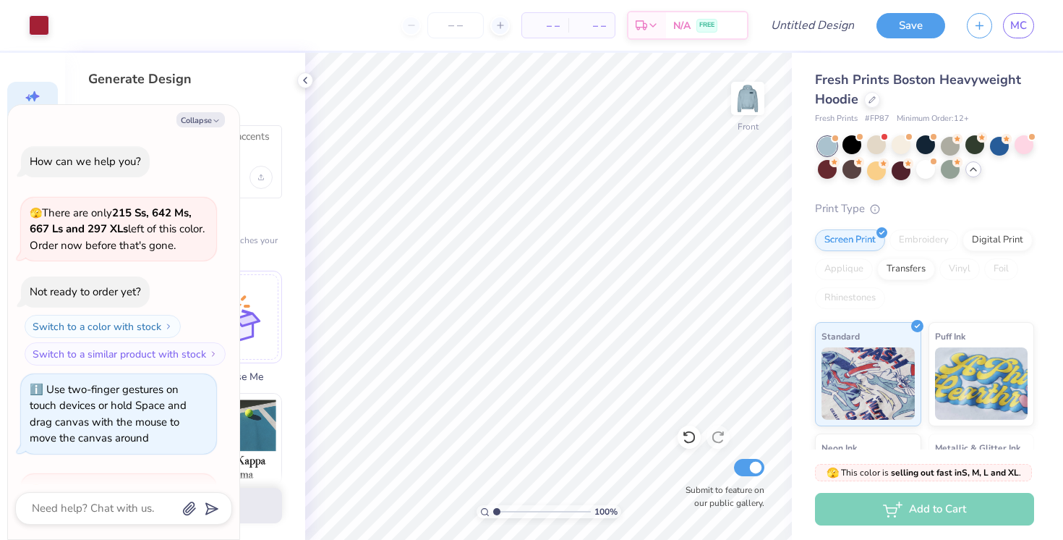
scroll to position [4215, 0]
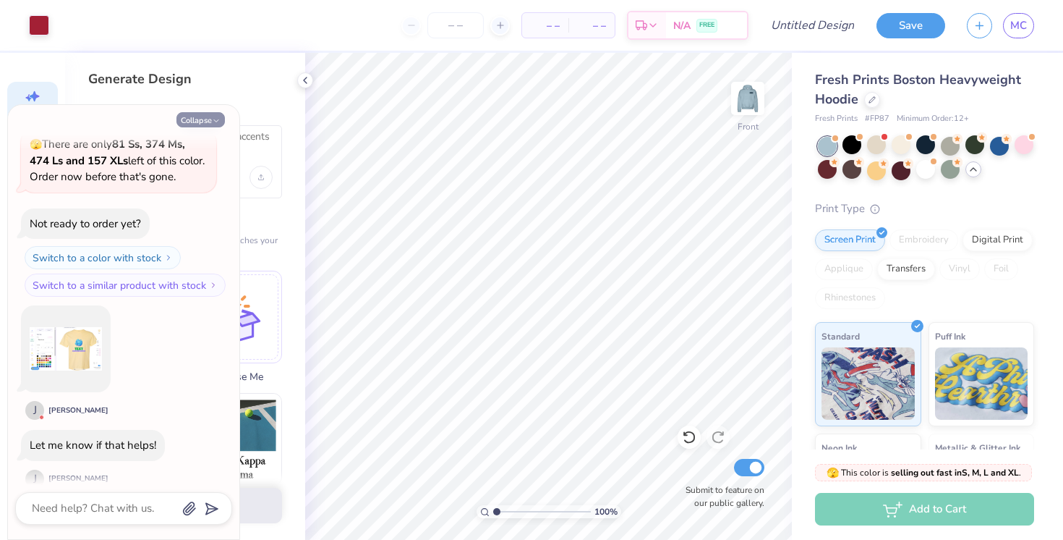
click at [204, 126] on button "Collapse" at bounding box center [200, 119] width 48 height 15
type textarea "x"
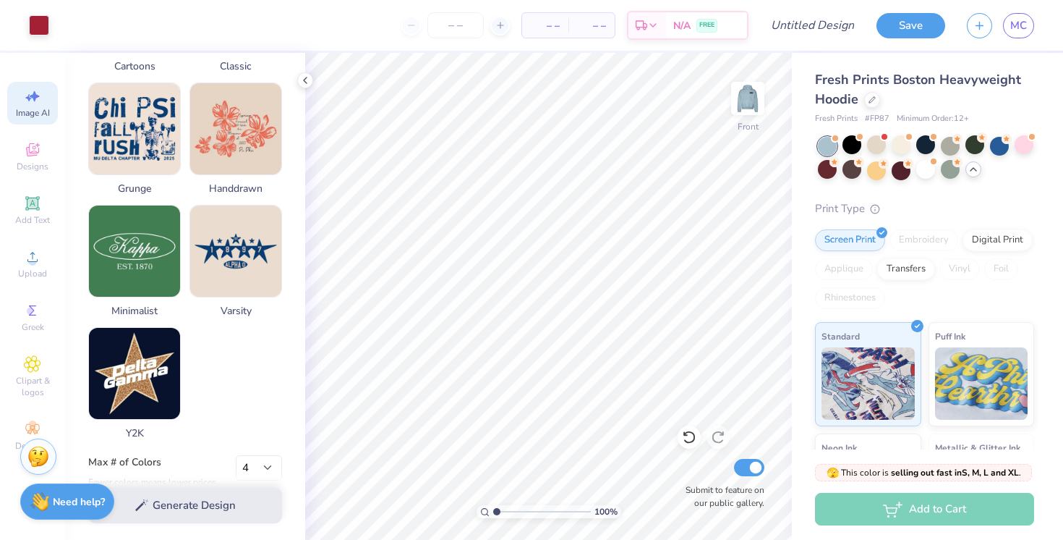
scroll to position [688, 0]
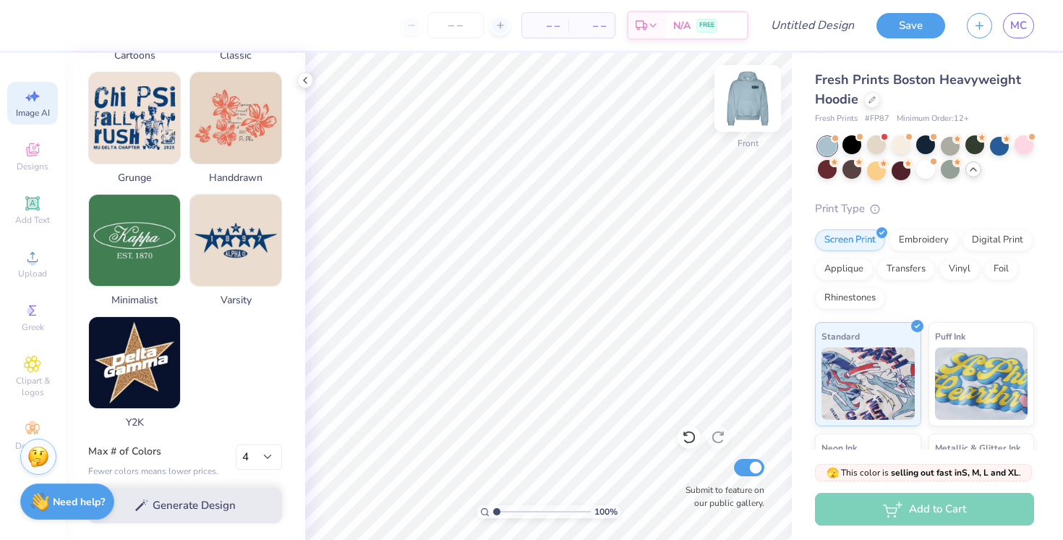
click at [753, 105] on img at bounding box center [748, 98] width 58 height 58
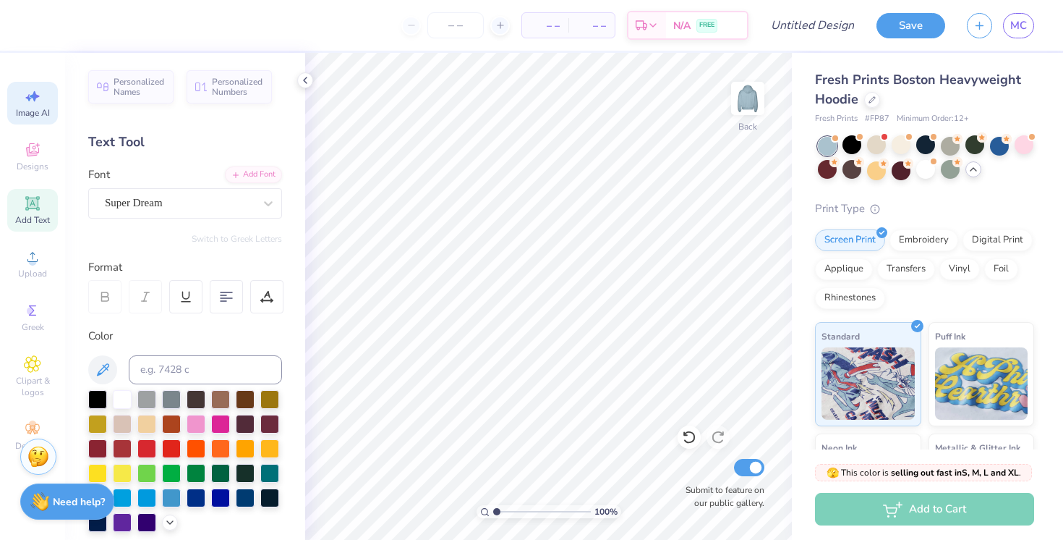
click at [23, 103] on div "Image AI" at bounding box center [32, 103] width 51 height 43
select select "4"
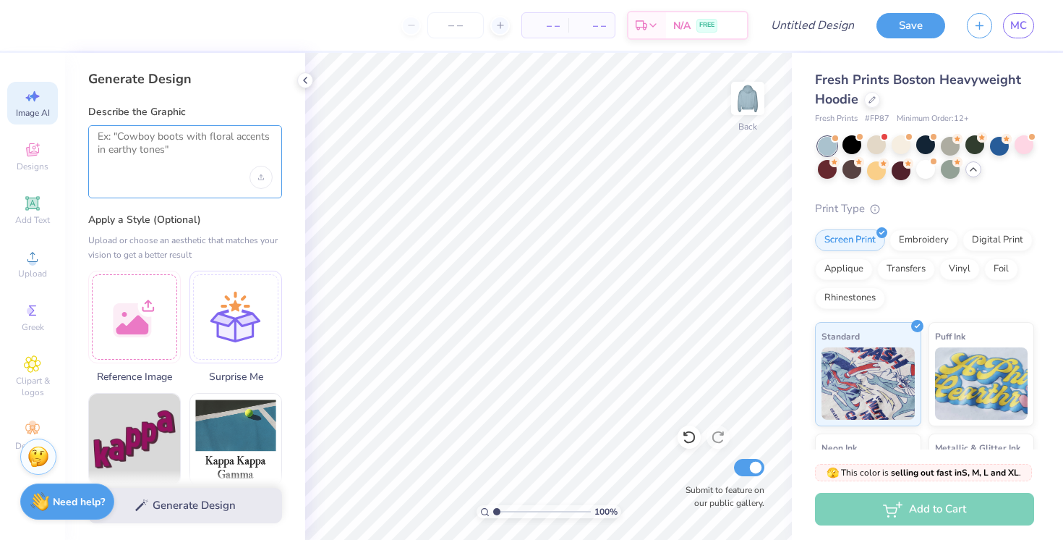
click at [191, 162] on textarea at bounding box center [185, 148] width 175 height 36
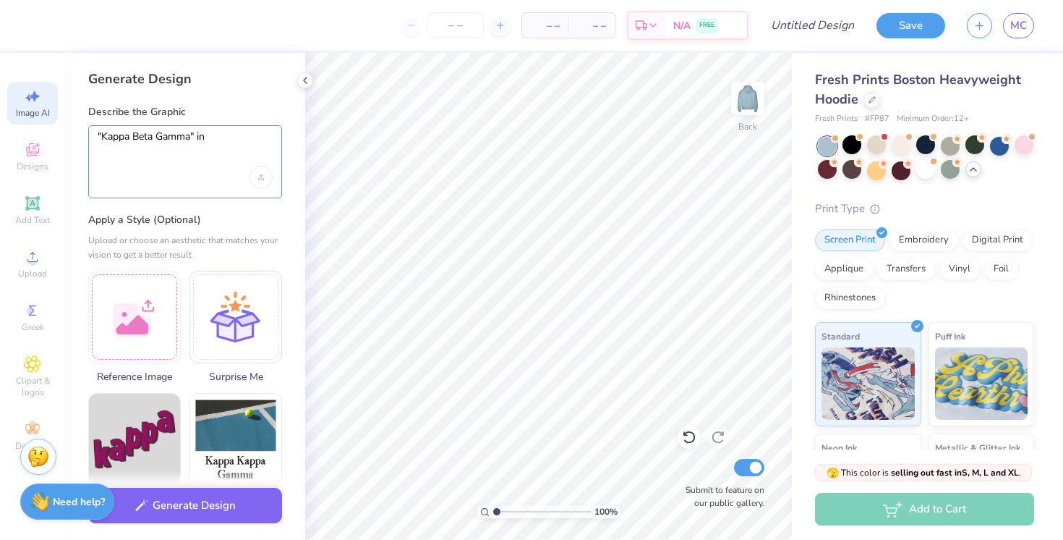
drag, startPoint x: 192, startPoint y: 137, endPoint x: 102, endPoint y: 135, distance: 89.7
click at [102, 135] on textarea ""Kappa Beta Gamma" in" at bounding box center [185, 148] width 175 height 36
paste textarea "Γ"
click at [159, 135] on textarea ""KBΓ" in" at bounding box center [185, 148] width 175 height 36
type textarea ""KBΓ" in cheetah bubble letters and brown outline"
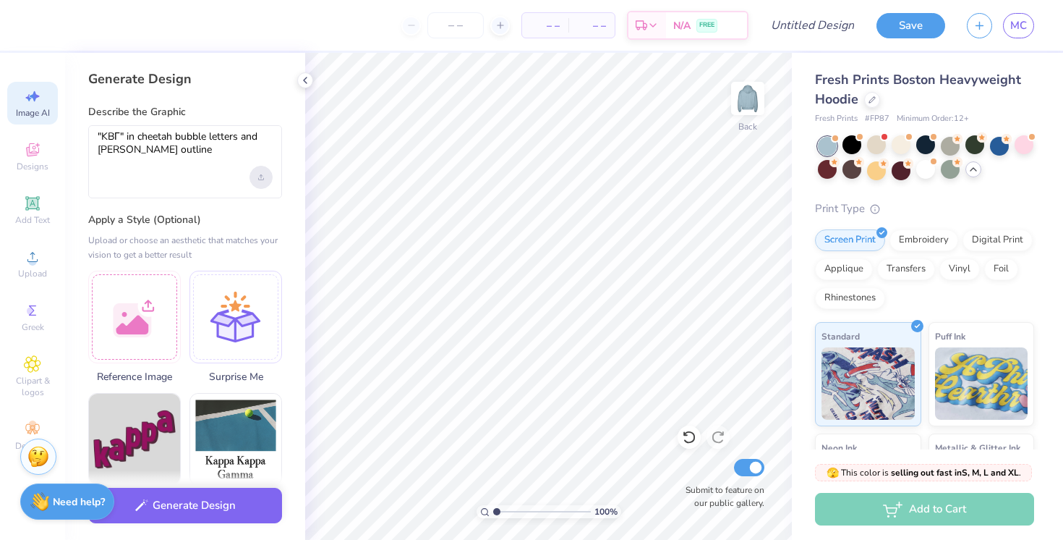
click at [261, 181] on div "Upload image" at bounding box center [261, 177] width 23 height 23
click at [183, 182] on div ""KBΓ" in cheetah bubble letters and brown outline" at bounding box center [185, 161] width 194 height 73
click at [219, 216] on label "Apply a Style (Optional)" at bounding box center [185, 220] width 194 height 14
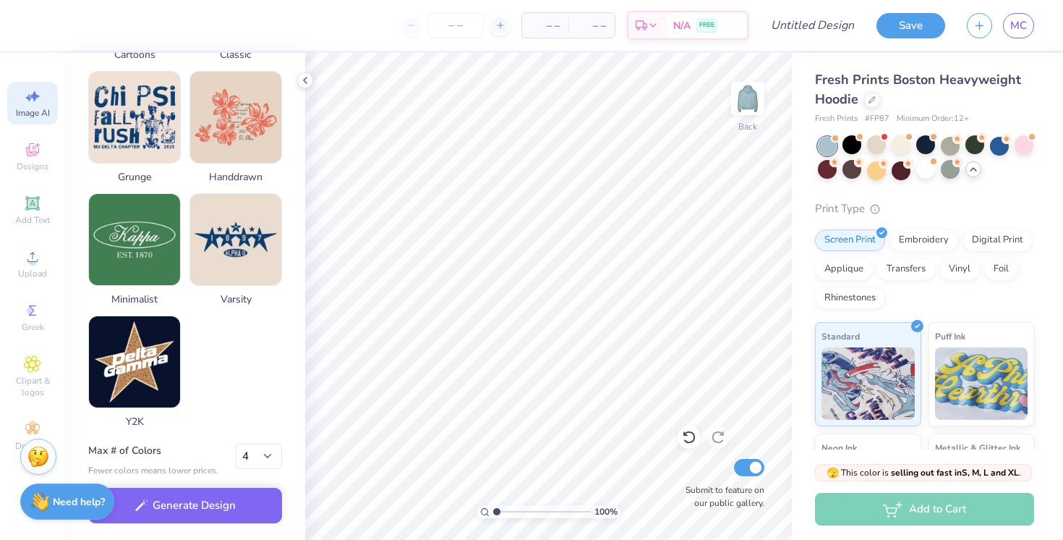
scroll to position [697, 0]
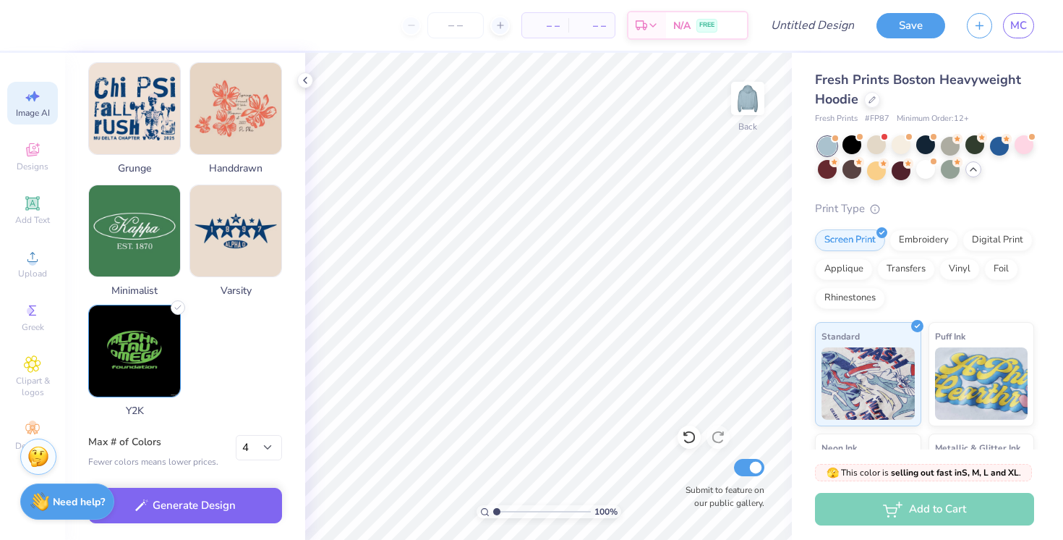
click at [151, 360] on img at bounding box center [134, 350] width 91 height 91
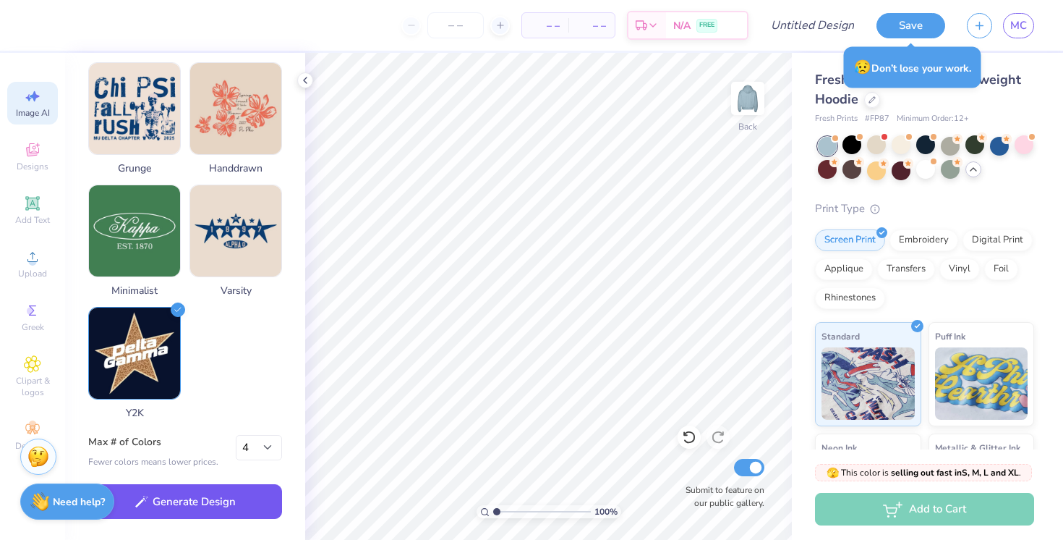
click at [222, 505] on button "Generate Design" at bounding box center [185, 501] width 194 height 35
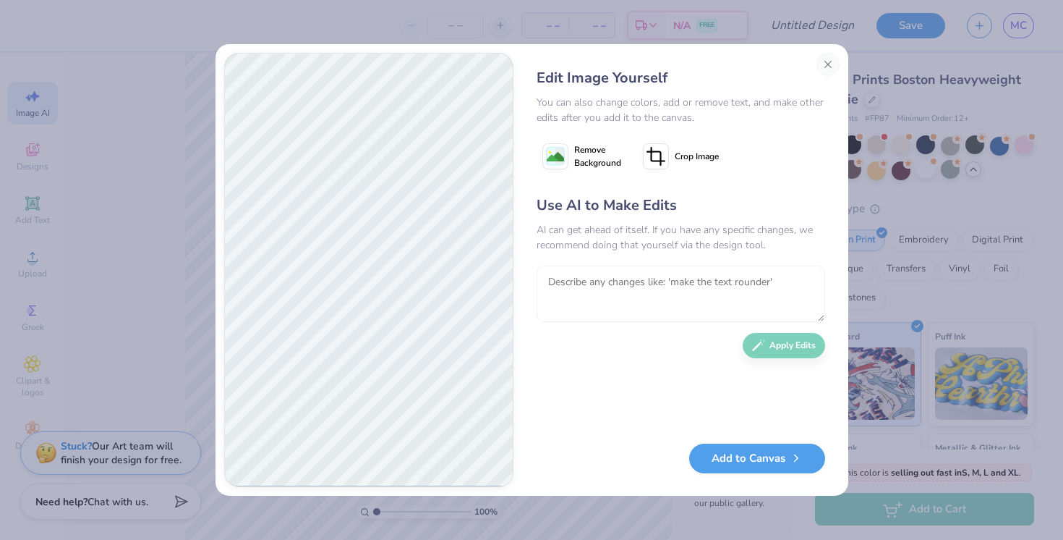
click at [605, 293] on textarea at bounding box center [681, 293] width 289 height 56
type textarea "make the text more square and get rid of the stars and hearts"
click at [787, 341] on button "Apply Edits" at bounding box center [784, 341] width 82 height 25
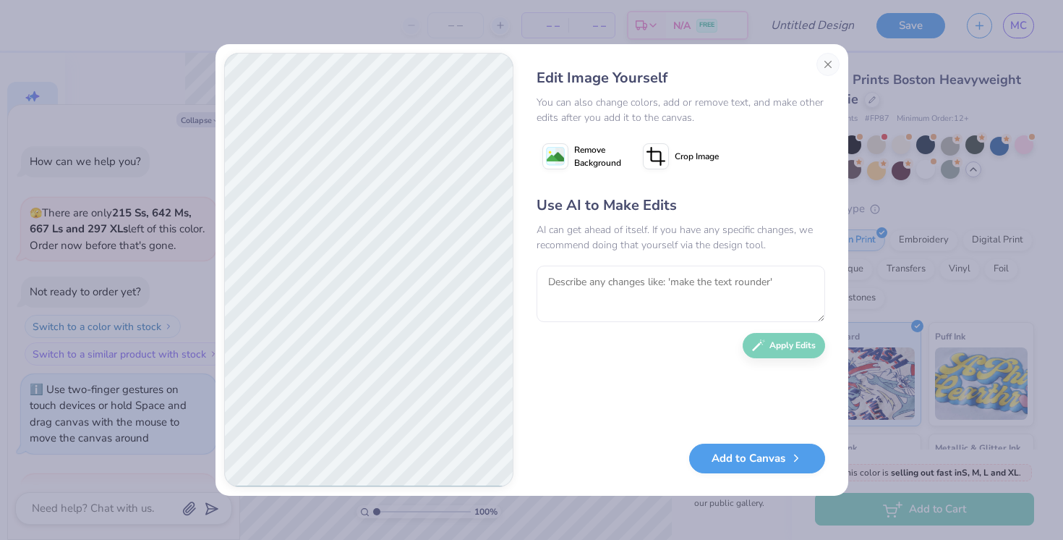
type textarea "x"
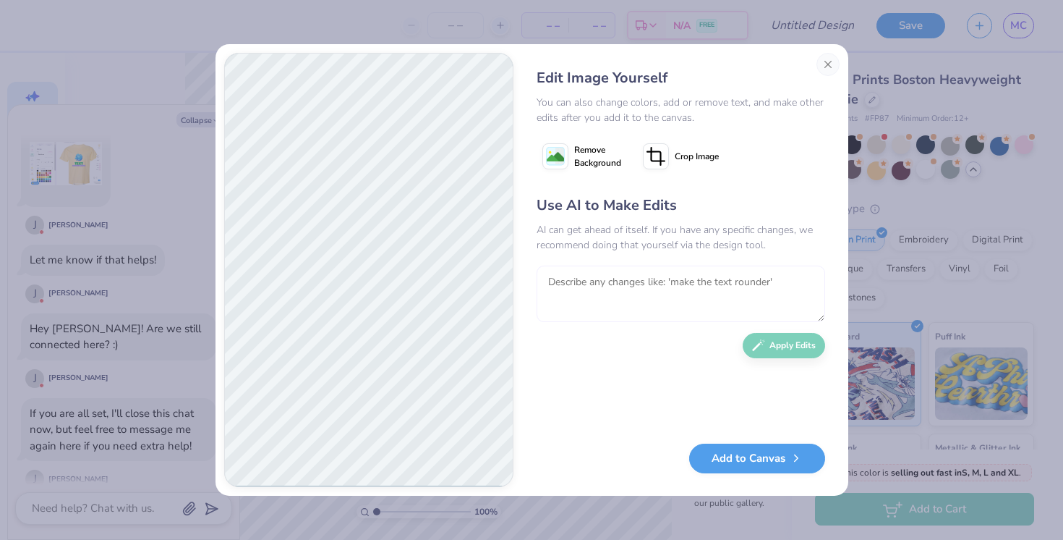
click at [696, 305] on textarea at bounding box center [681, 293] width 289 height 56
type textarea "darken the colors"
click at [770, 341] on button "Apply Edits" at bounding box center [784, 341] width 82 height 25
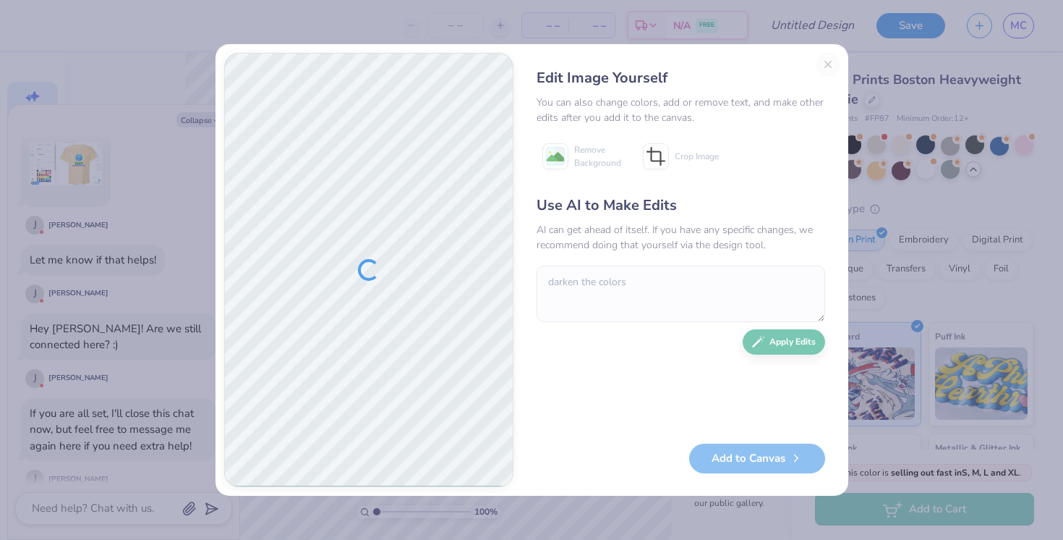
type textarea "x"
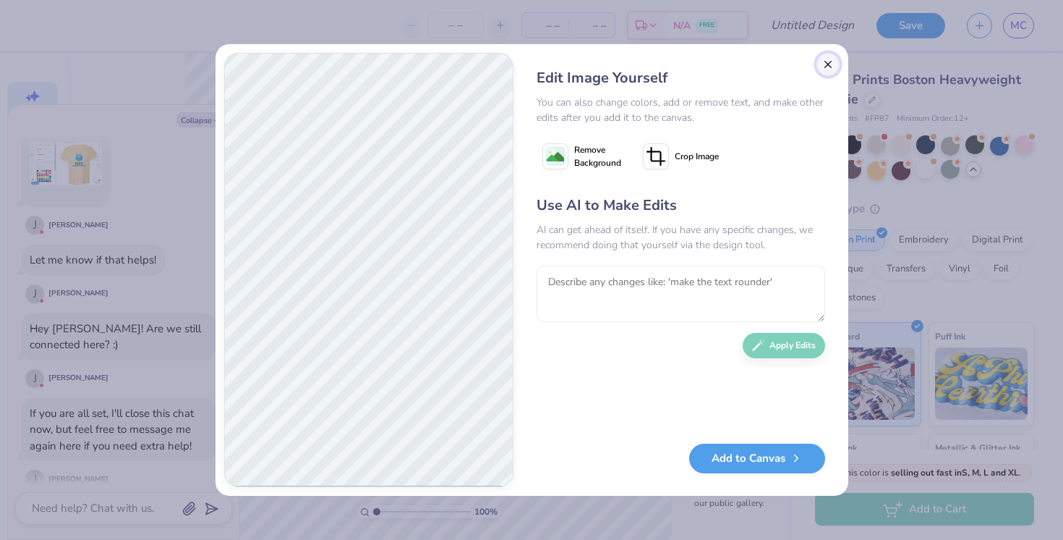
click at [825, 60] on button "Close" at bounding box center [828, 64] width 23 height 23
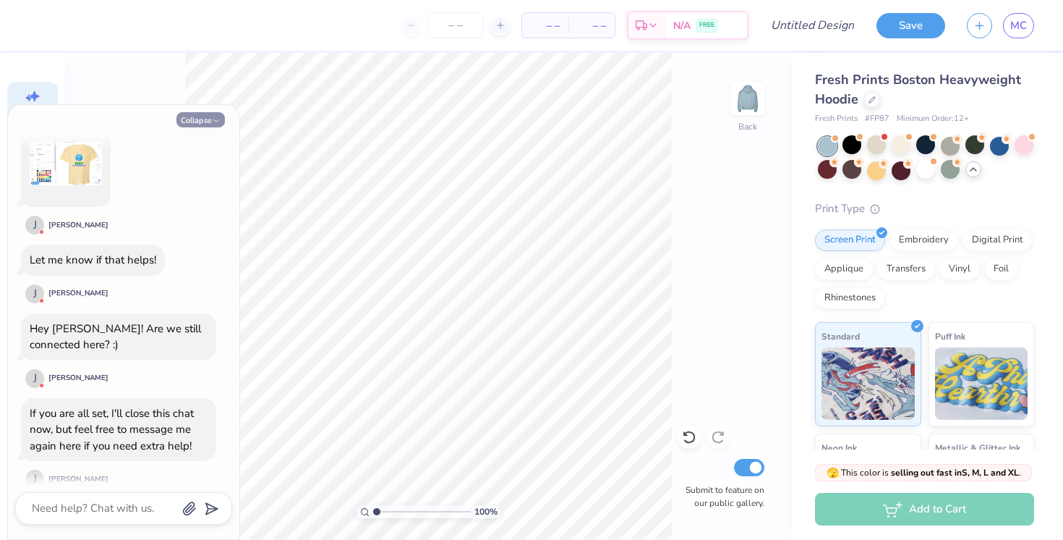
click at [198, 122] on button "Collapse" at bounding box center [200, 119] width 48 height 15
type textarea "x"
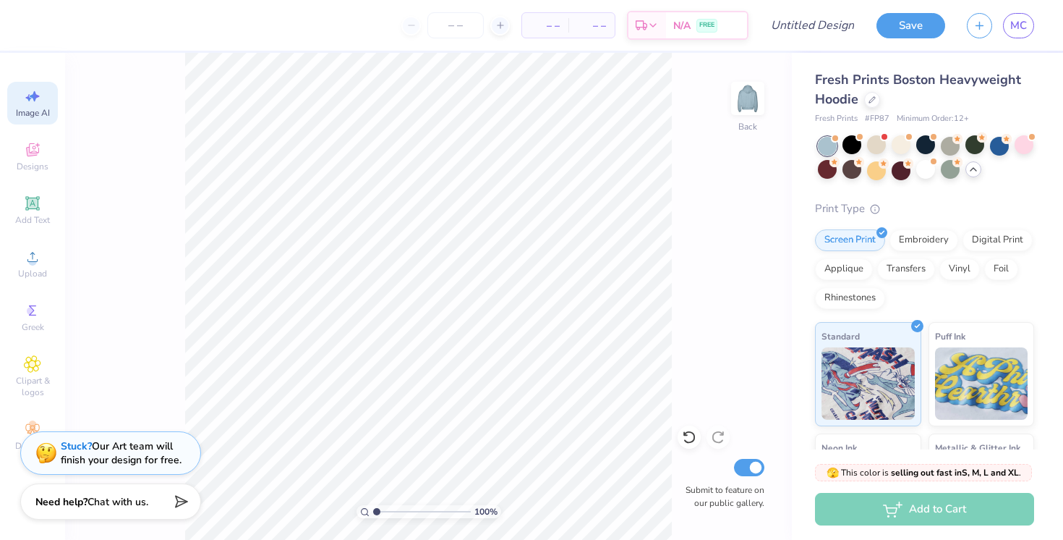
click at [35, 102] on icon at bounding box center [32, 96] width 17 height 17
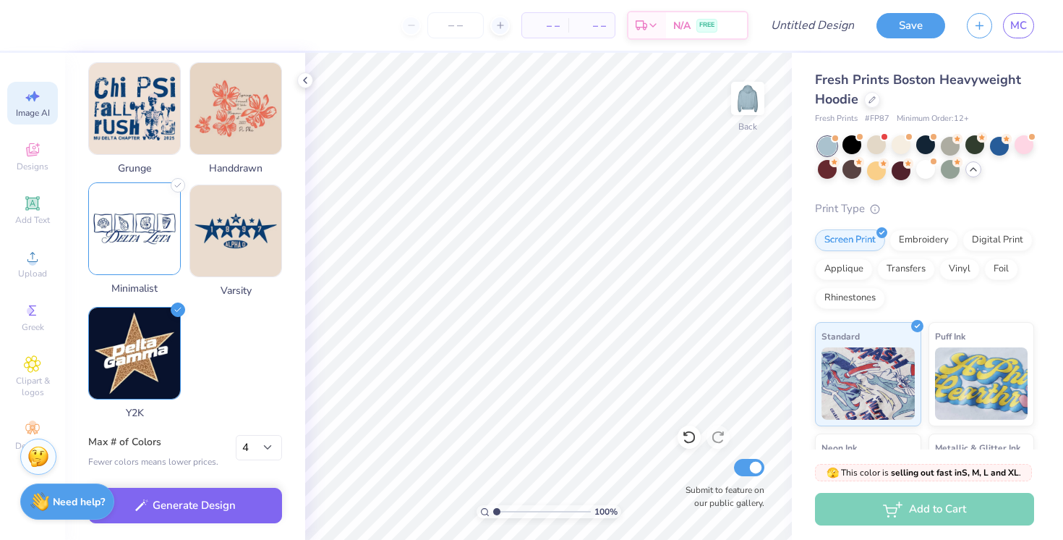
scroll to position [0, 0]
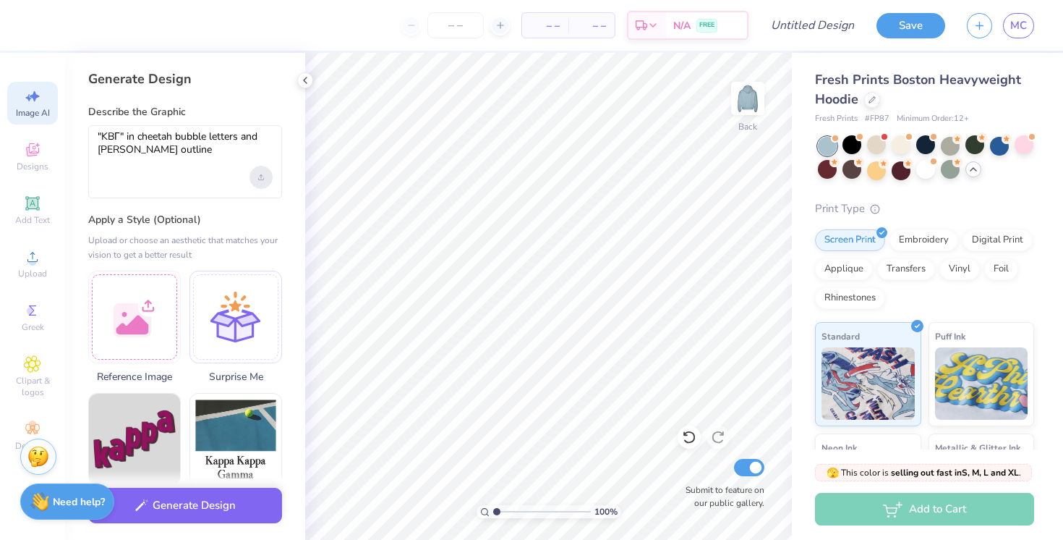
click at [256, 180] on div "Upload image" at bounding box center [261, 177] width 23 height 23
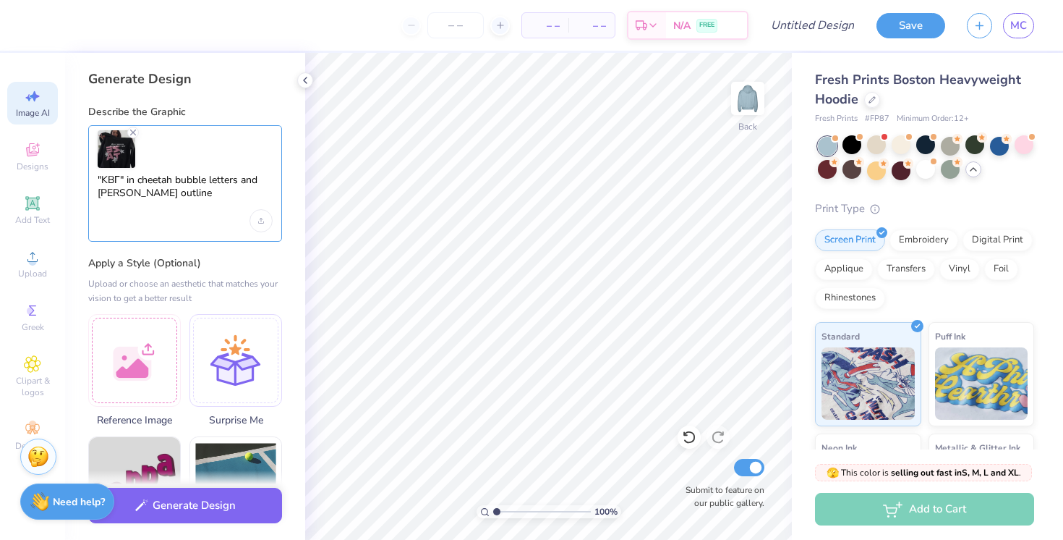
drag, startPoint x: 138, startPoint y: 181, endPoint x: 208, endPoint y: 184, distance: 70.3
click at [208, 184] on textarea ""KBΓ" in cheetah bubble letters and brown outline" at bounding box center [185, 192] width 175 height 36
drag, startPoint x: 193, startPoint y: 180, endPoint x: 225, endPoint y: 203, distance: 39.4
click at [225, 203] on textarea ""KBΓ" in pink letters and brown outline" at bounding box center [185, 192] width 175 height 36
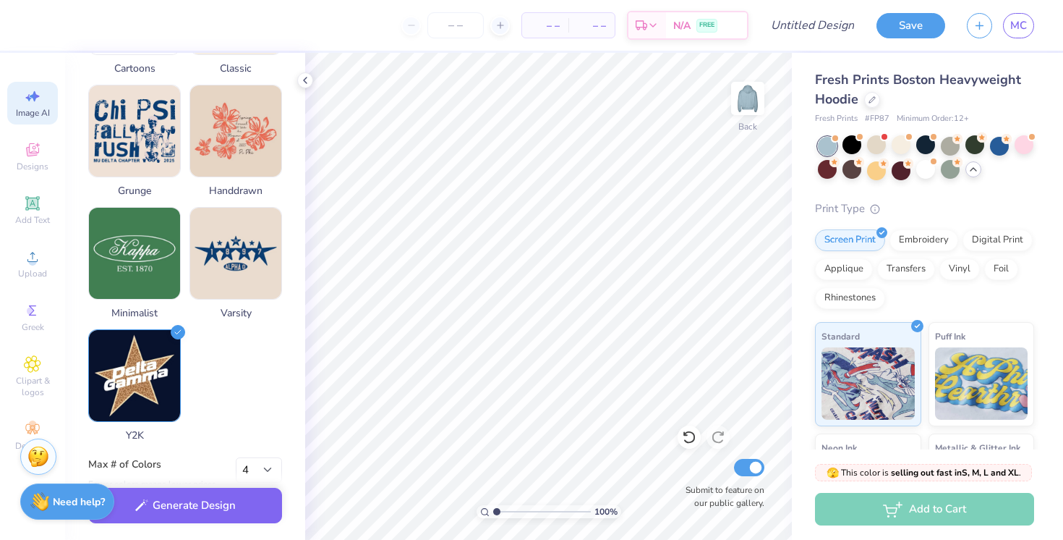
scroll to position [741, 0]
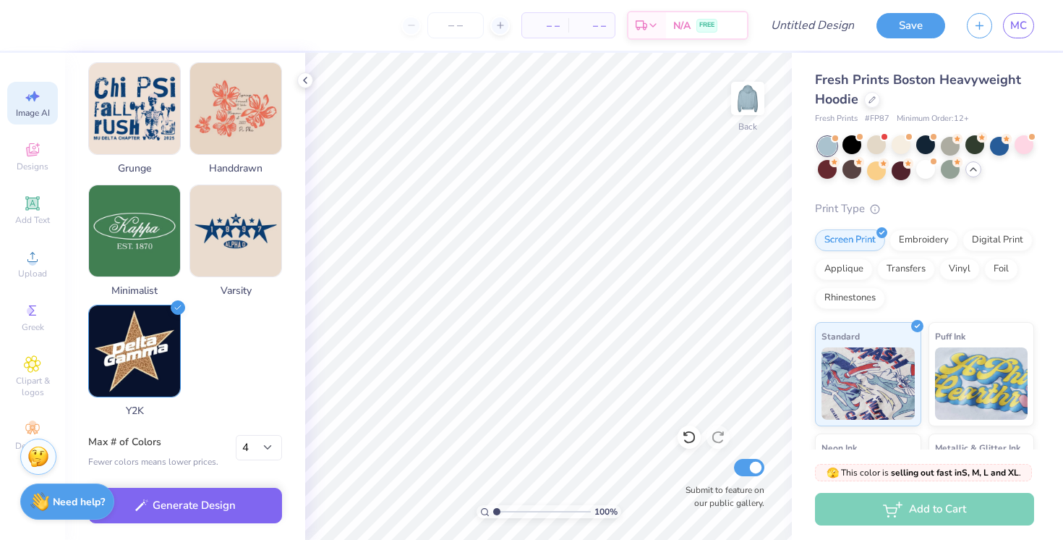
type textarea ""KBΓ" in pink letters with white stars"
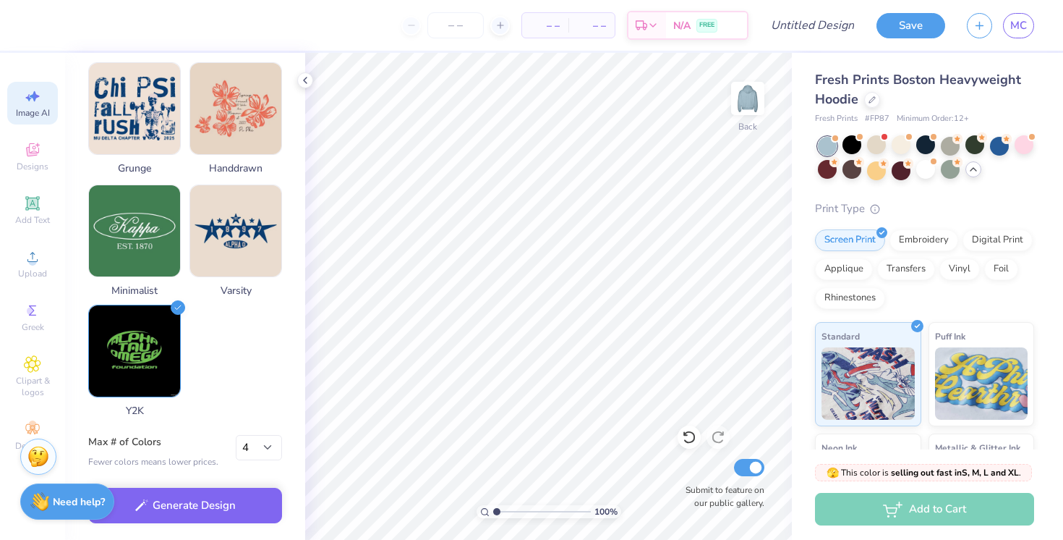
click at [172, 314] on img at bounding box center [134, 350] width 91 height 91
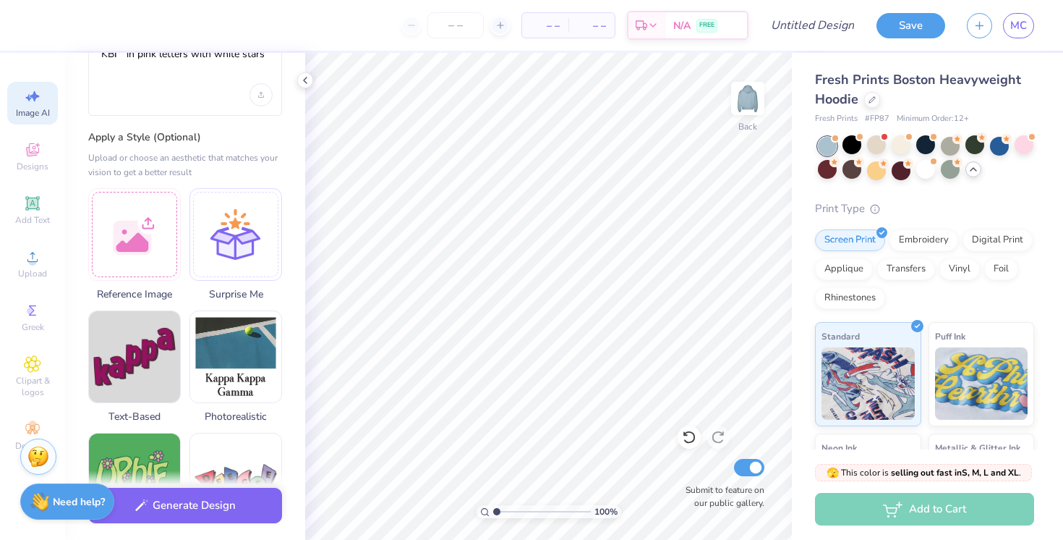
scroll to position [0, 0]
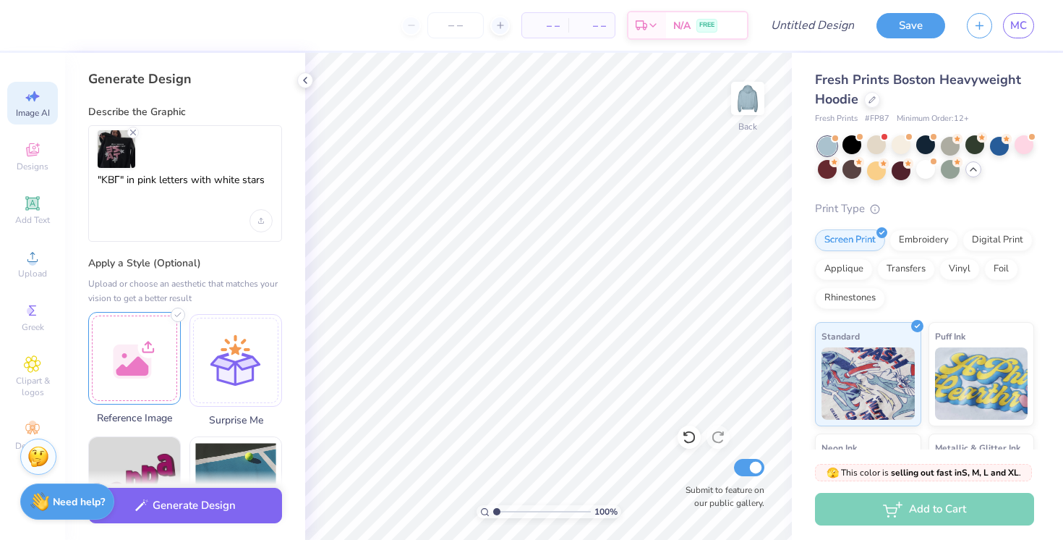
click at [143, 333] on div at bounding box center [134, 358] width 93 height 93
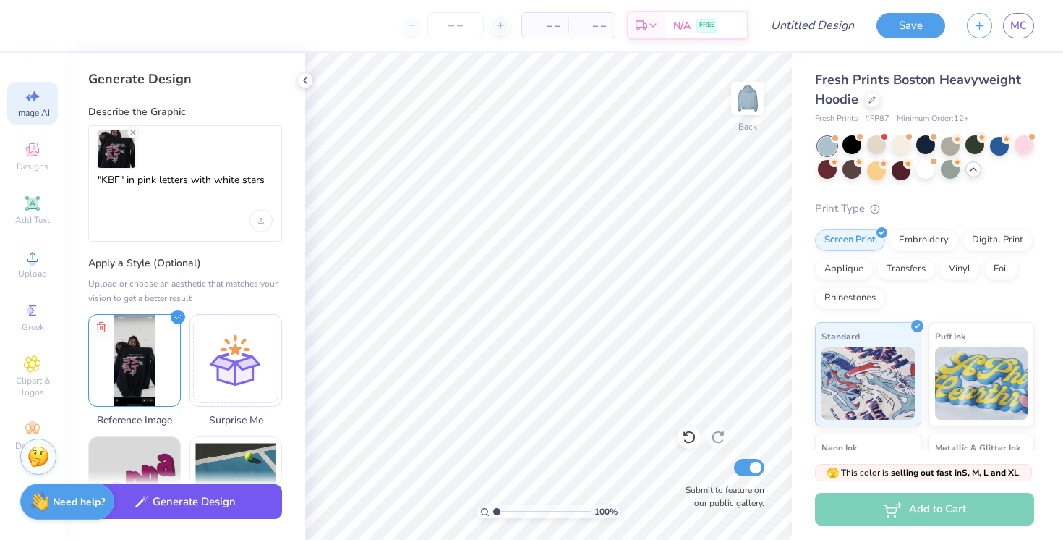
click at [179, 506] on button "Generate Design" at bounding box center [185, 501] width 194 height 35
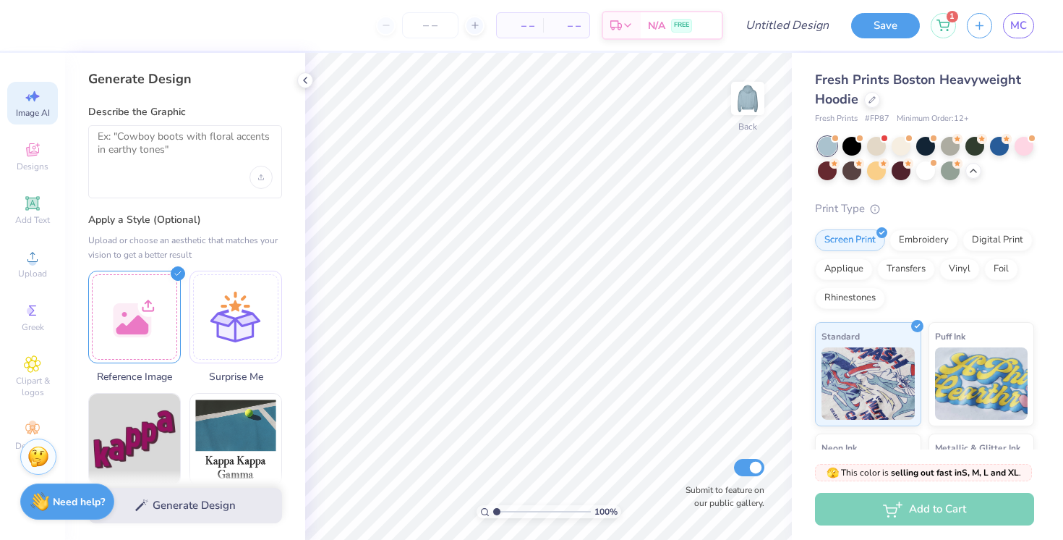
select select "4"
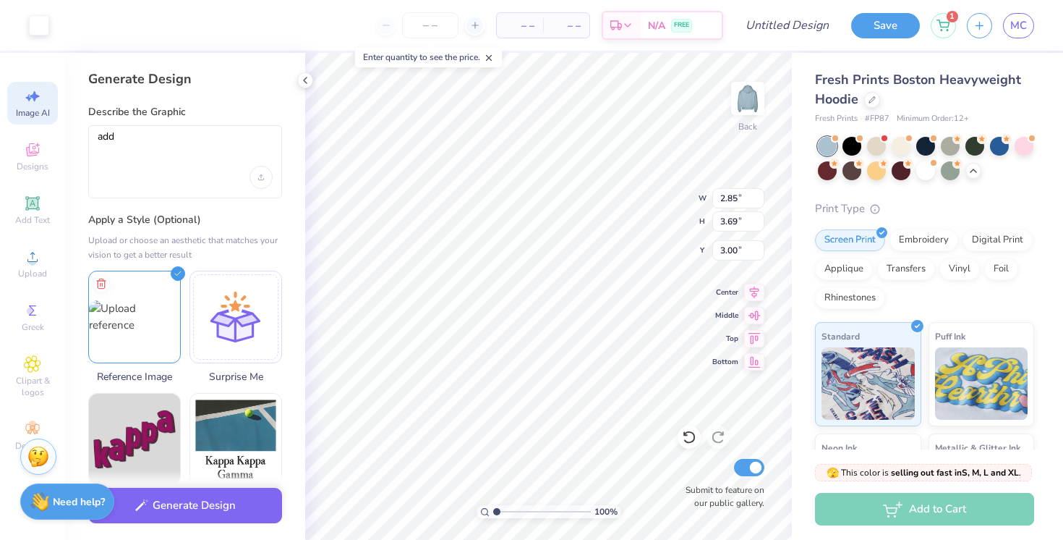
select select "4"
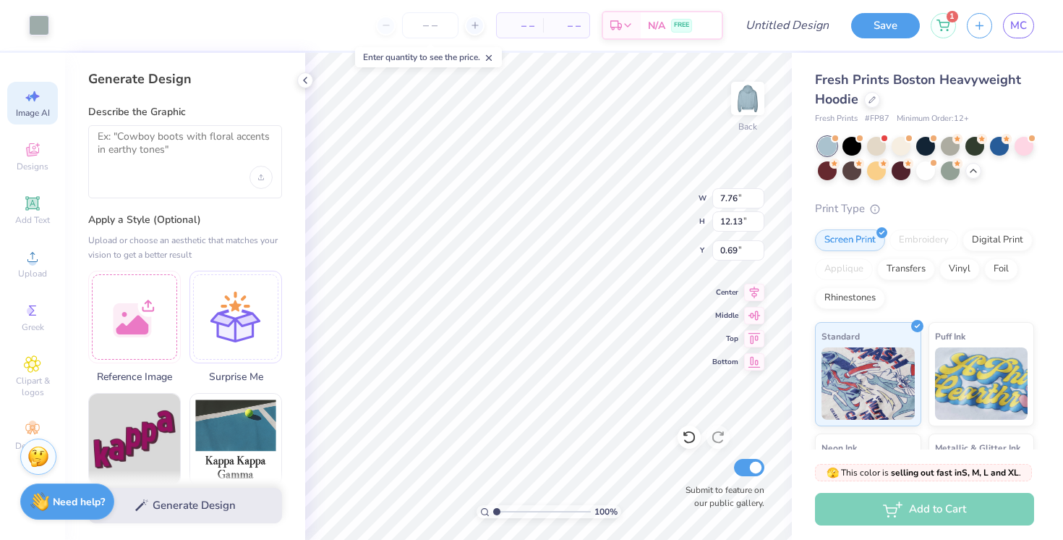
select select "4"
